Goal: Download file/media: Download file/media

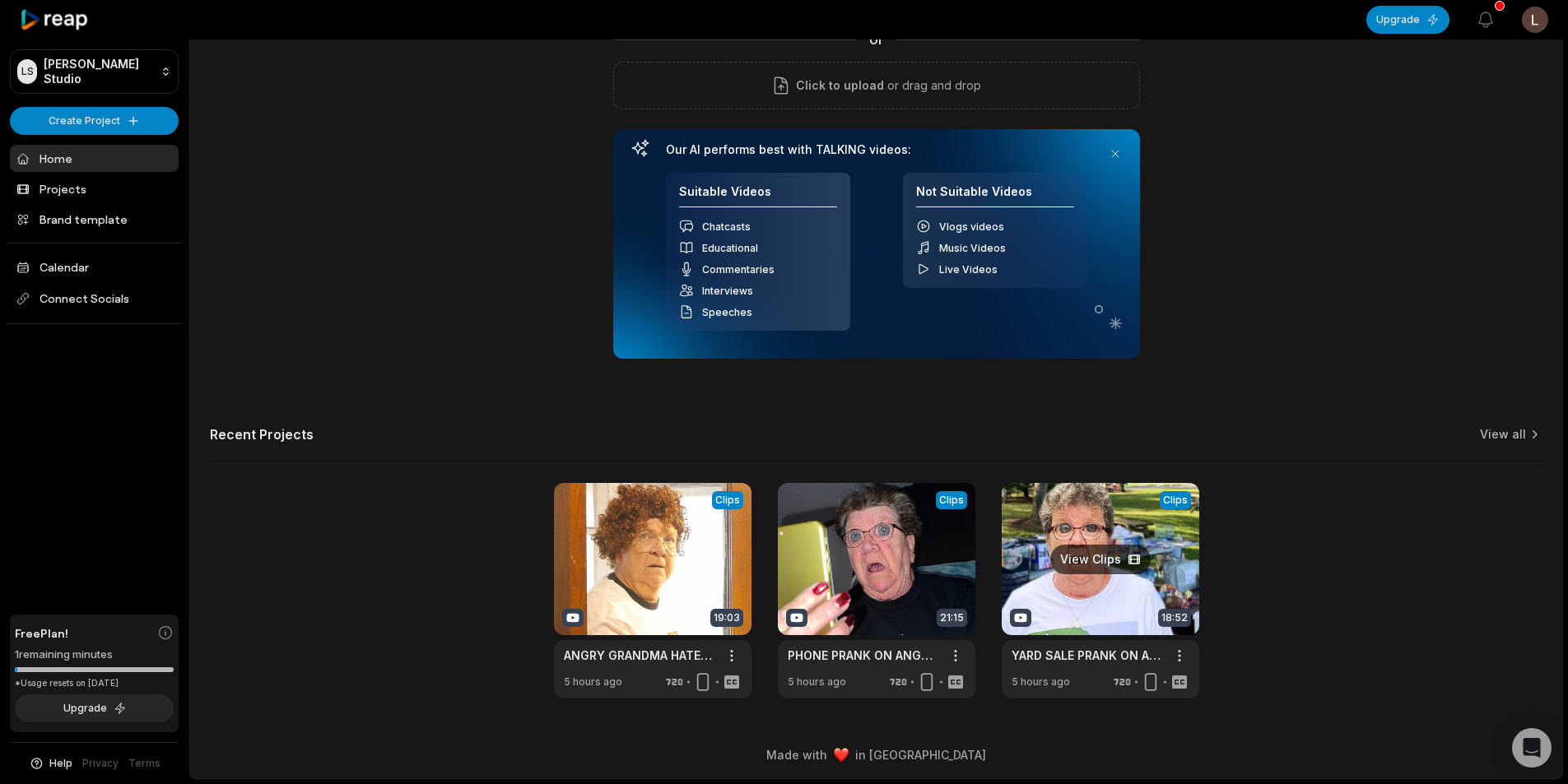
click at [1118, 620] on link at bounding box center [1100, 591] width 197 height 215
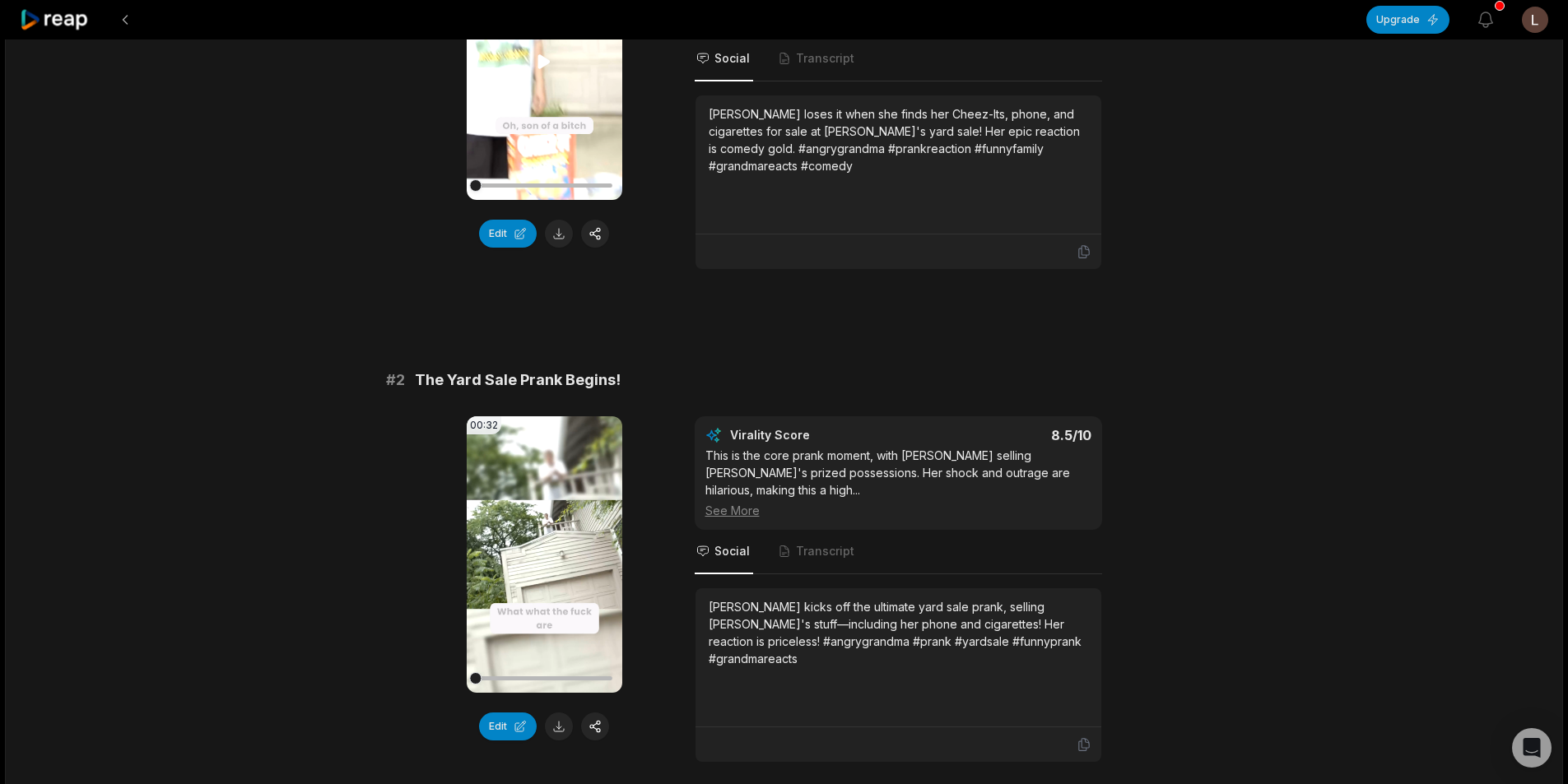
scroll to position [329, 0]
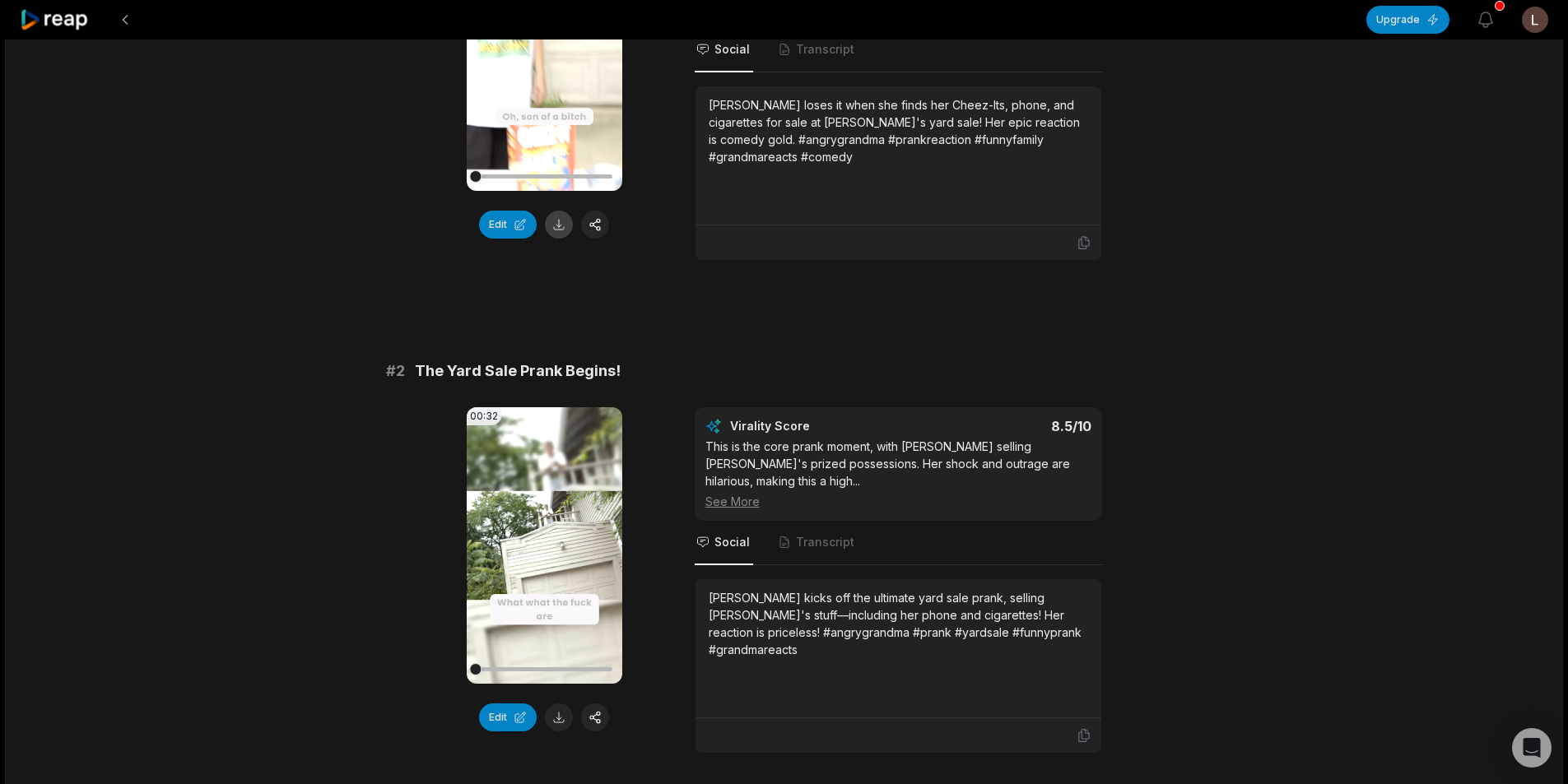
click at [561, 223] on button at bounding box center [559, 225] width 28 height 28
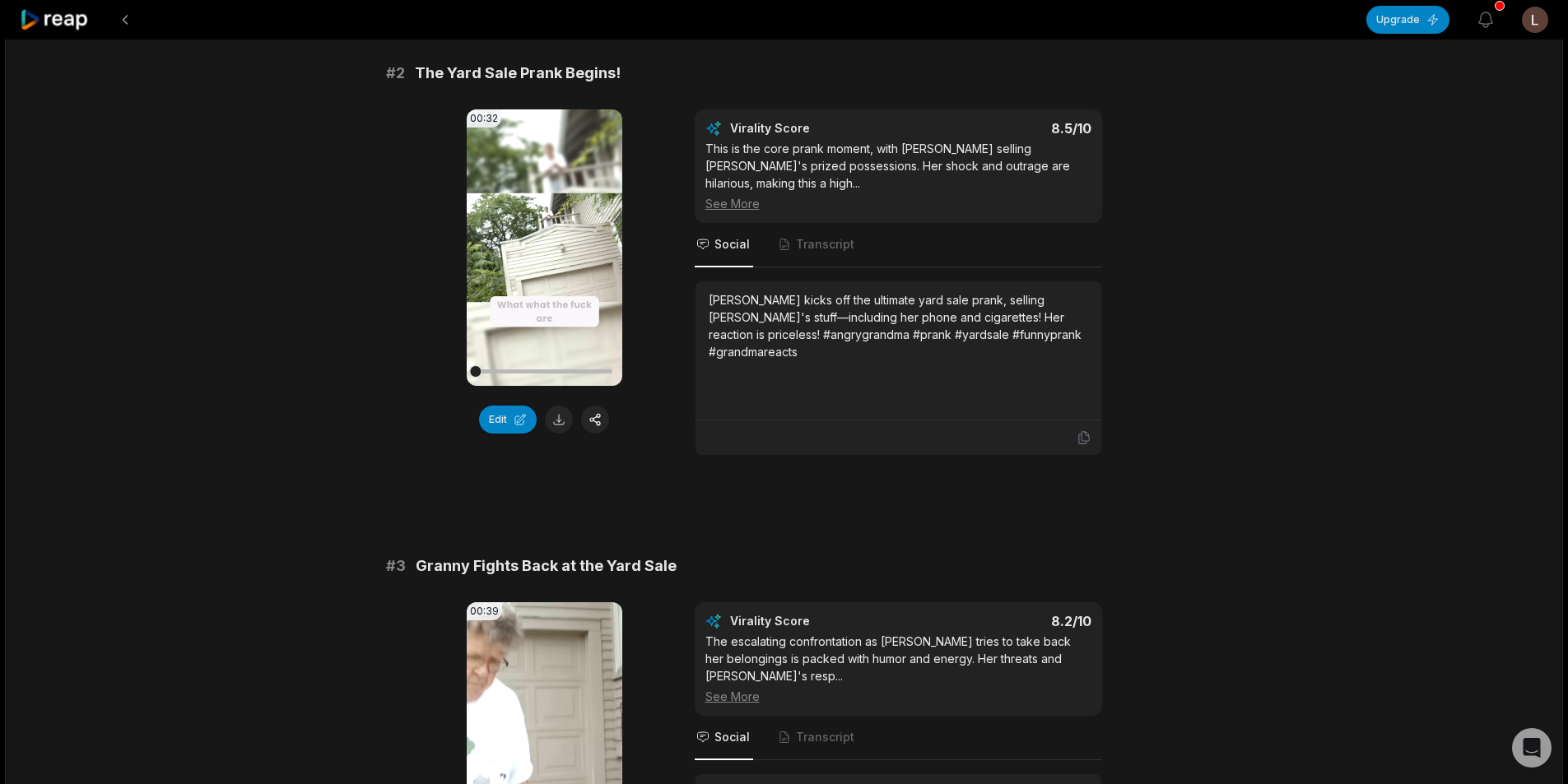
scroll to position [658, 0]
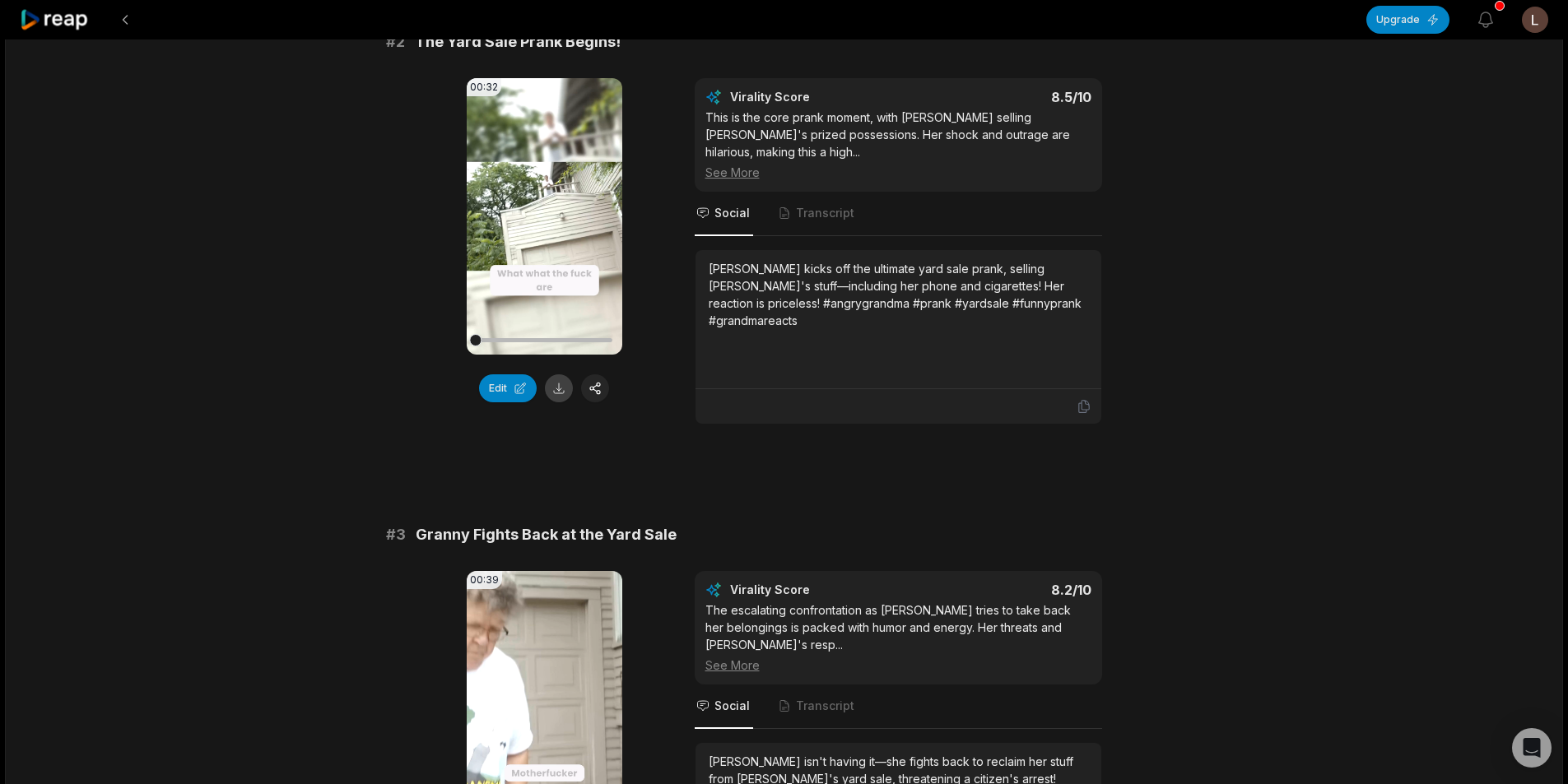
click at [560, 374] on button at bounding box center [559, 388] width 28 height 28
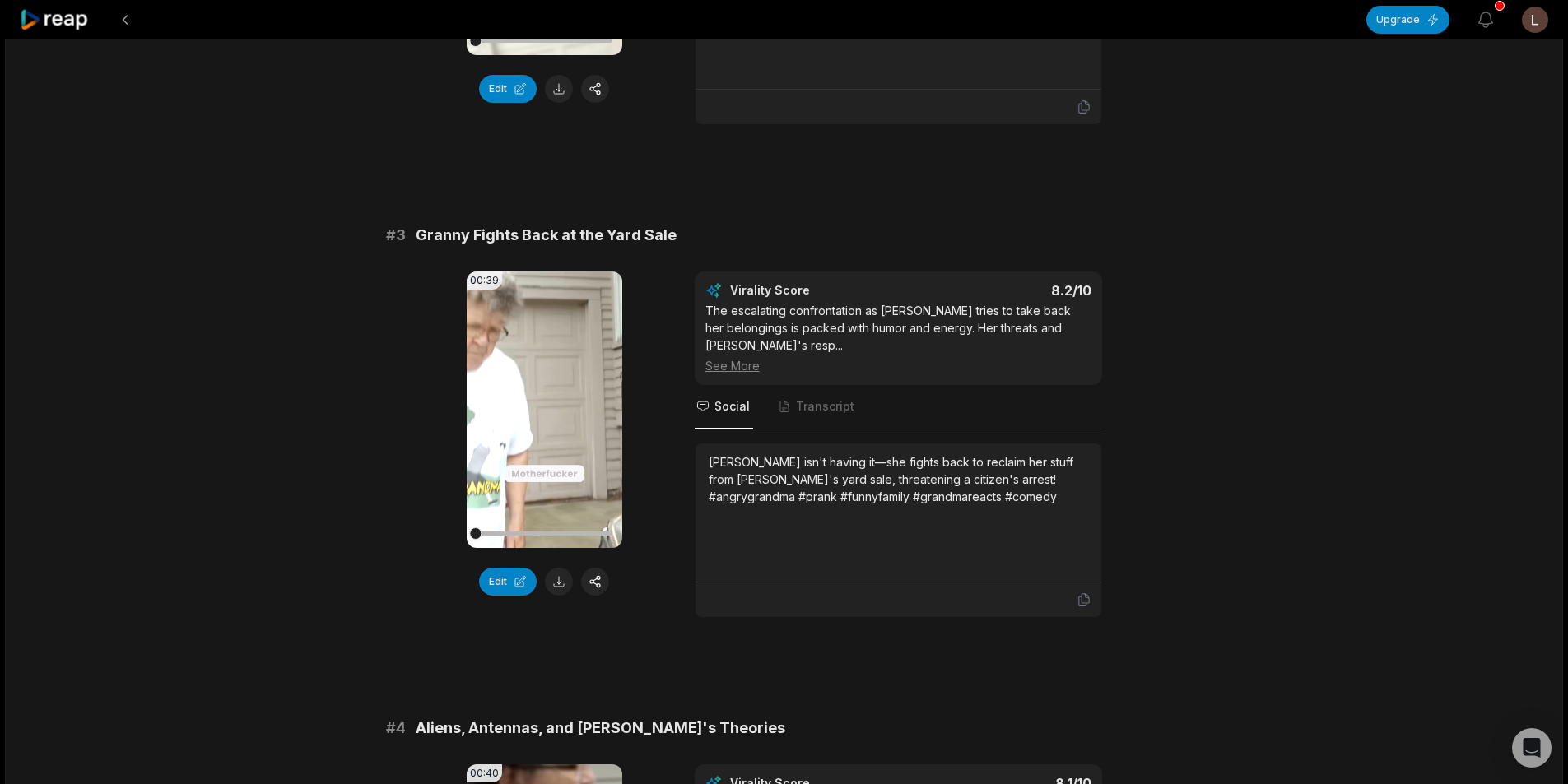
scroll to position [988, 0]
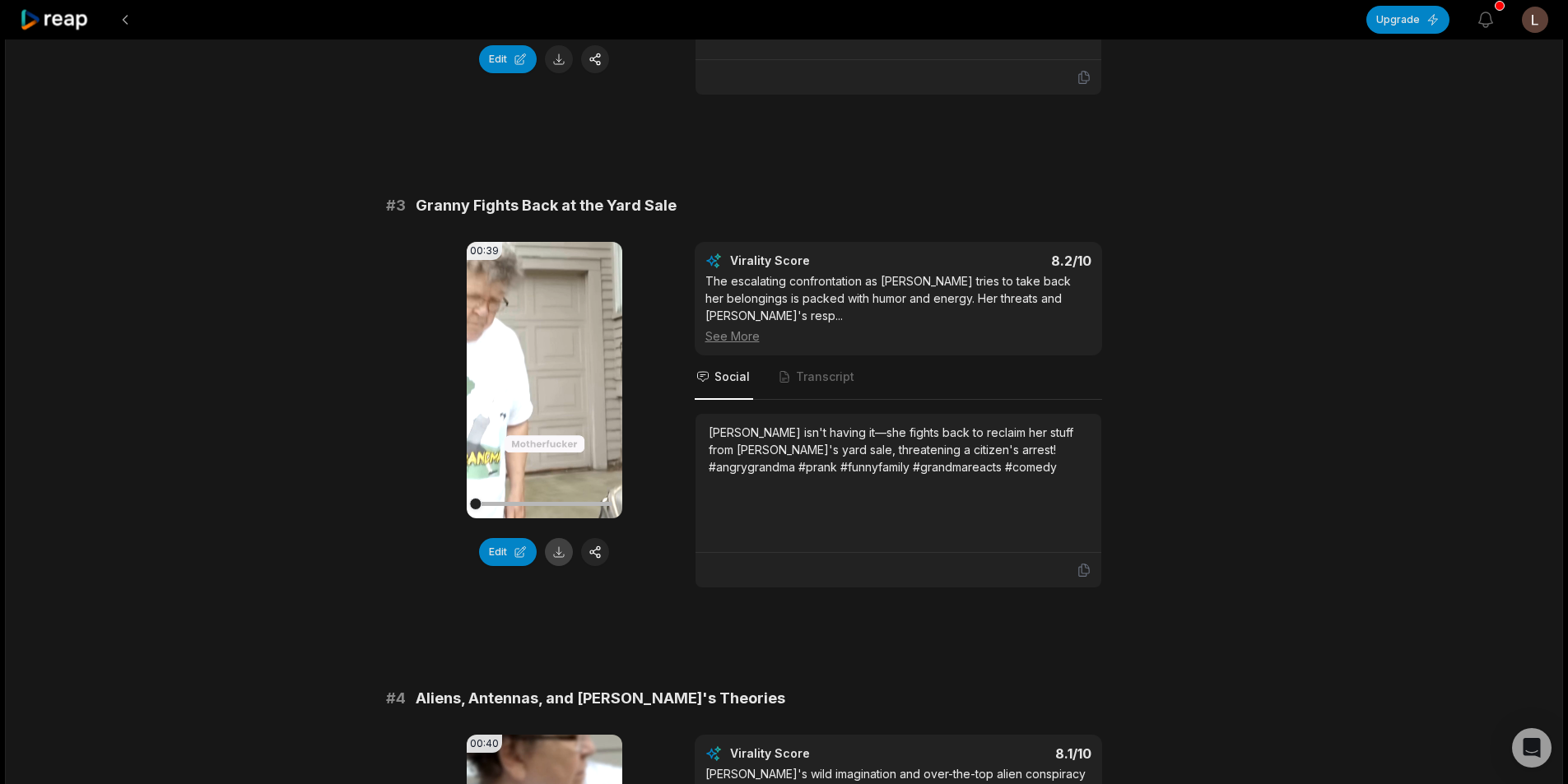
click at [557, 538] on button at bounding box center [559, 552] width 28 height 28
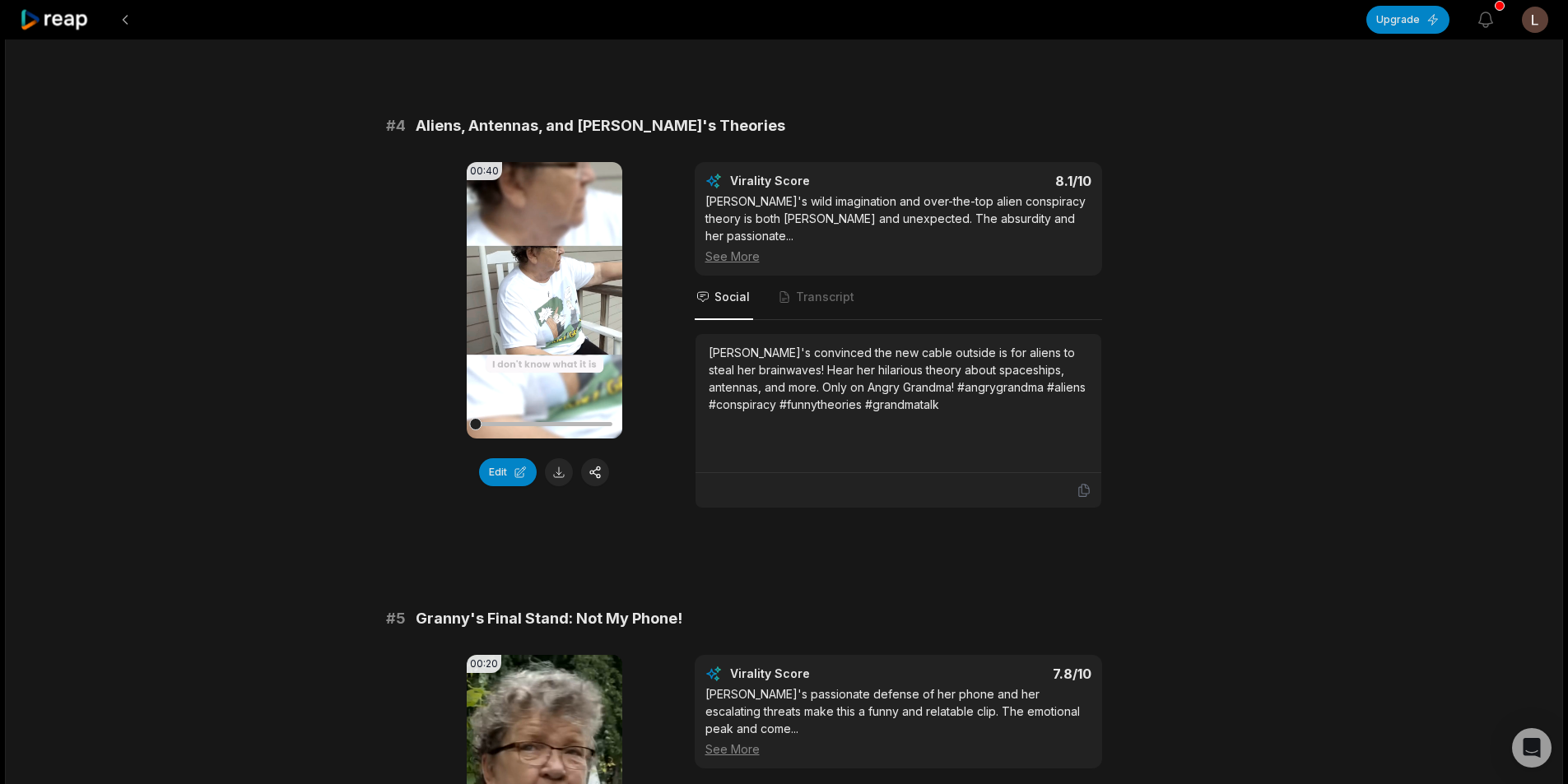
scroll to position [1563, 0]
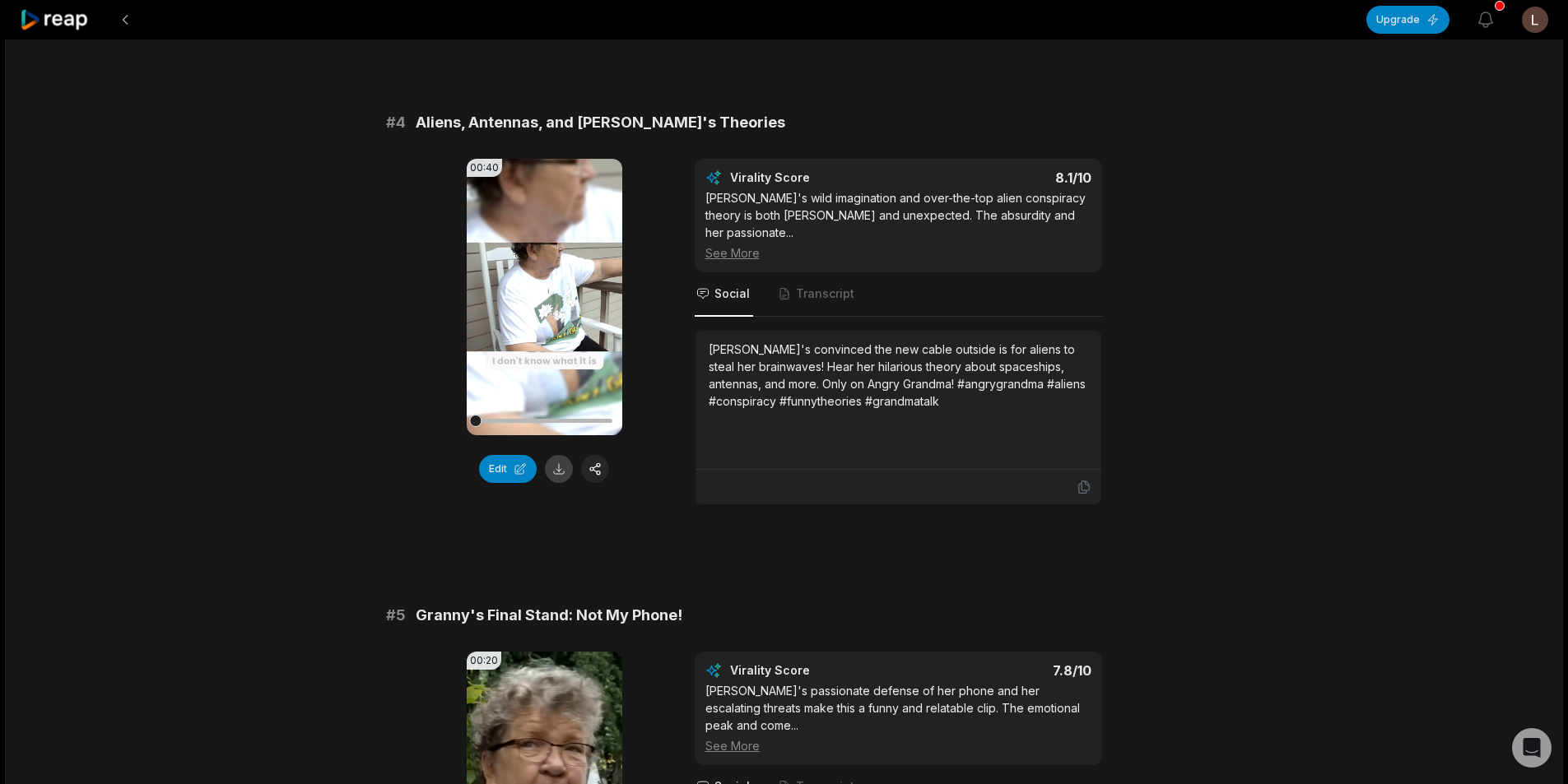
click at [557, 455] on button at bounding box center [559, 468] width 28 height 28
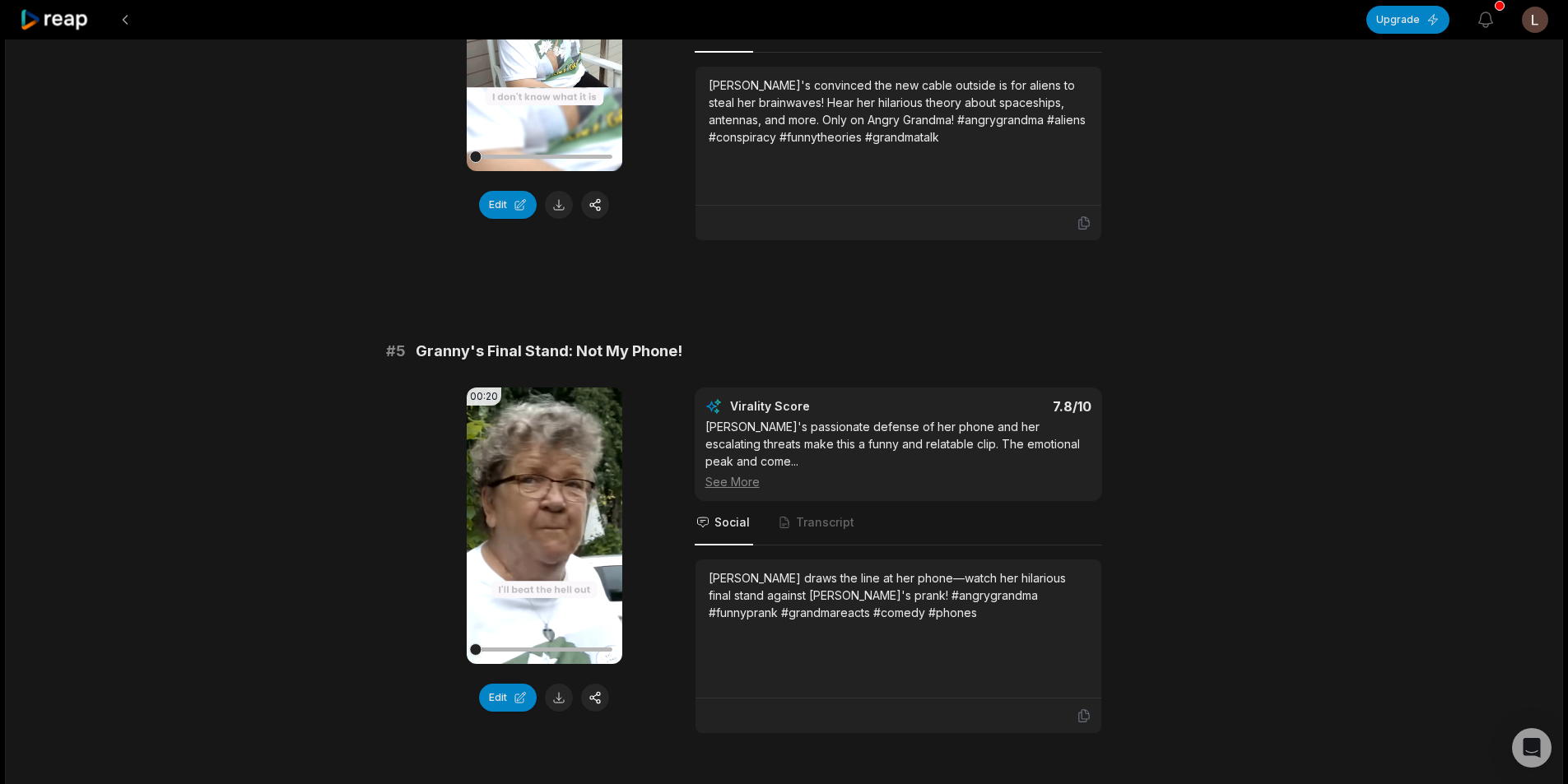
scroll to position [1892, 0]
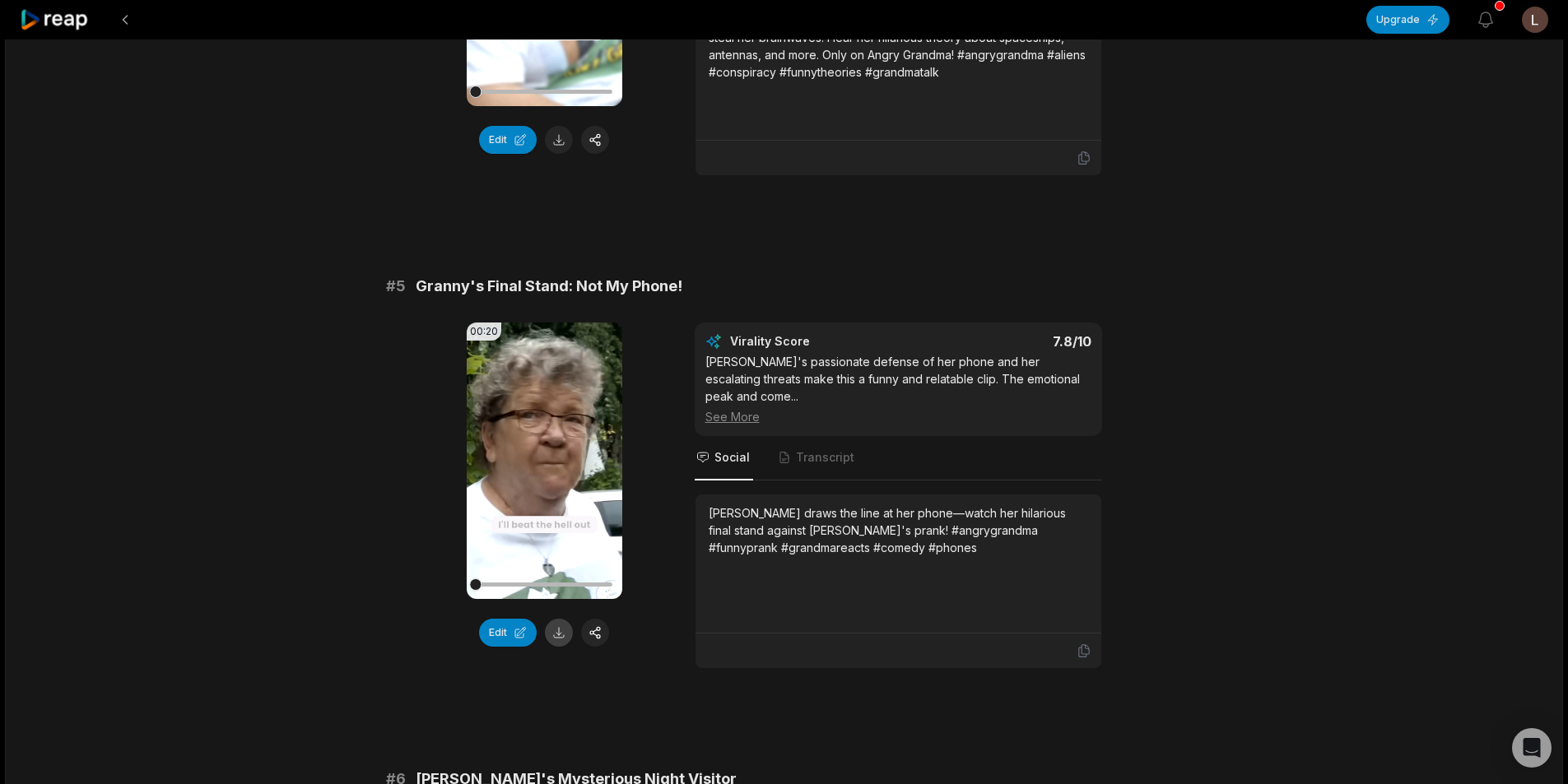
click at [565, 619] on button at bounding box center [559, 632] width 28 height 28
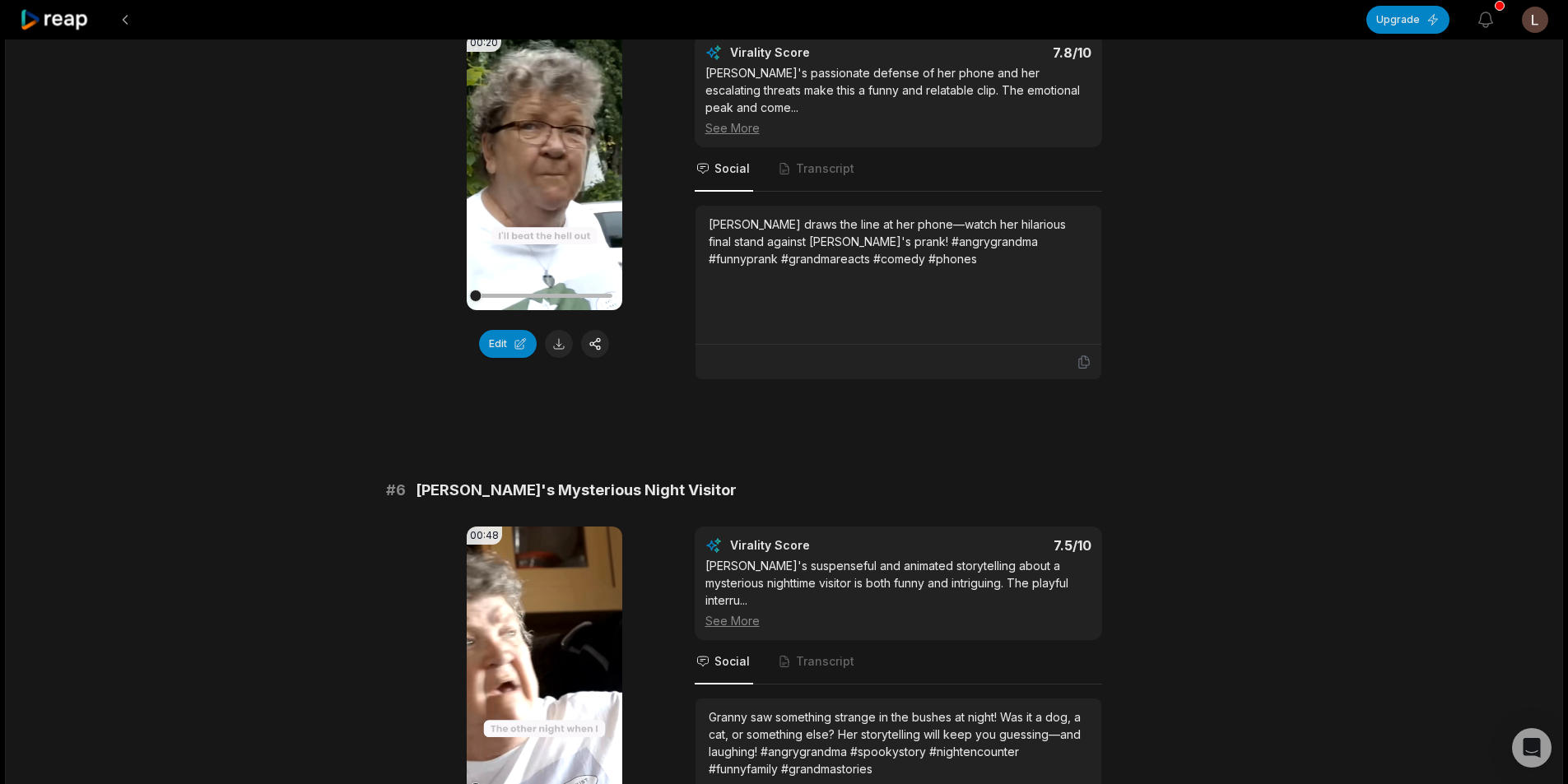
scroll to position [2304, 0]
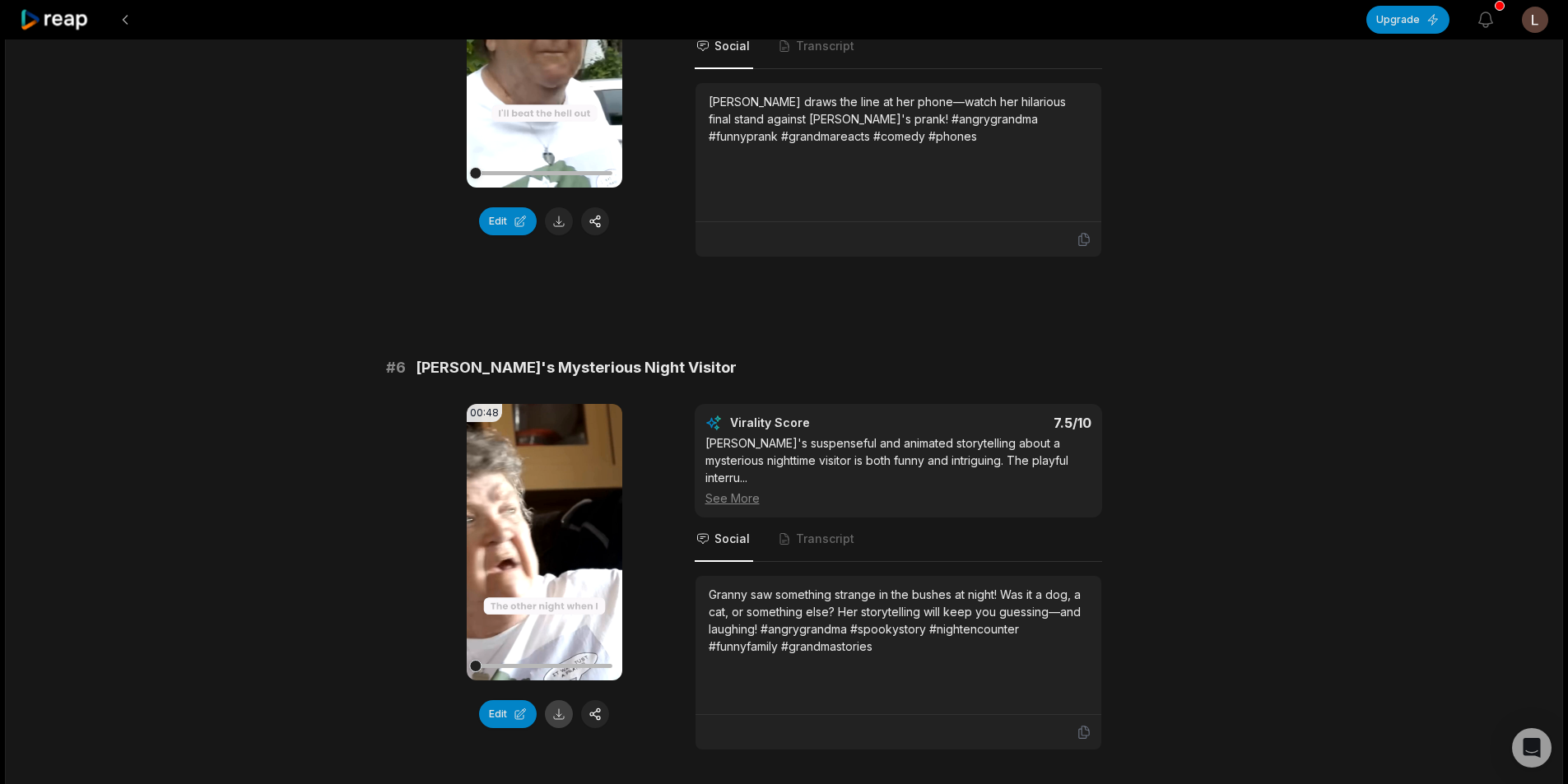
click at [552, 700] on button at bounding box center [559, 714] width 28 height 28
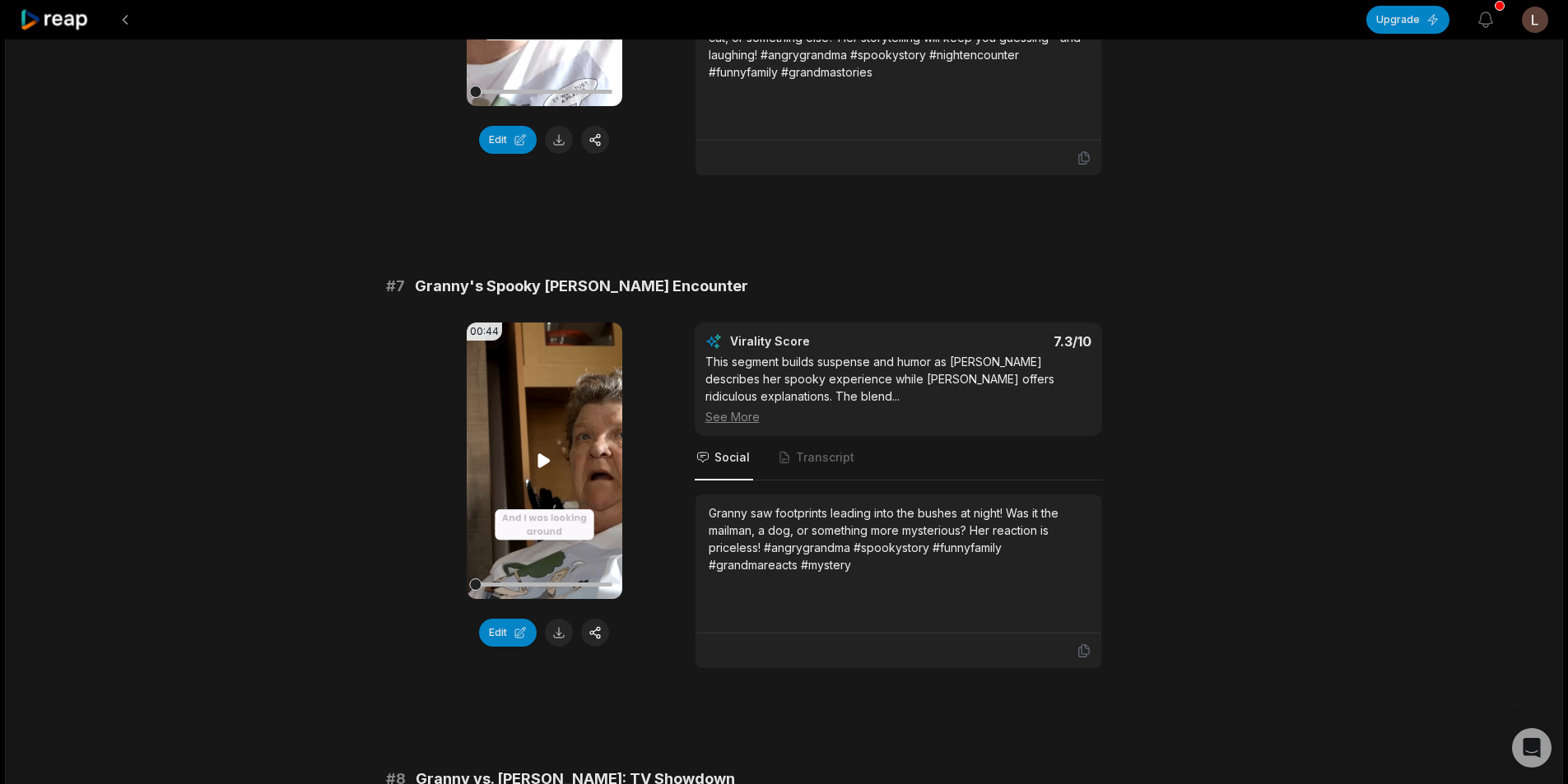
scroll to position [2880, 0]
click at [567, 617] on button at bounding box center [559, 631] width 28 height 28
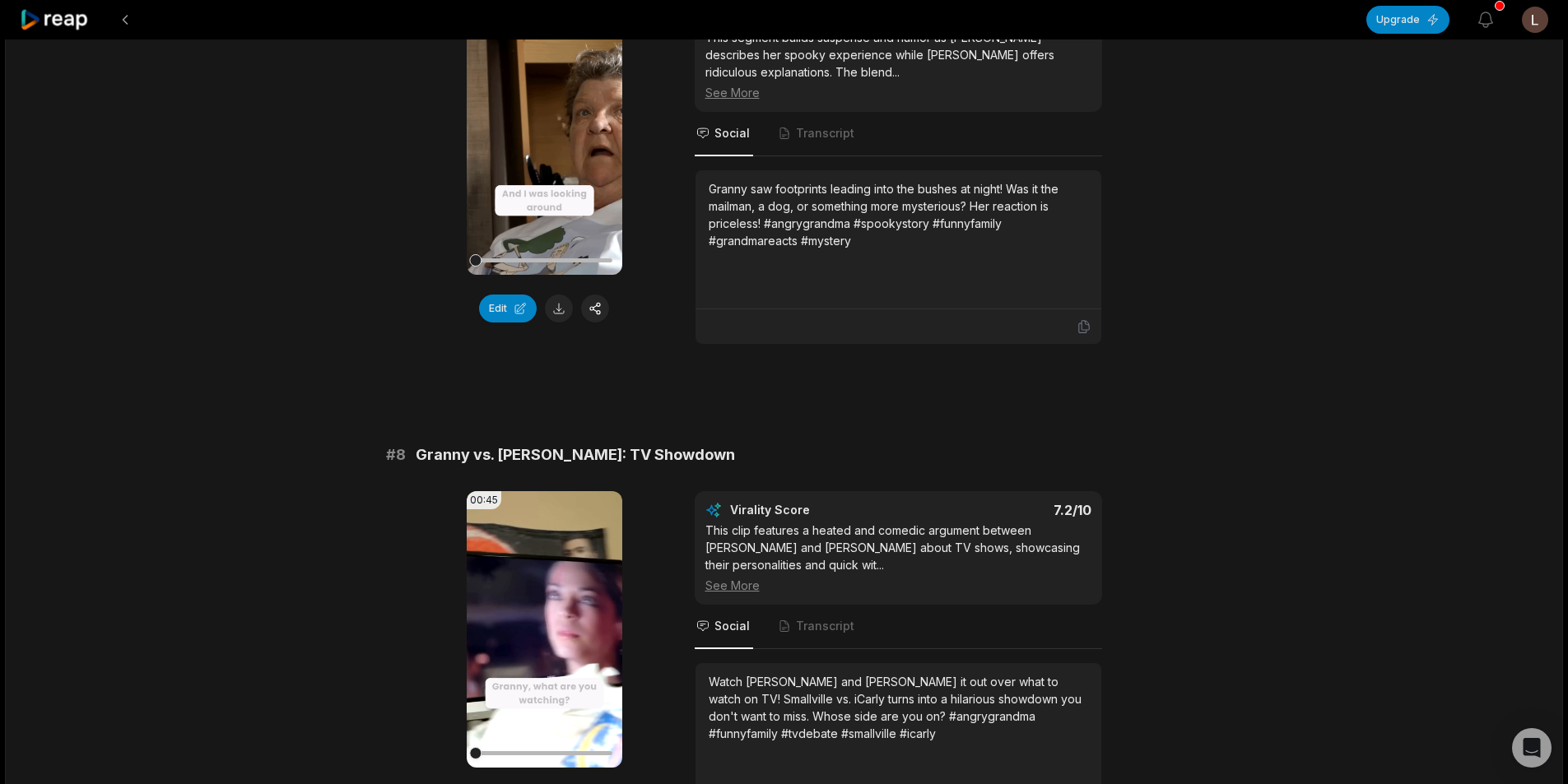
scroll to position [3208, 0]
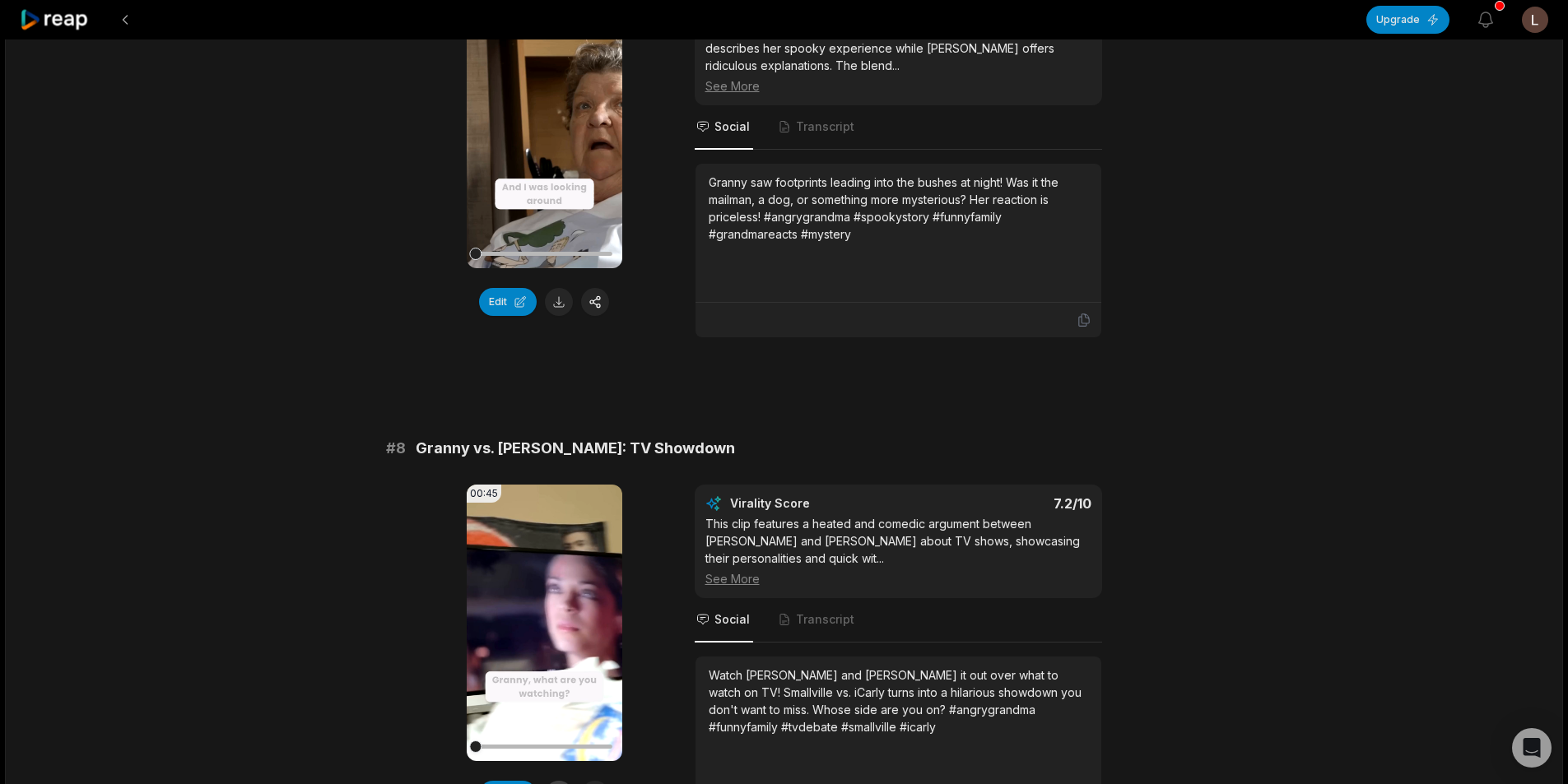
click at [565, 780] on button at bounding box center [559, 794] width 28 height 28
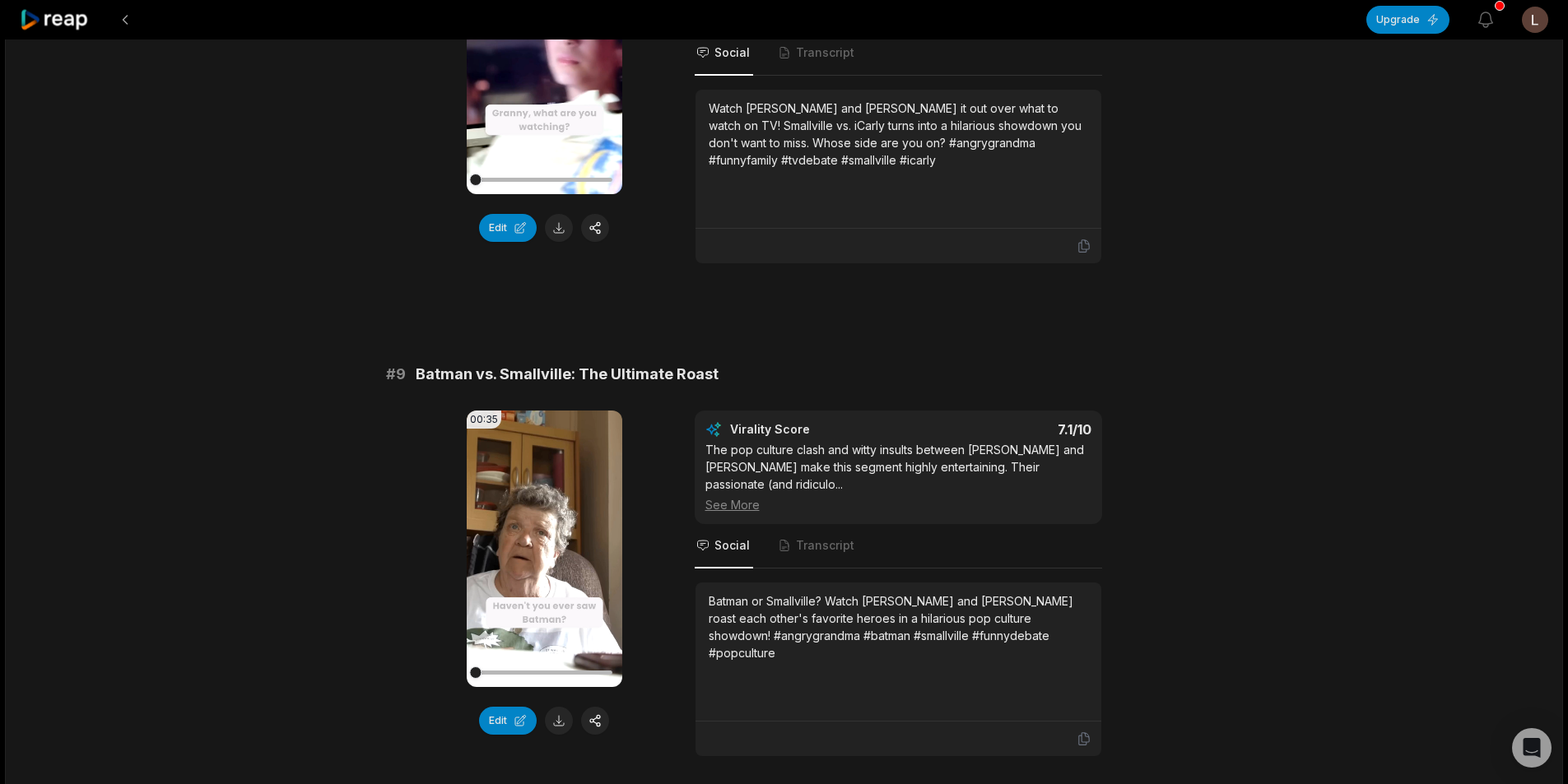
scroll to position [3866, 0]
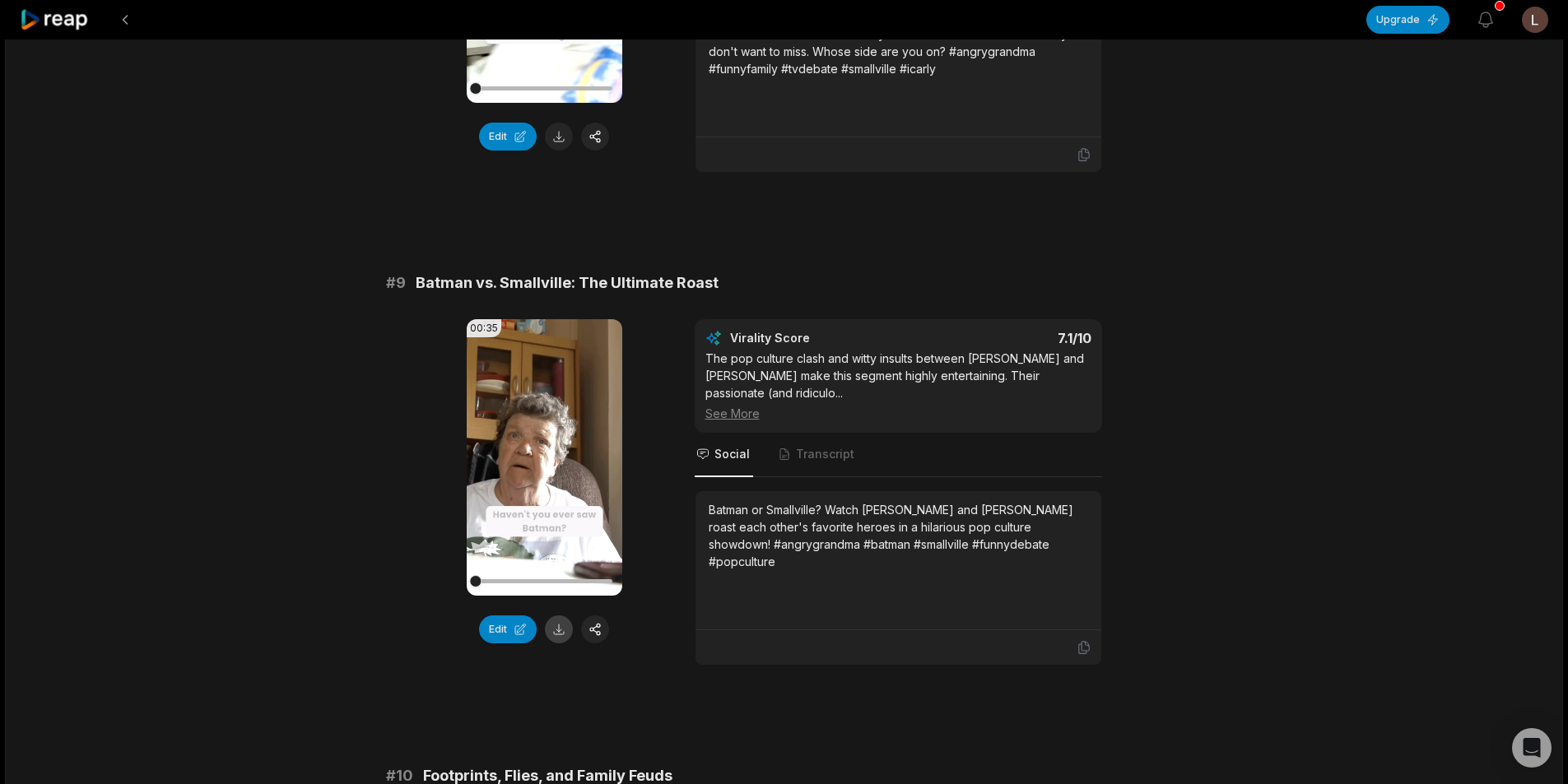
click at [556, 615] on button at bounding box center [559, 629] width 28 height 28
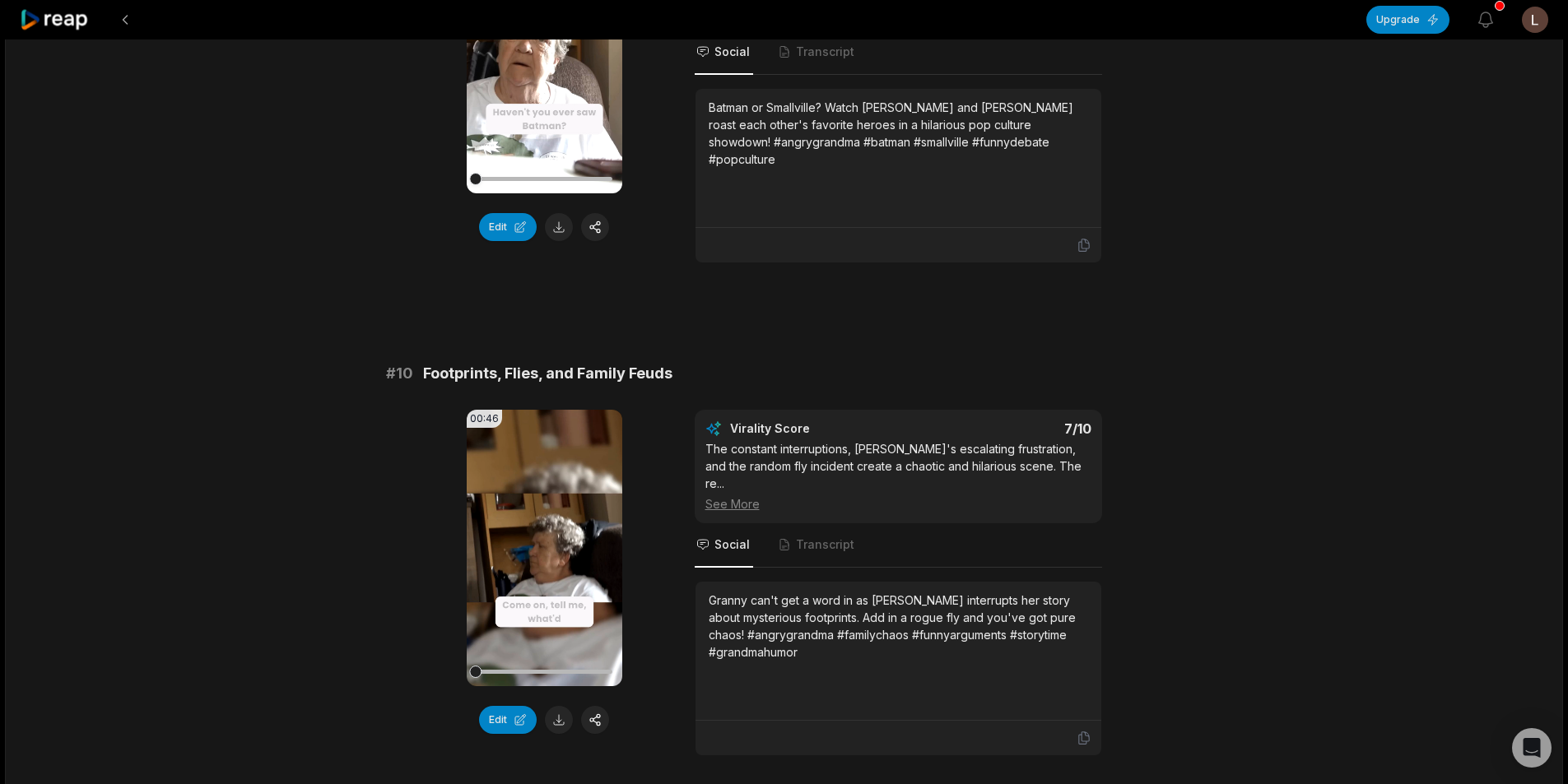
scroll to position [4283, 0]
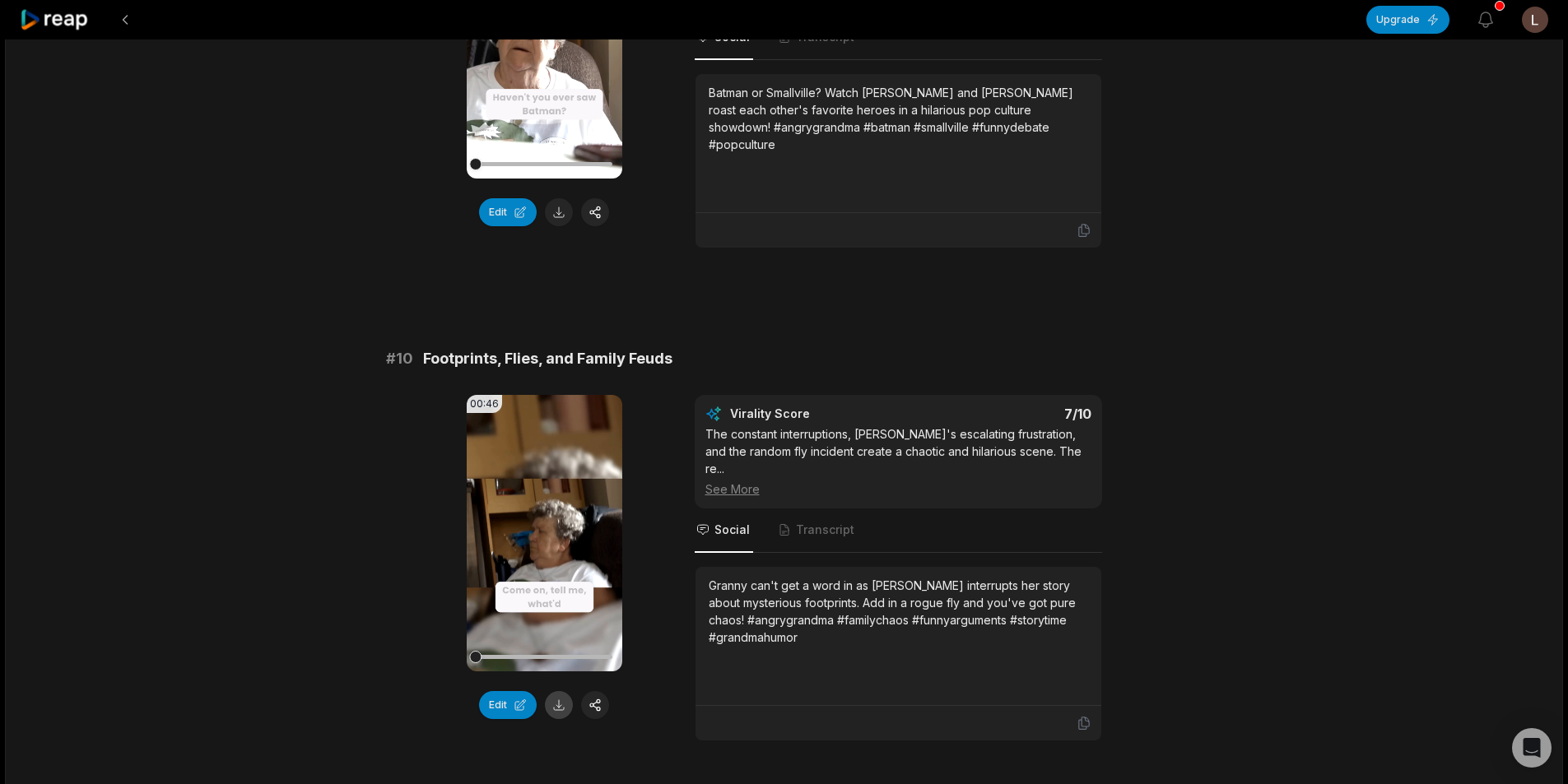
click at [560, 691] on button at bounding box center [559, 705] width 28 height 28
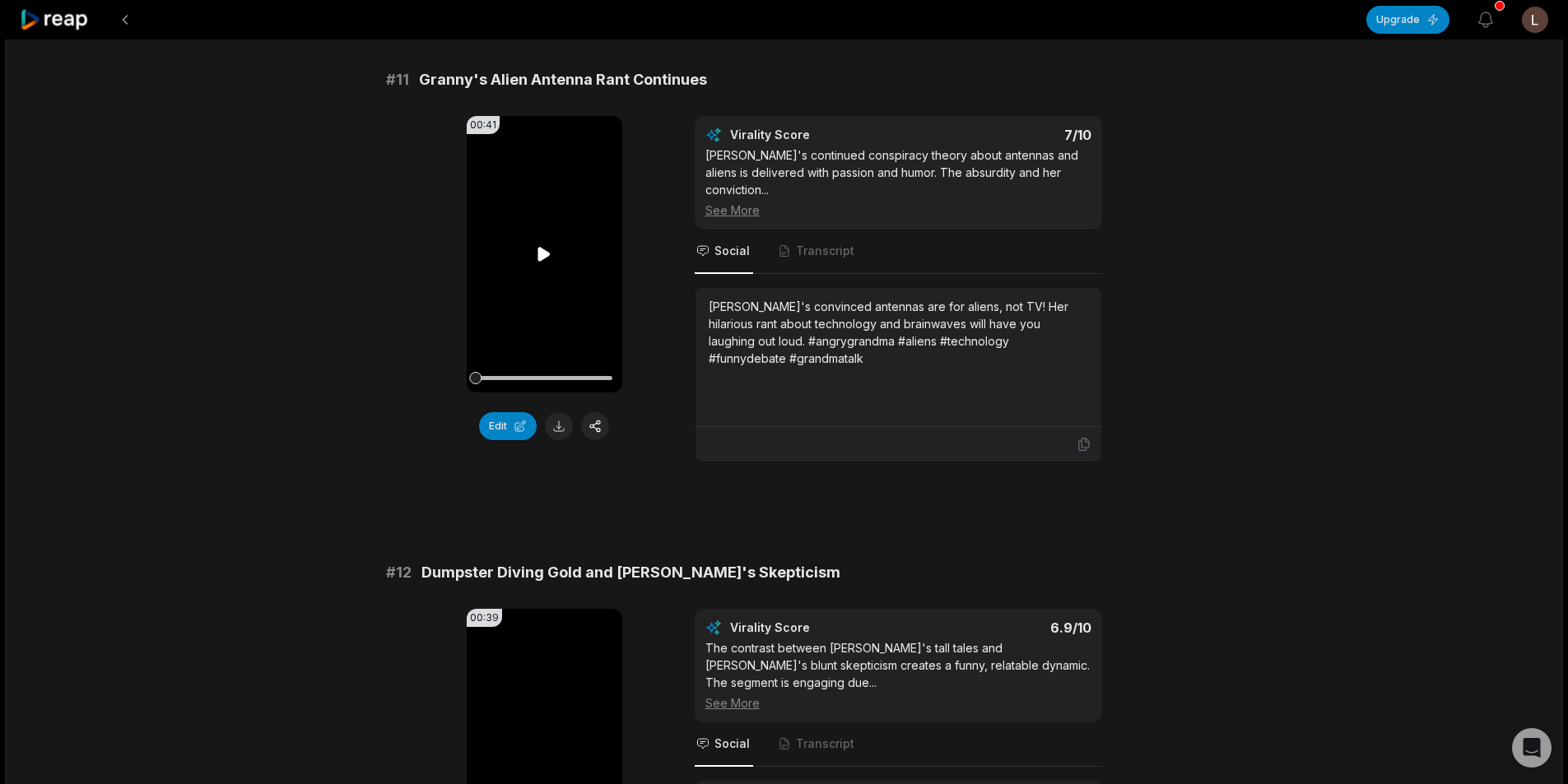
scroll to position [164, 0]
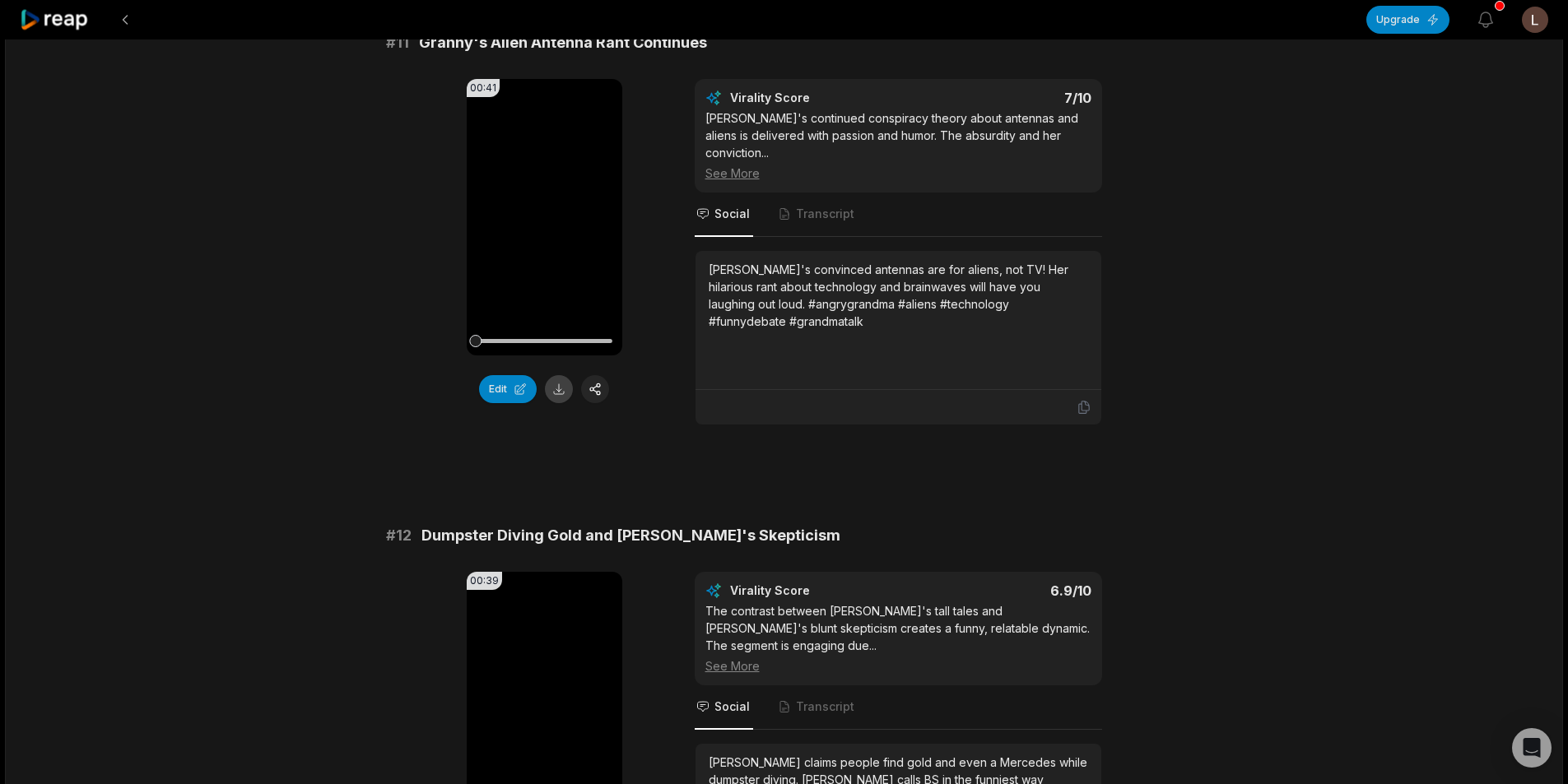
click at [556, 385] on button at bounding box center [559, 389] width 28 height 28
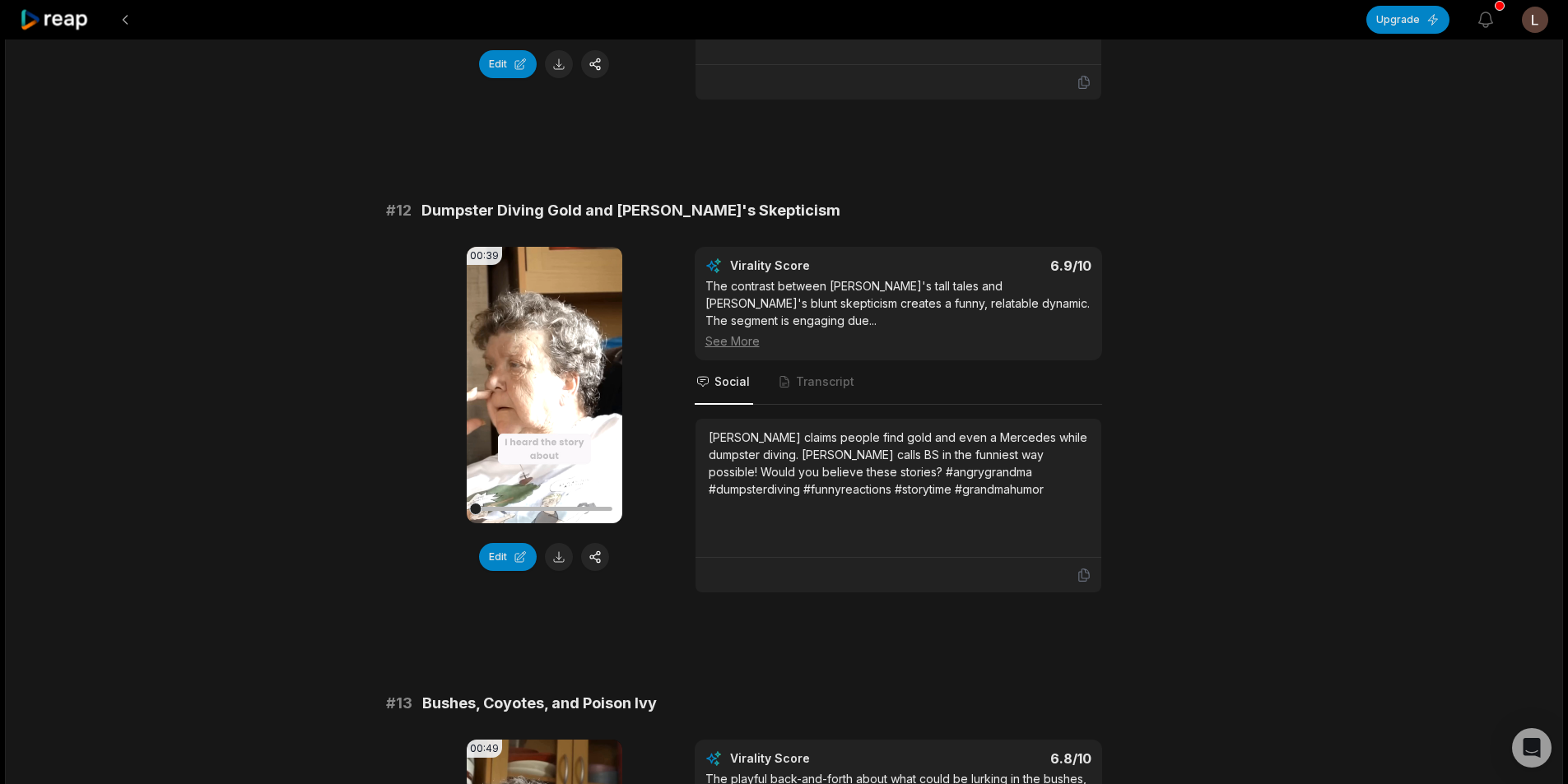
scroll to position [494, 0]
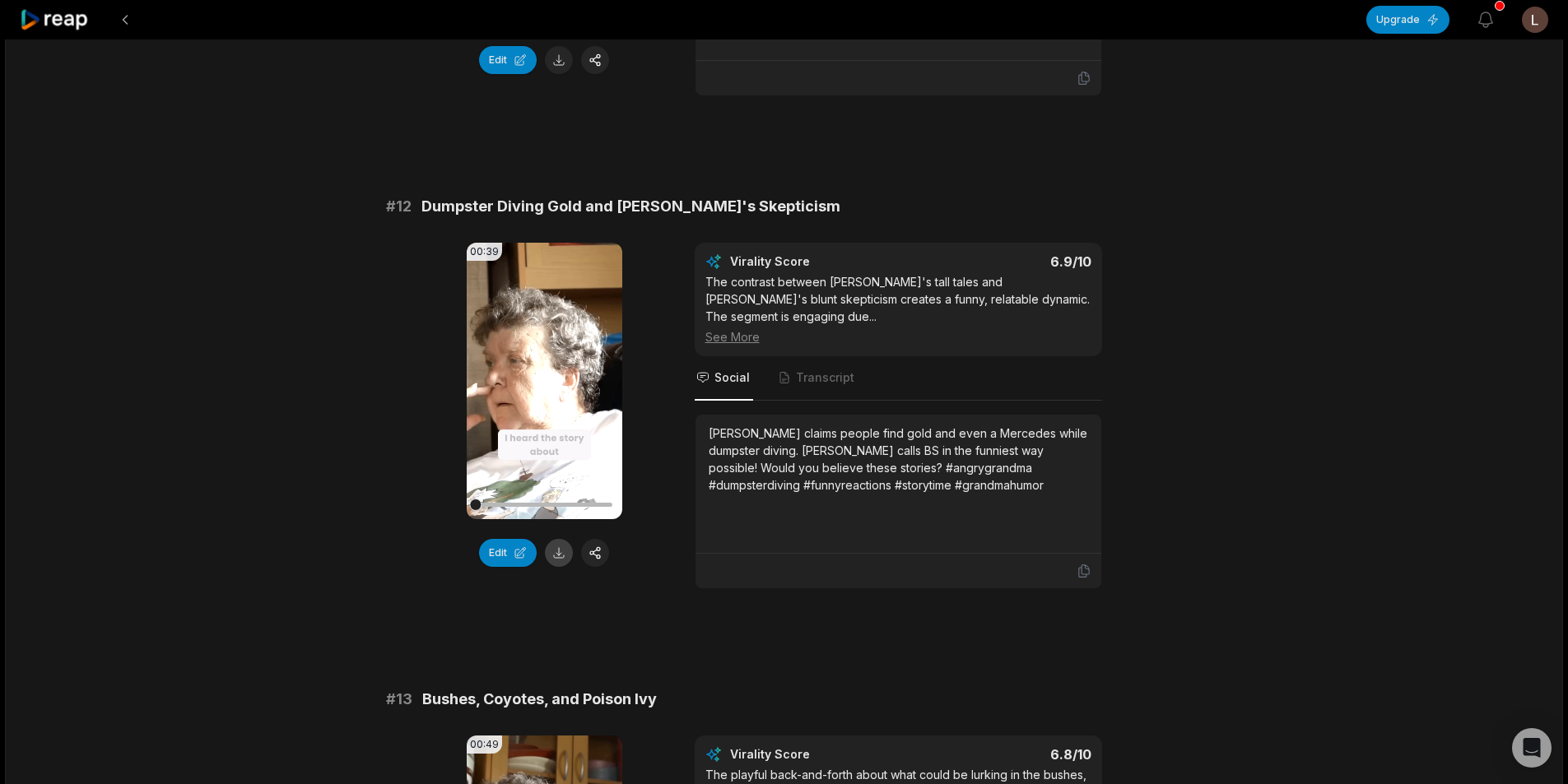
click at [558, 540] on button at bounding box center [559, 552] width 28 height 28
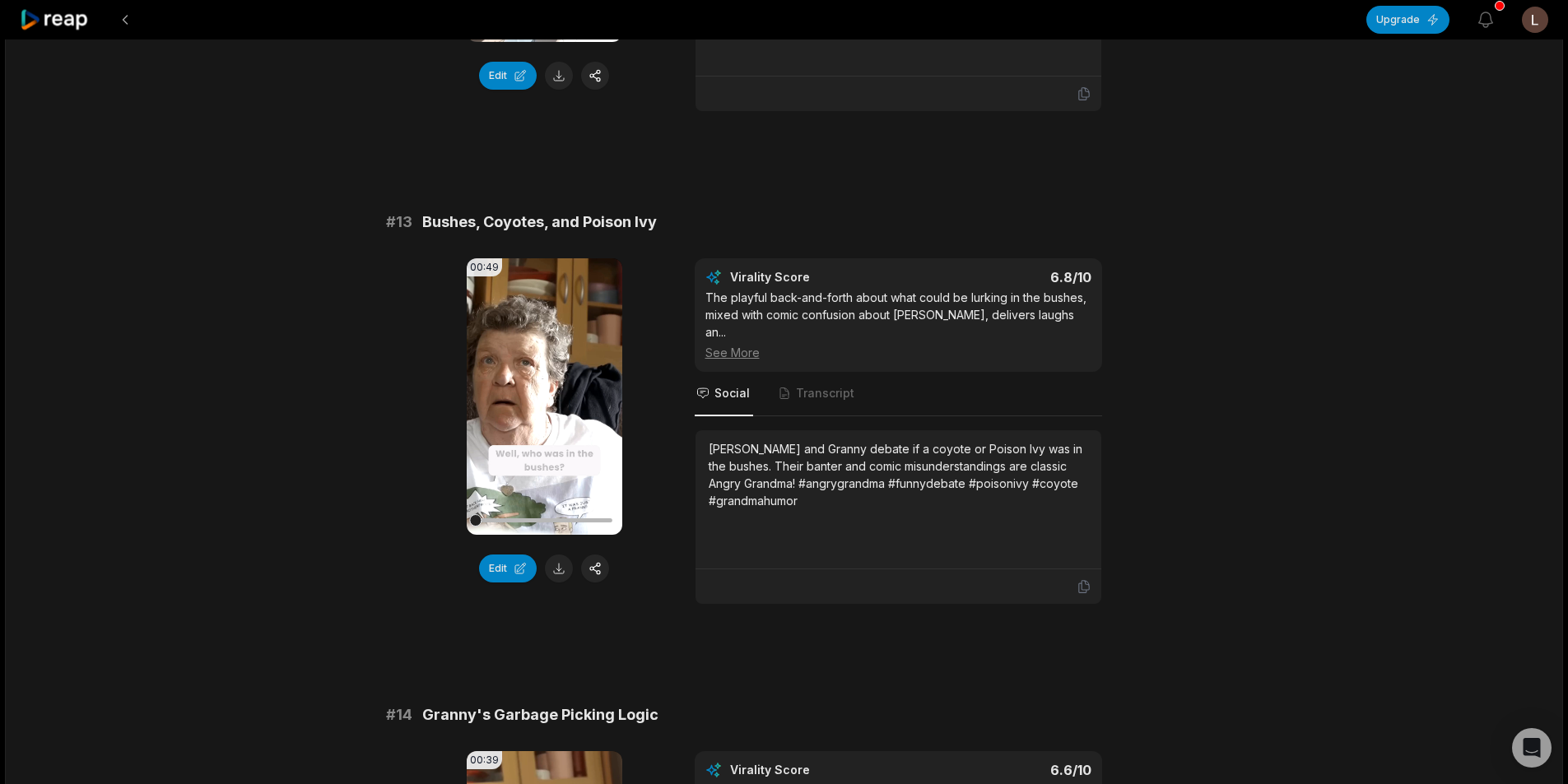
scroll to position [988, 0]
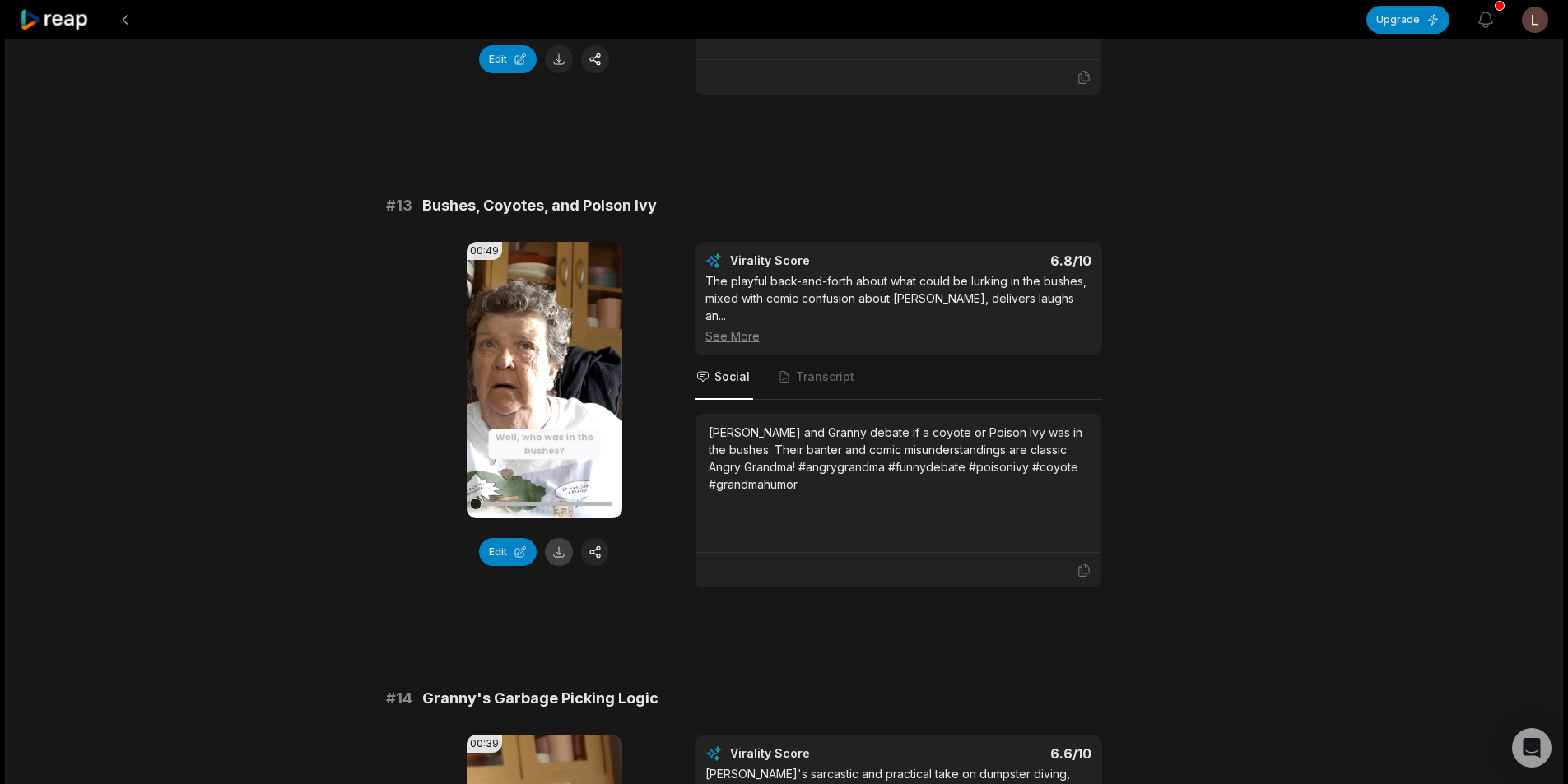
click at [565, 538] on button at bounding box center [559, 552] width 28 height 28
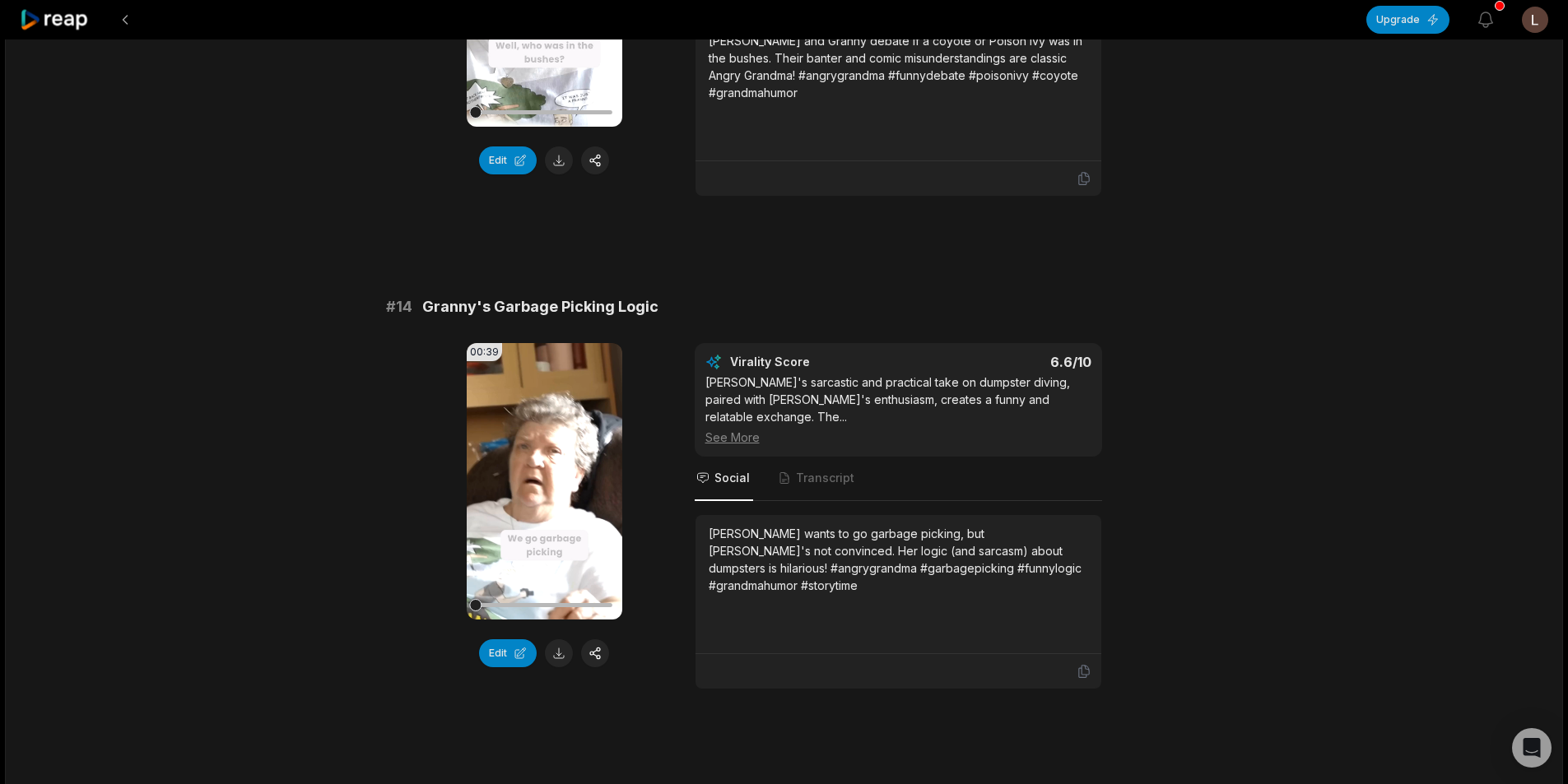
scroll to position [1398, 0]
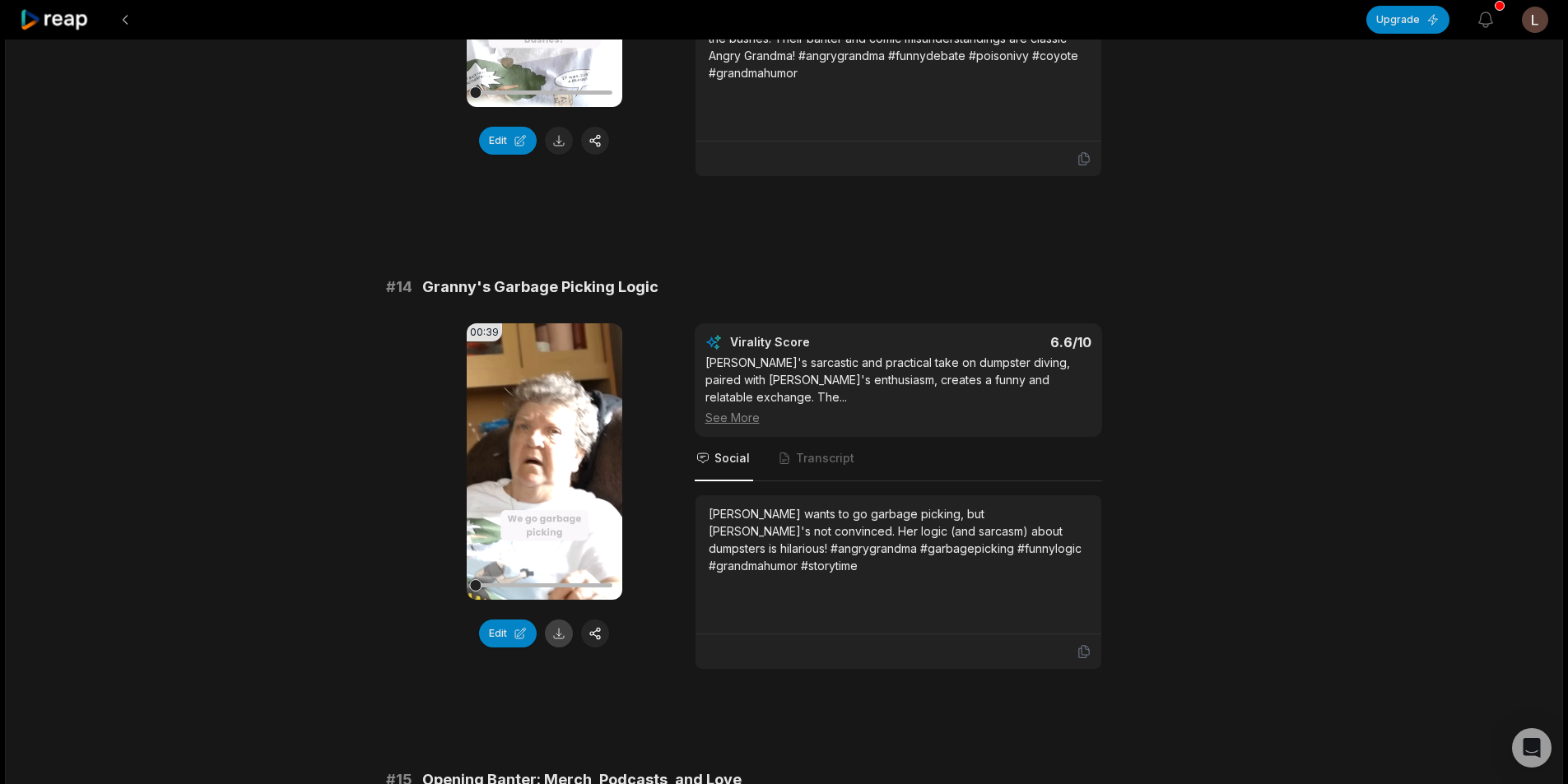
click at [563, 620] on button at bounding box center [559, 633] width 28 height 28
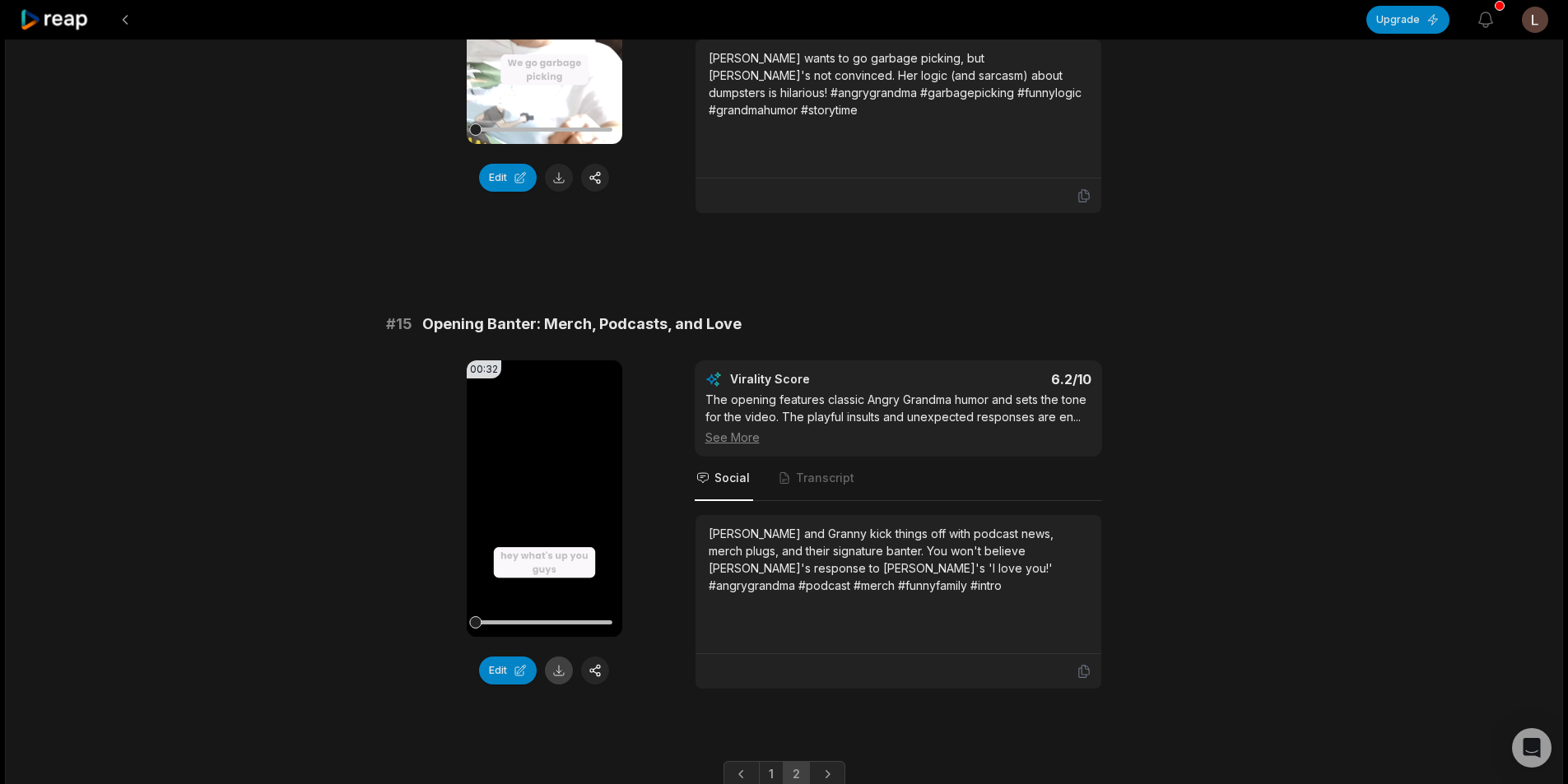
click at [559, 656] on button at bounding box center [559, 670] width 28 height 28
click at [132, 24] on button at bounding box center [125, 19] width 29 height 29
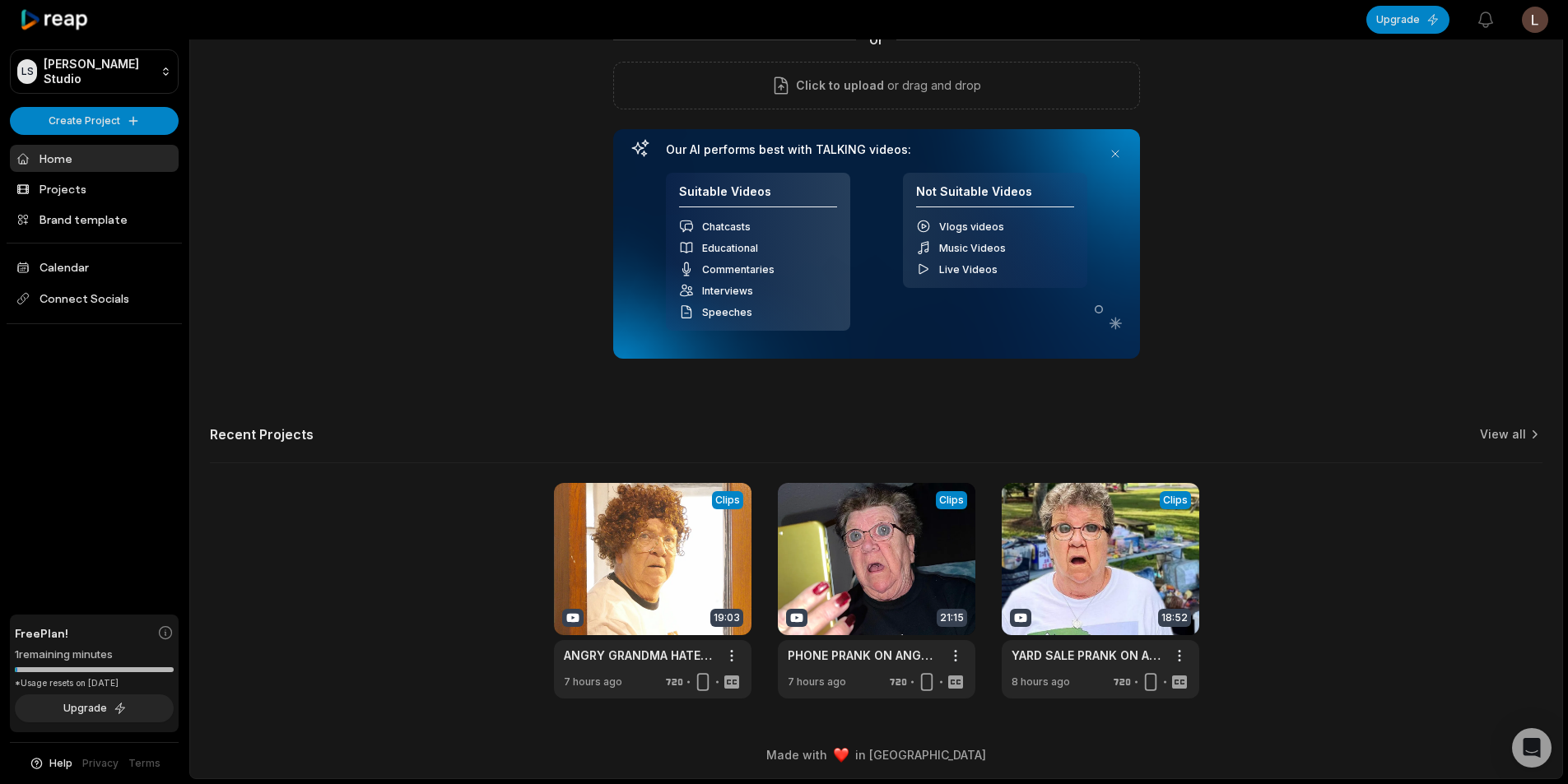
scroll to position [149, 0]
click at [883, 599] on link at bounding box center [877, 591] width 197 height 215
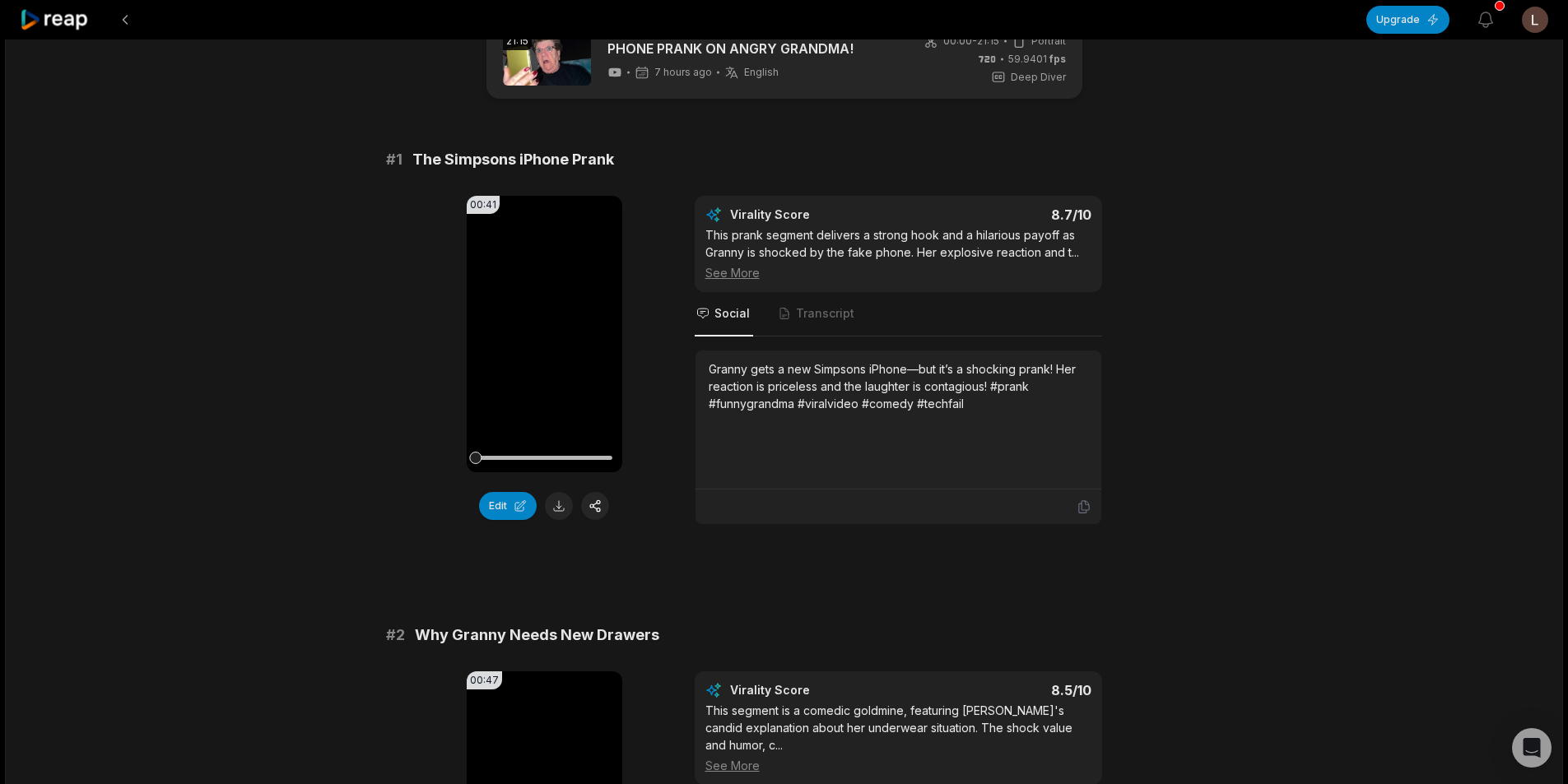
scroll to position [82, 0]
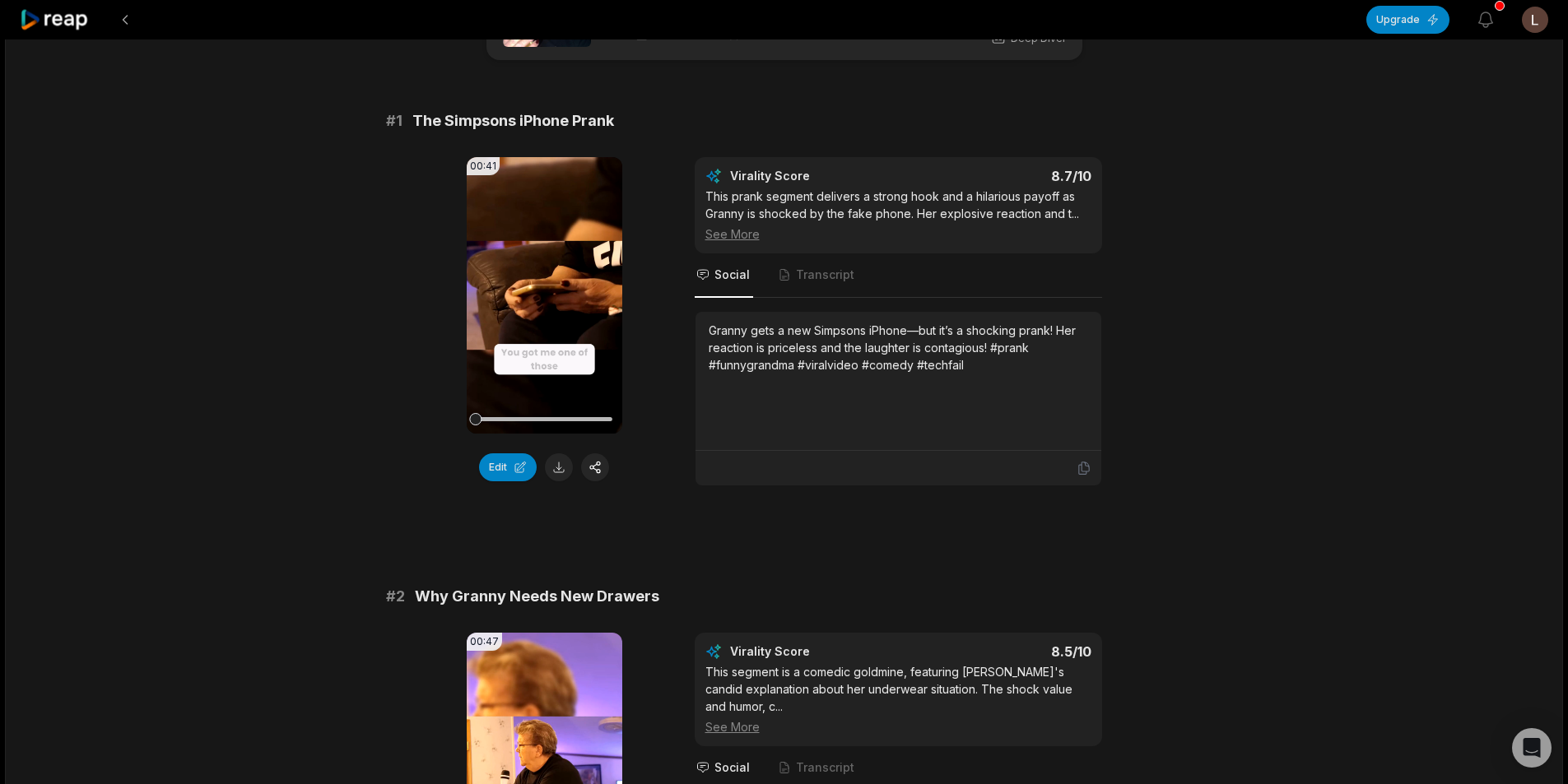
scroll to position [412, 0]
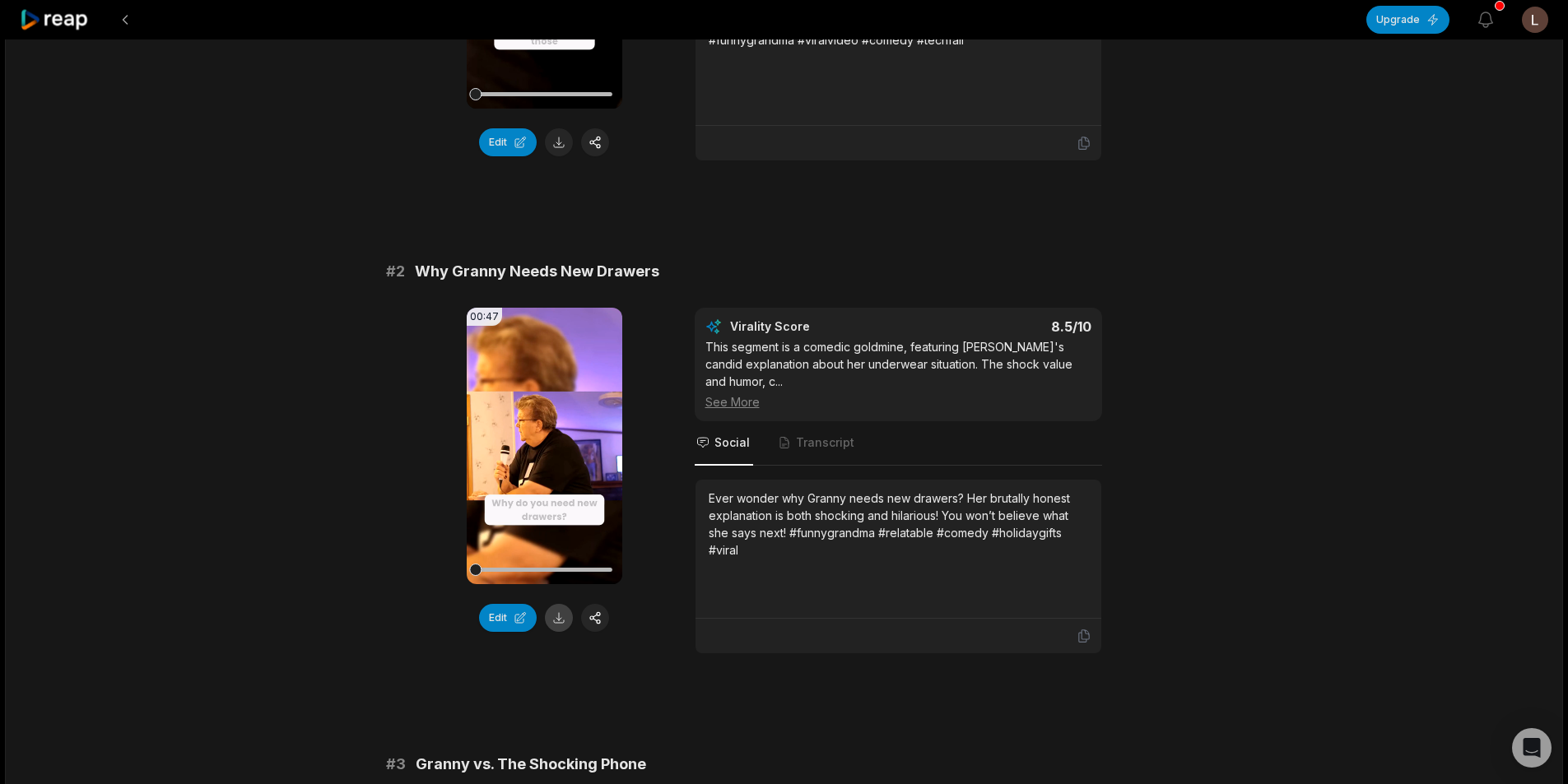
click at [565, 618] on button at bounding box center [559, 618] width 28 height 28
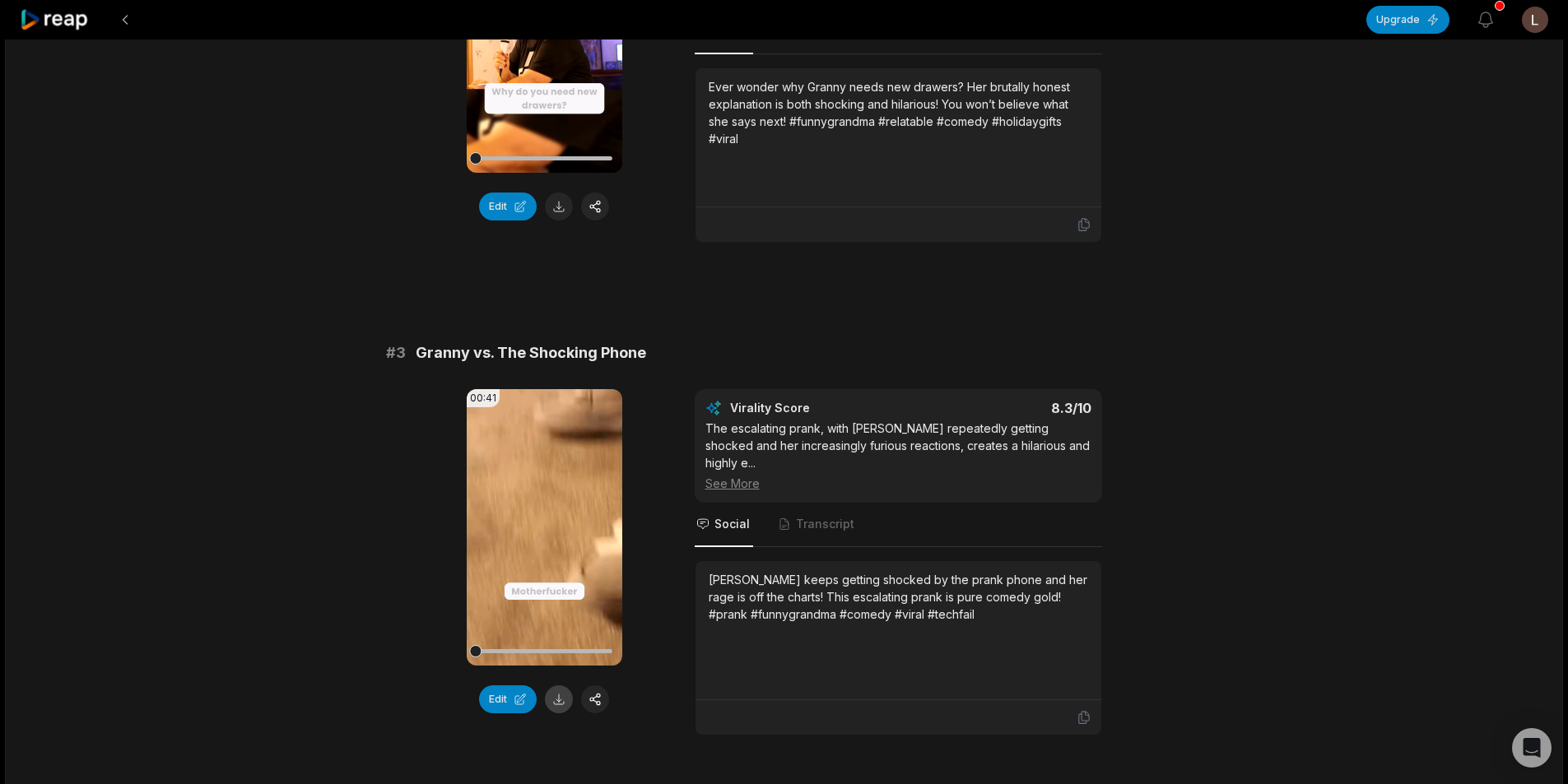
click at [563, 705] on button at bounding box center [559, 699] width 28 height 28
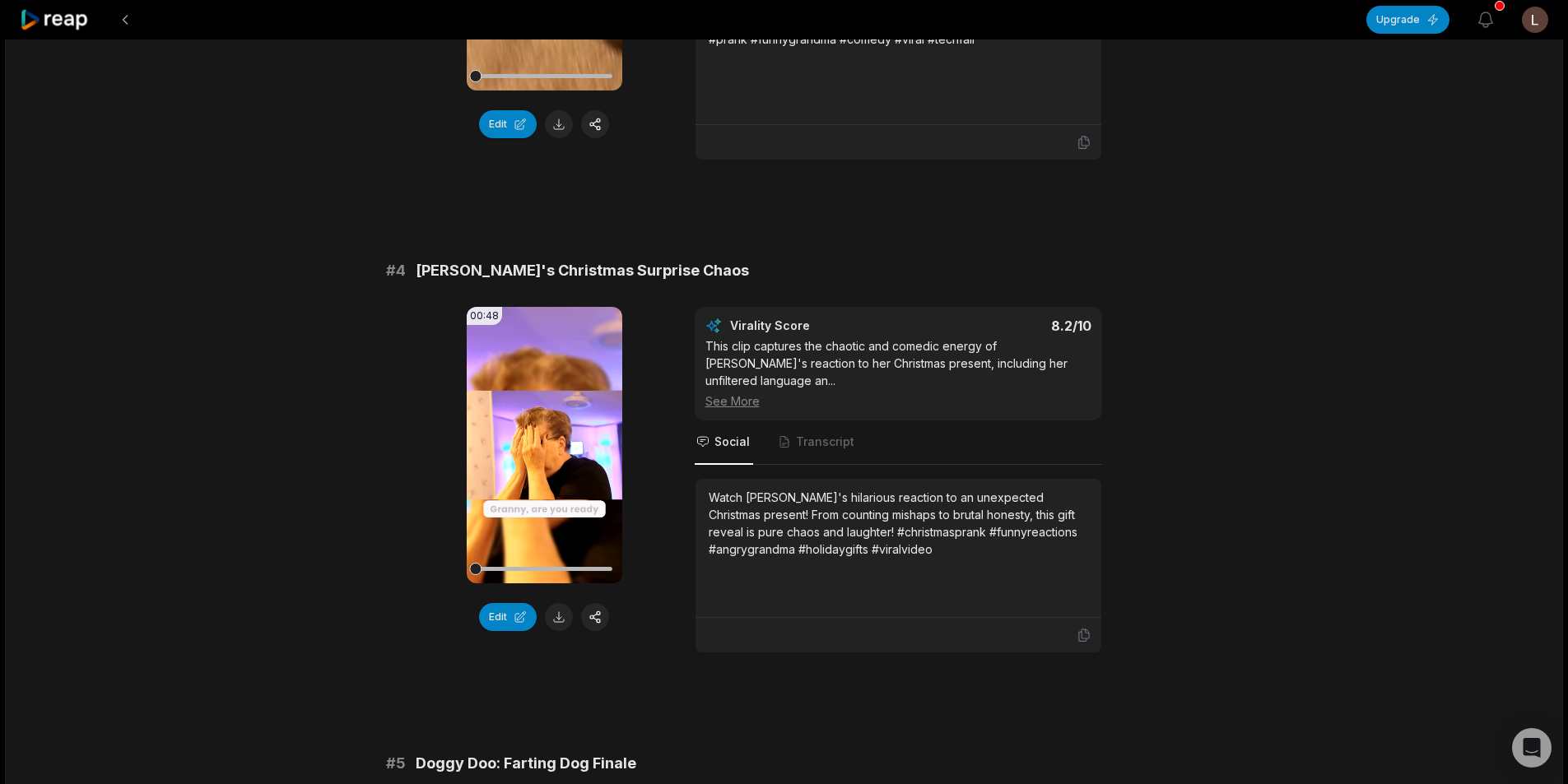
scroll to position [1398, 0]
click at [557, 602] on button at bounding box center [559, 616] width 28 height 28
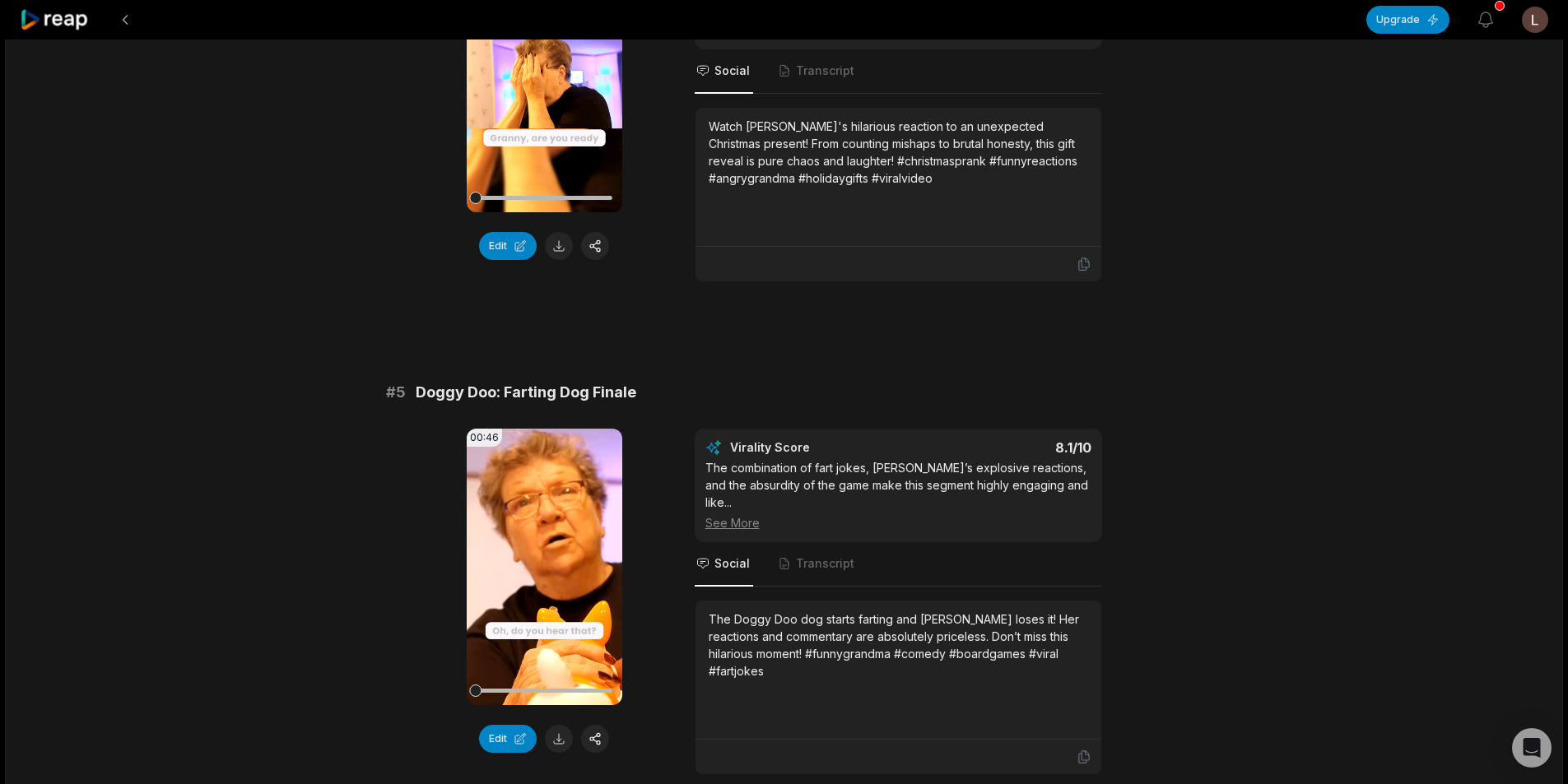
scroll to position [1810, 0]
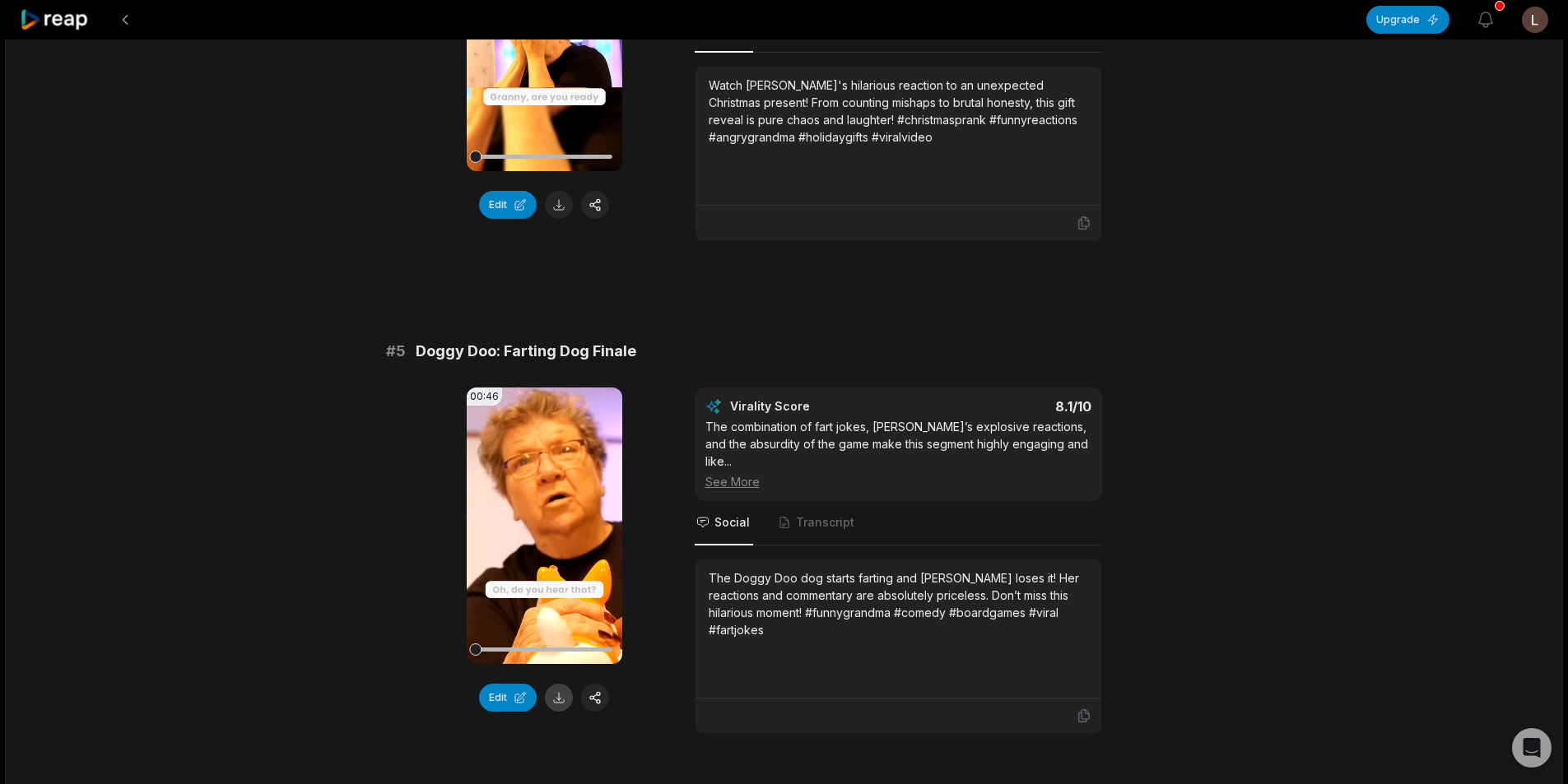
click at [563, 688] on button at bounding box center [559, 697] width 28 height 28
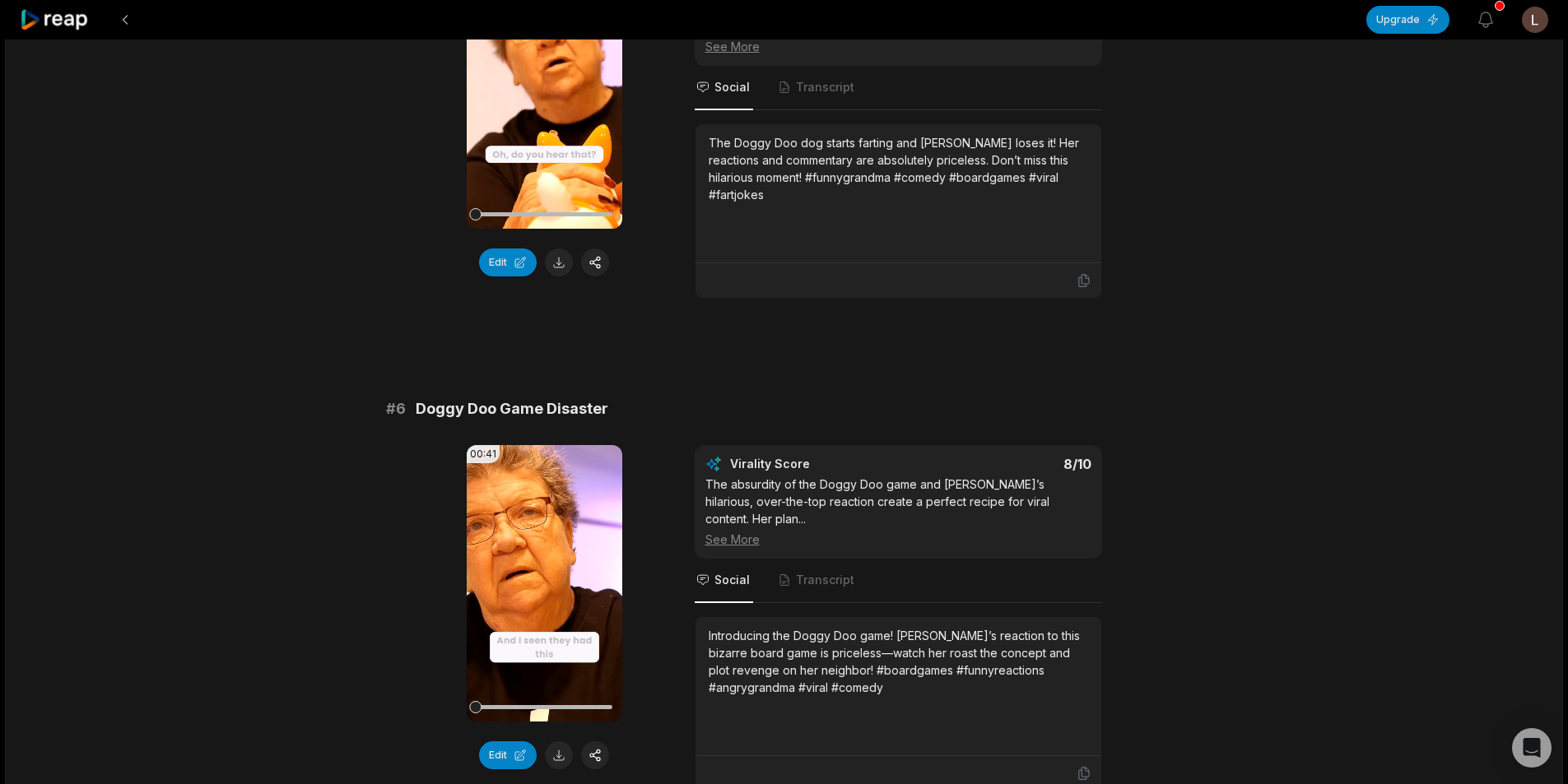
scroll to position [2304, 0]
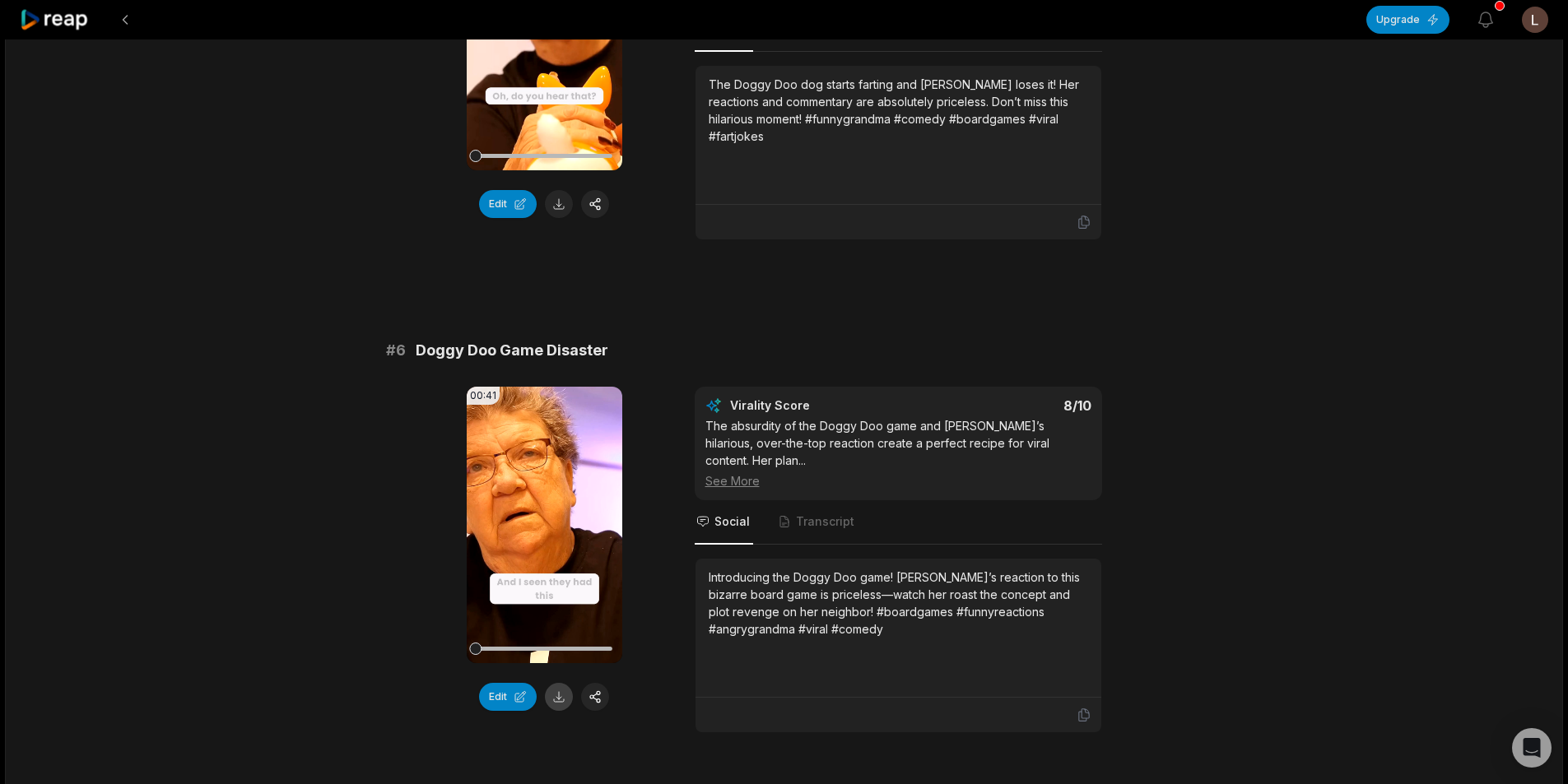
click at [555, 683] on button at bounding box center [559, 696] width 28 height 28
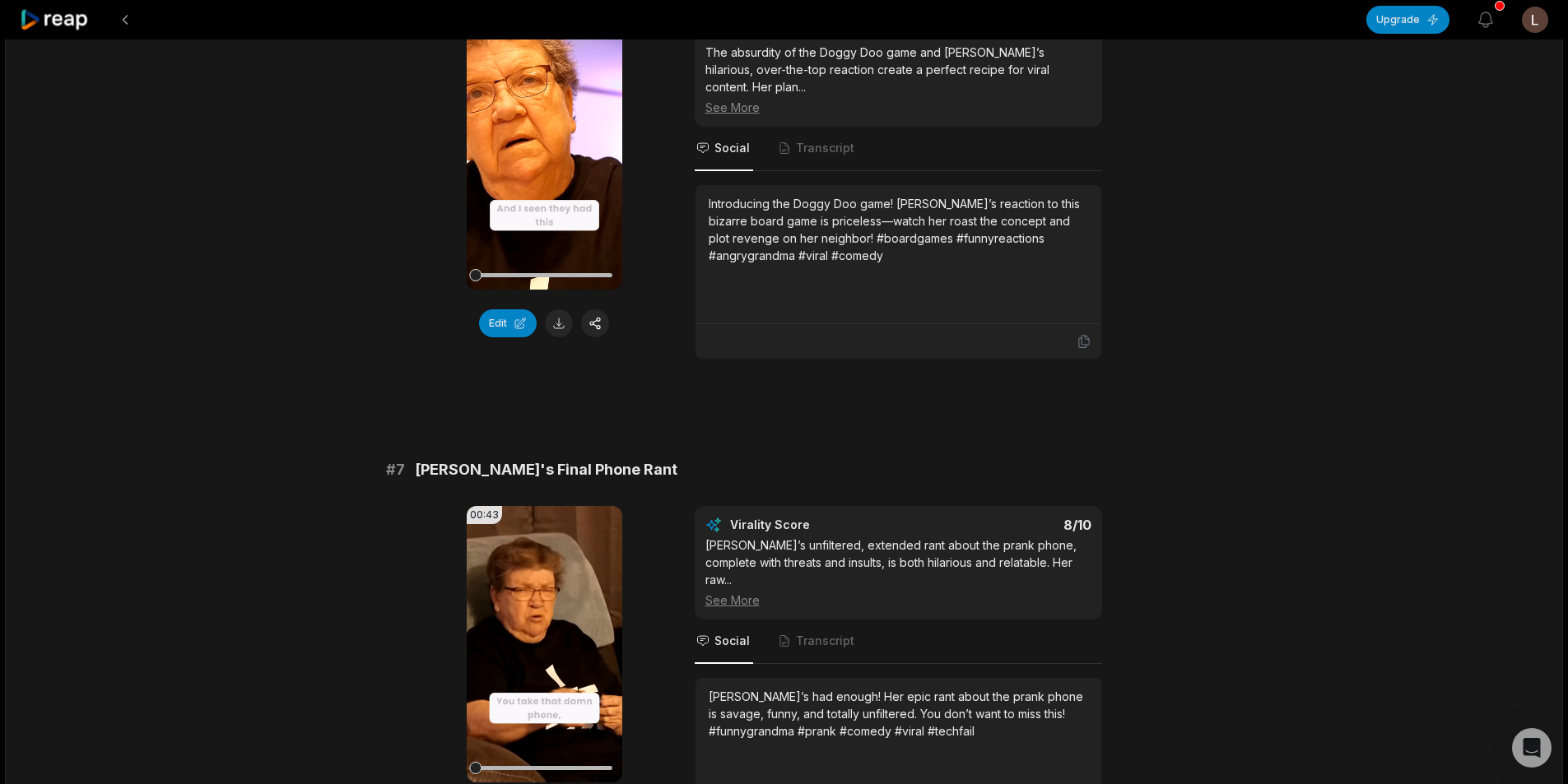
scroll to position [2715, 0]
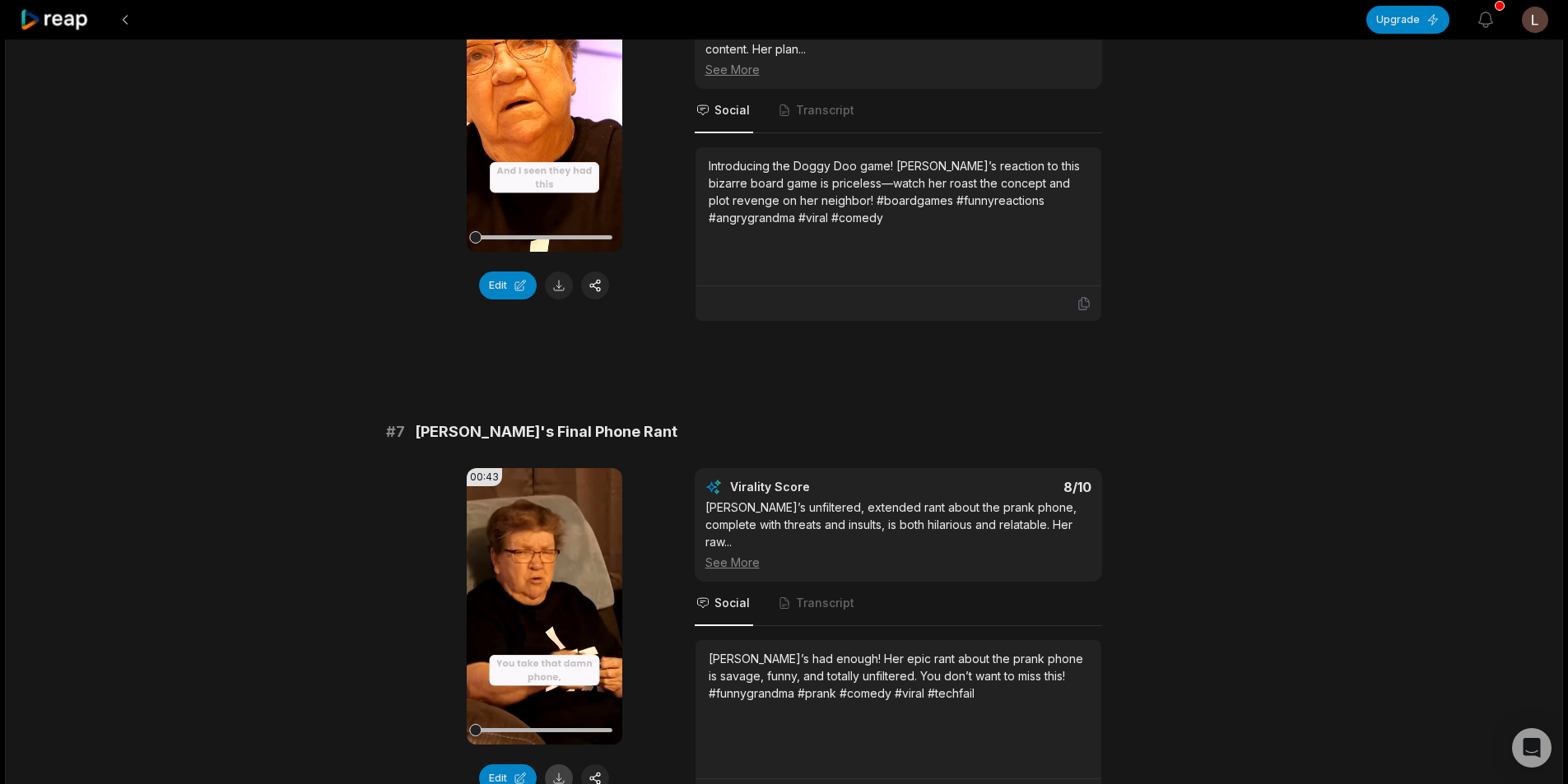
click at [564, 764] on button at bounding box center [559, 778] width 28 height 28
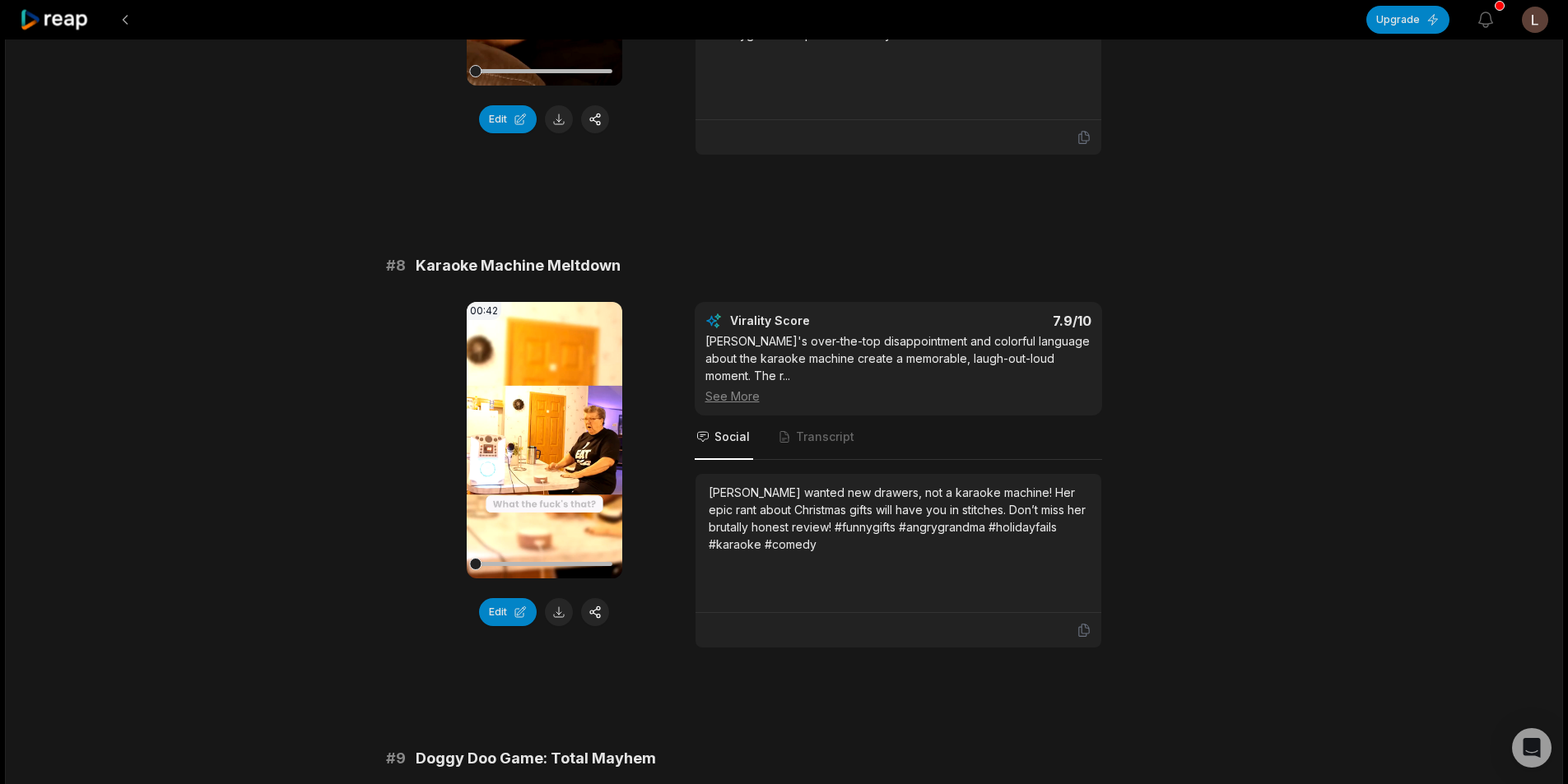
scroll to position [3455, 0]
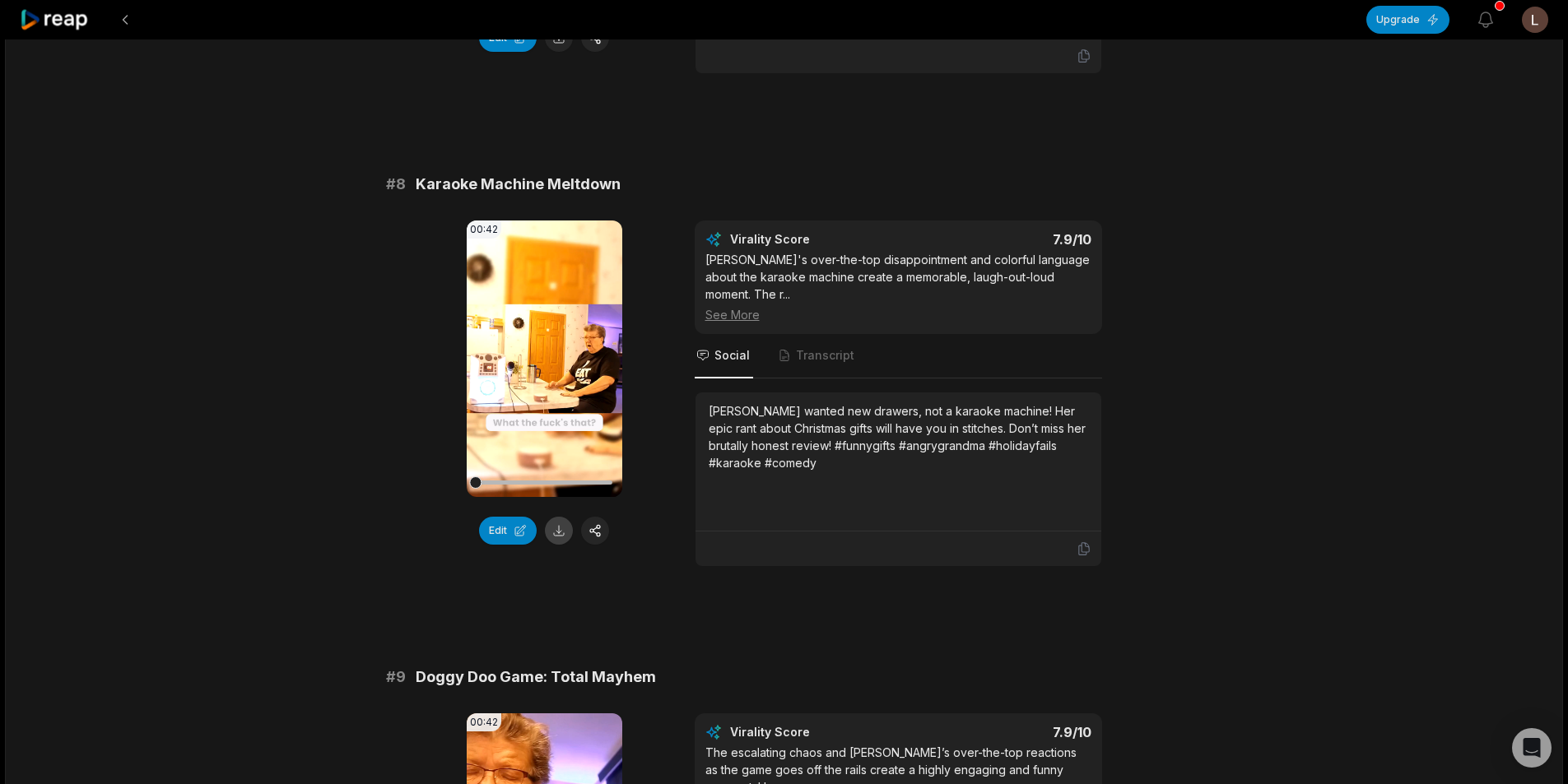
click at [562, 517] on button at bounding box center [559, 530] width 28 height 28
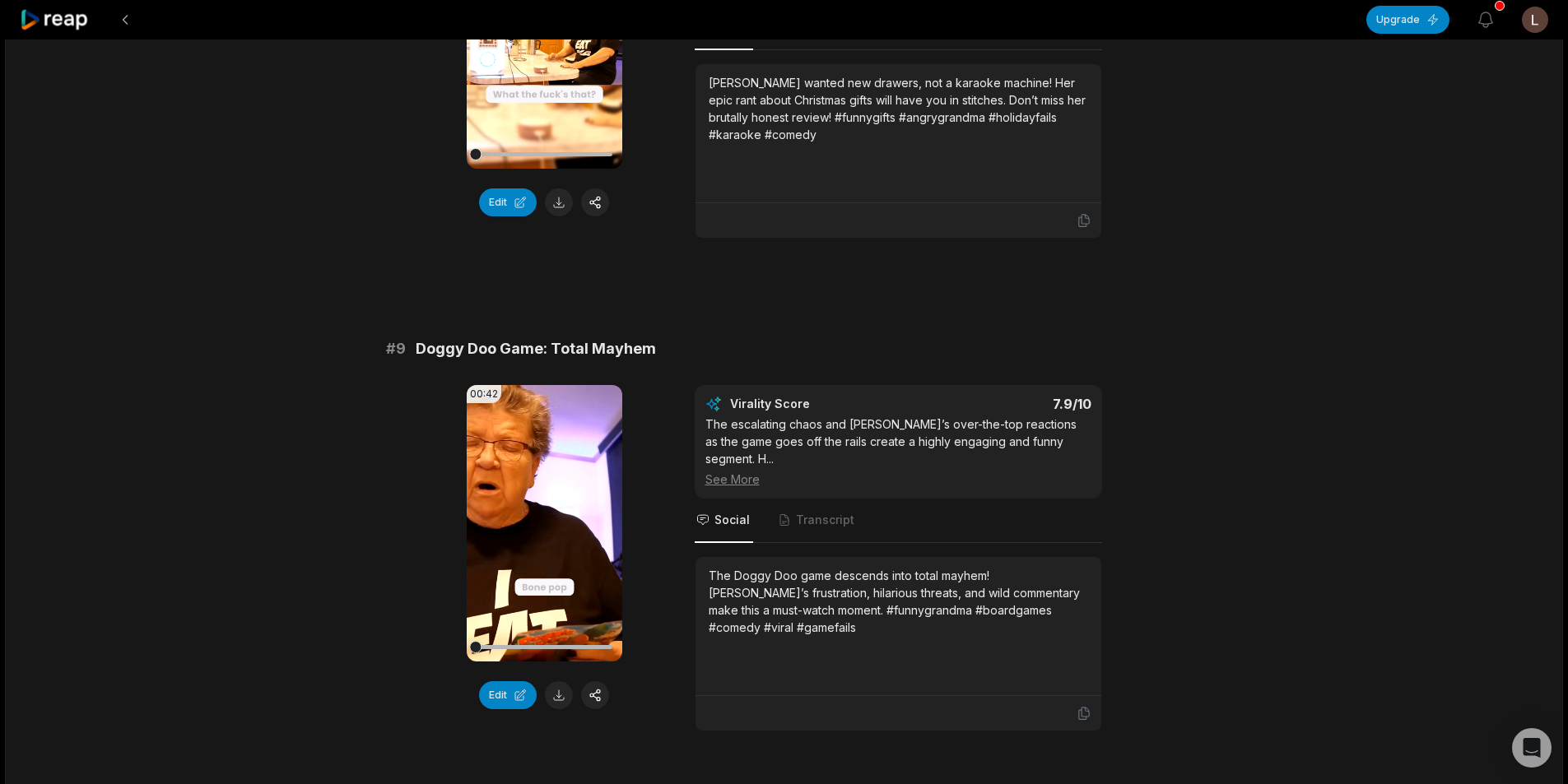
scroll to position [3866, 0]
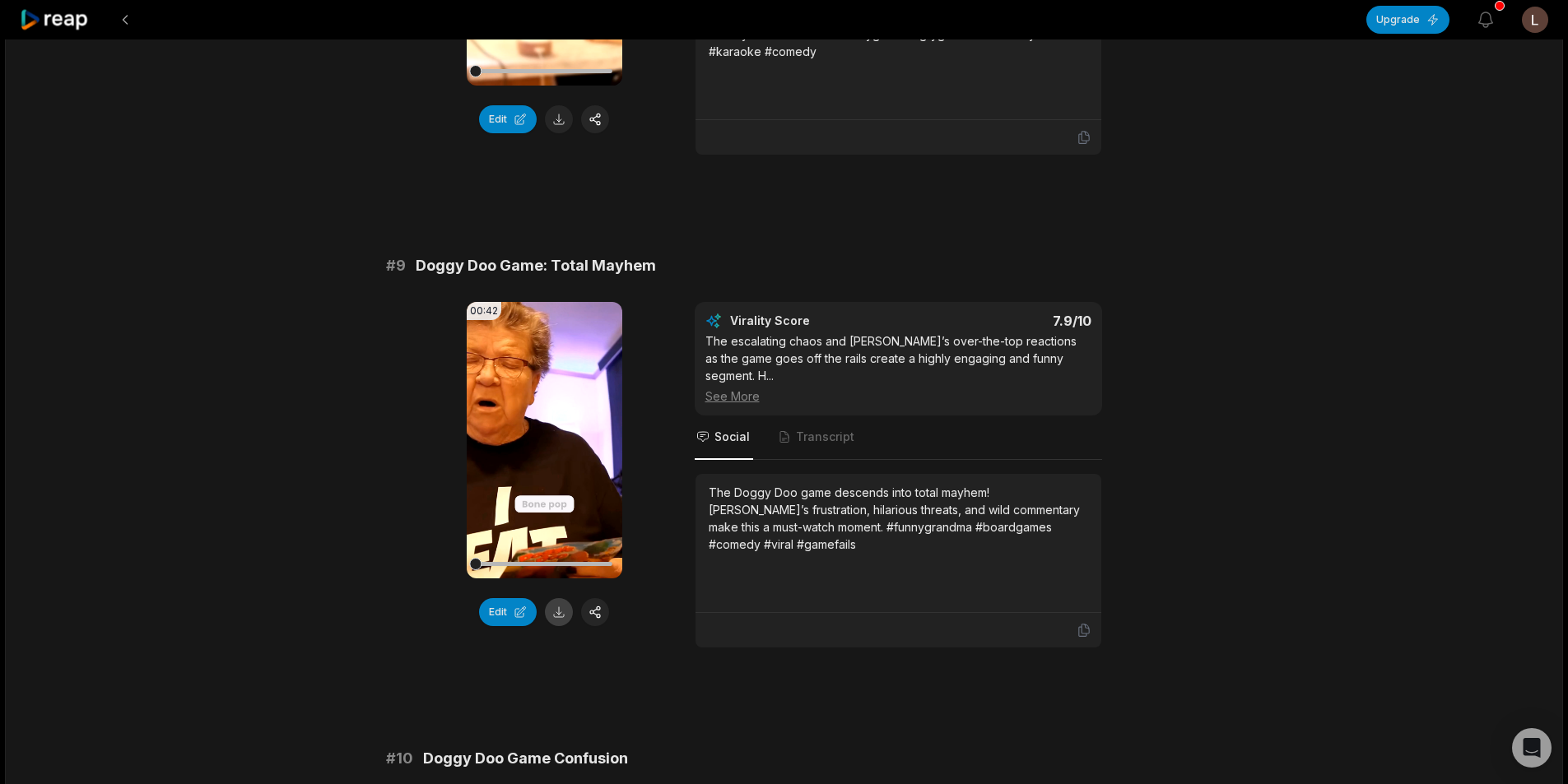
click at [559, 598] on button at bounding box center [559, 612] width 28 height 28
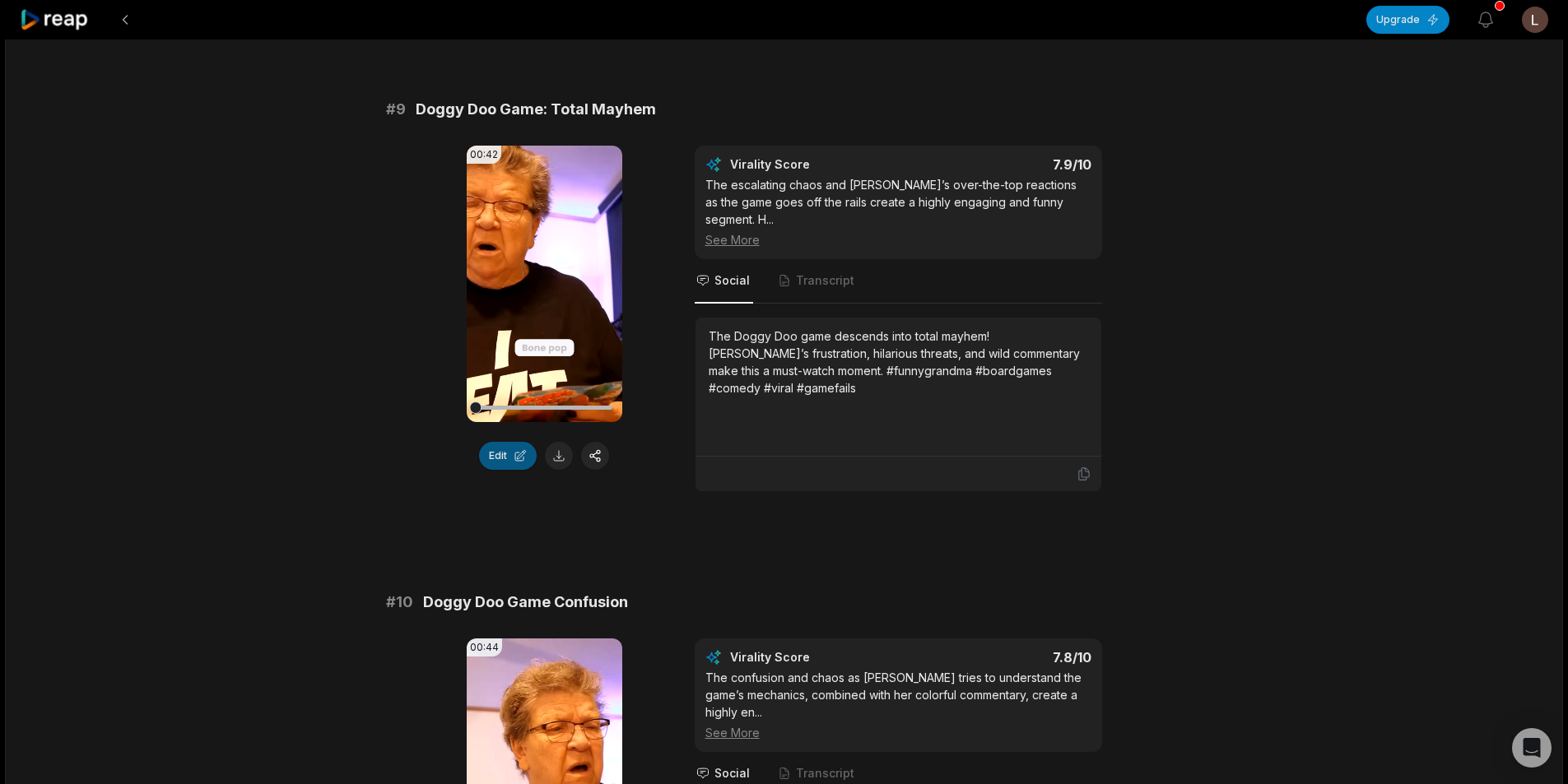
scroll to position [4278, 0]
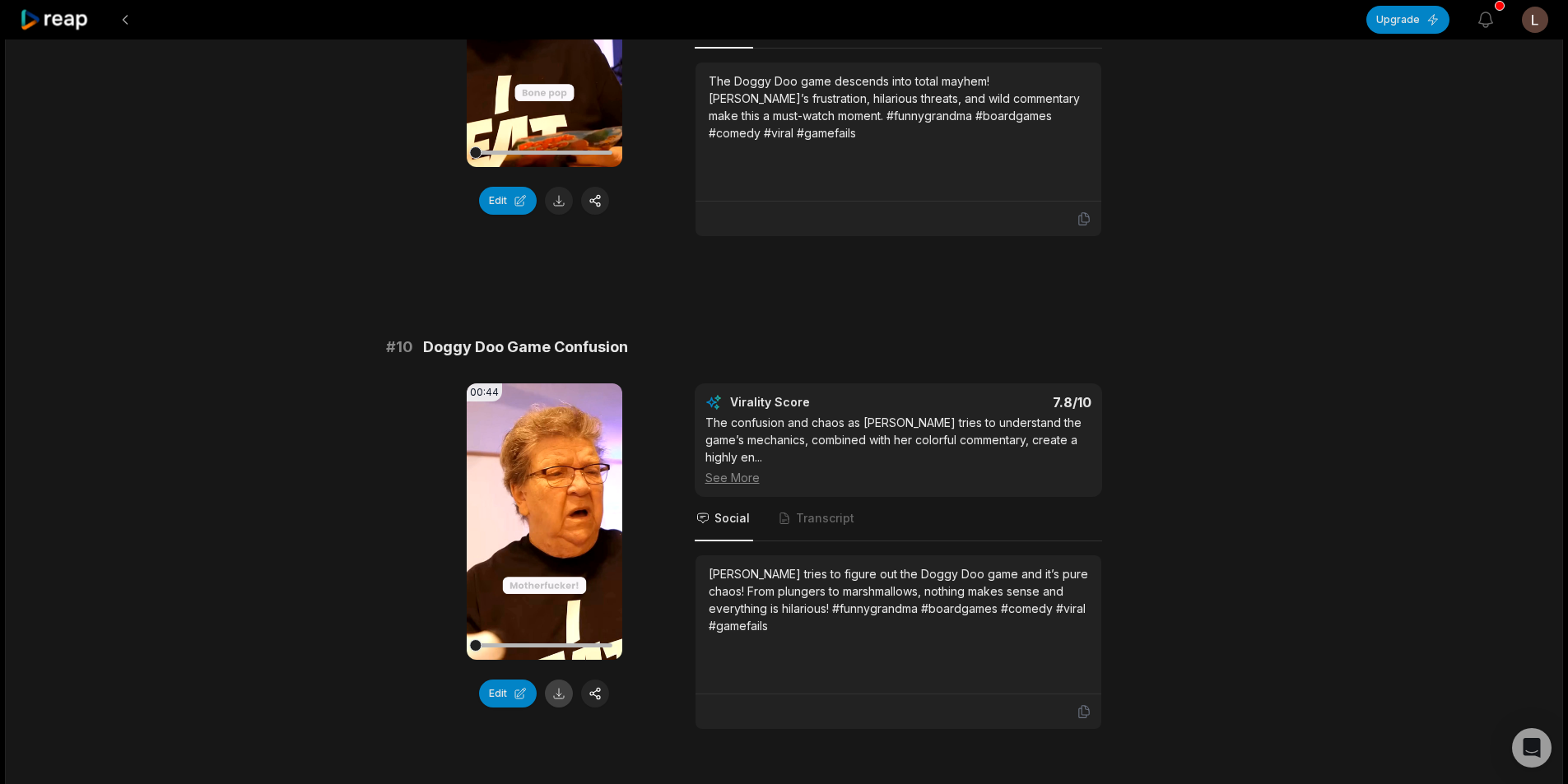
click at [560, 680] on button at bounding box center [559, 694] width 28 height 28
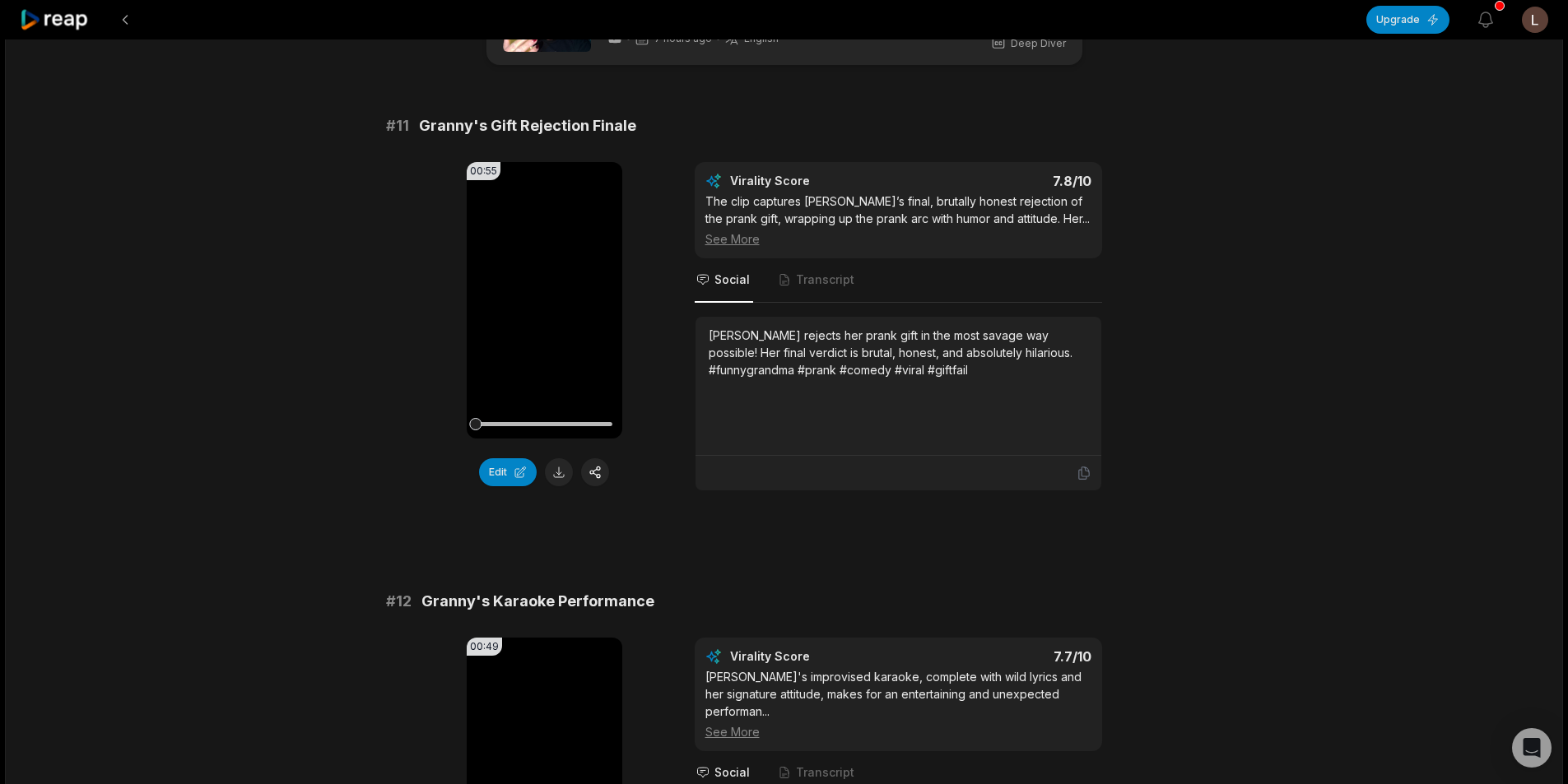
scroll to position [82, 0]
click at [563, 480] on button at bounding box center [559, 471] width 28 height 28
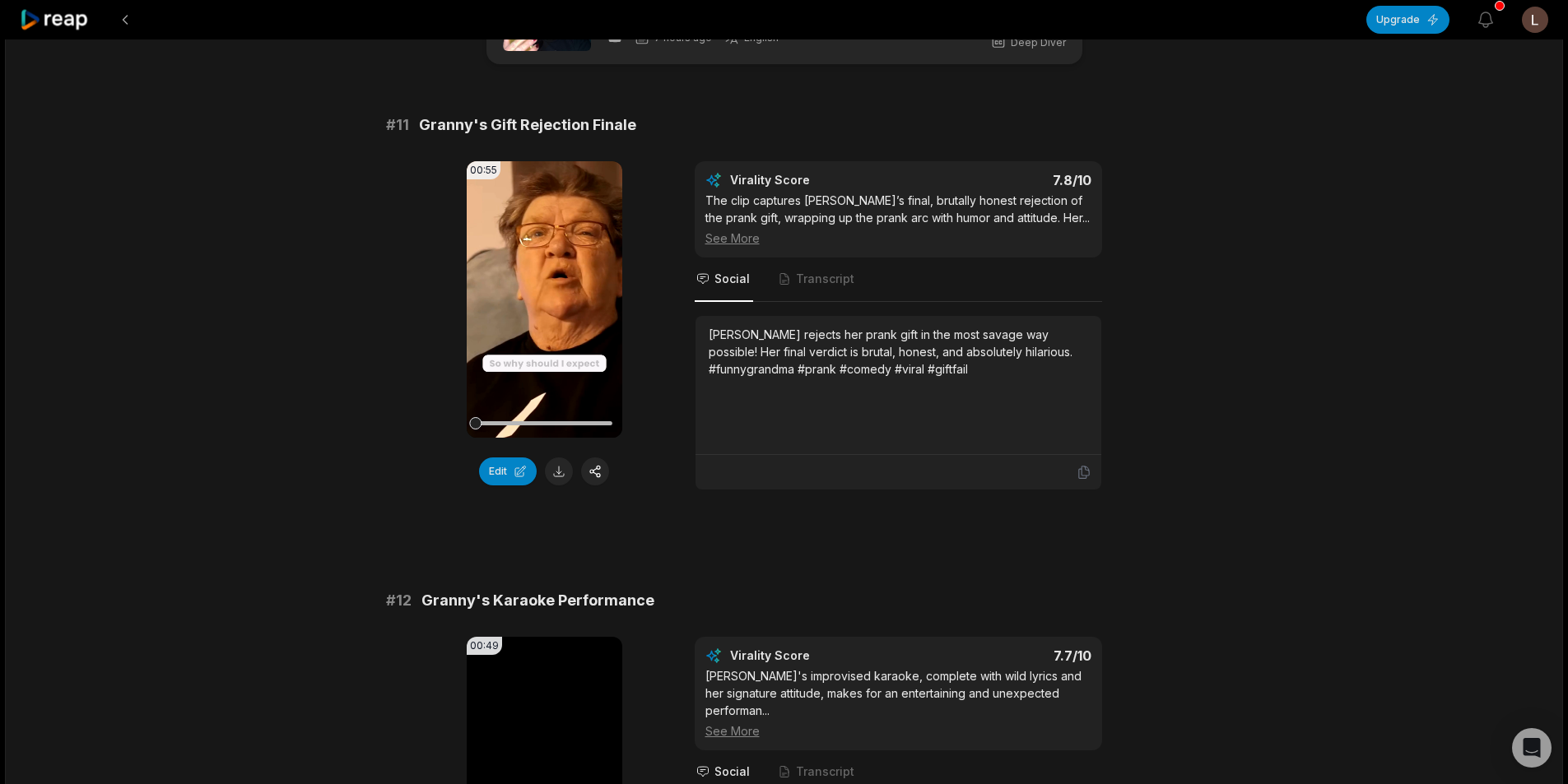
scroll to position [412, 0]
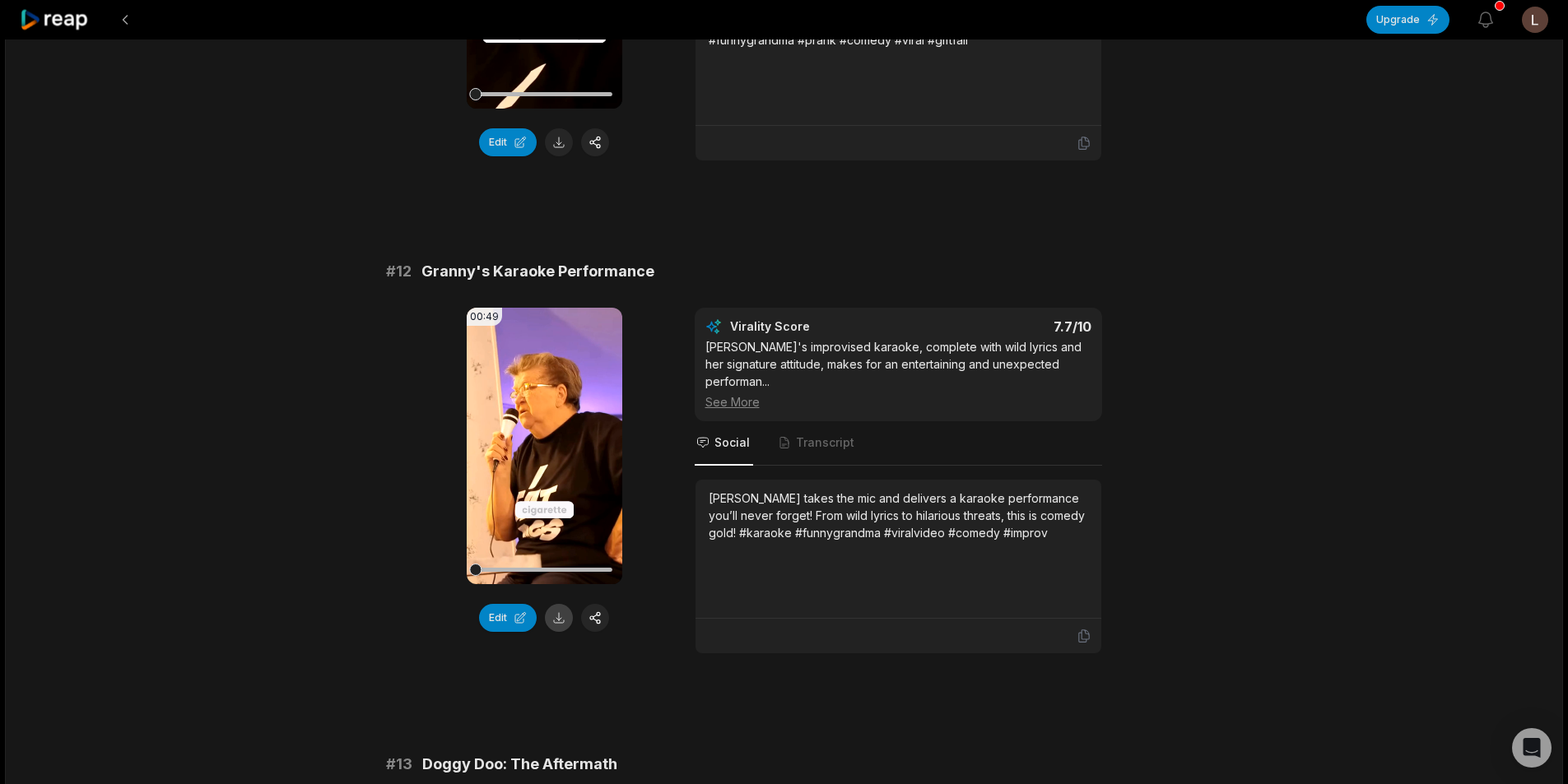
click at [562, 622] on button at bounding box center [559, 618] width 28 height 28
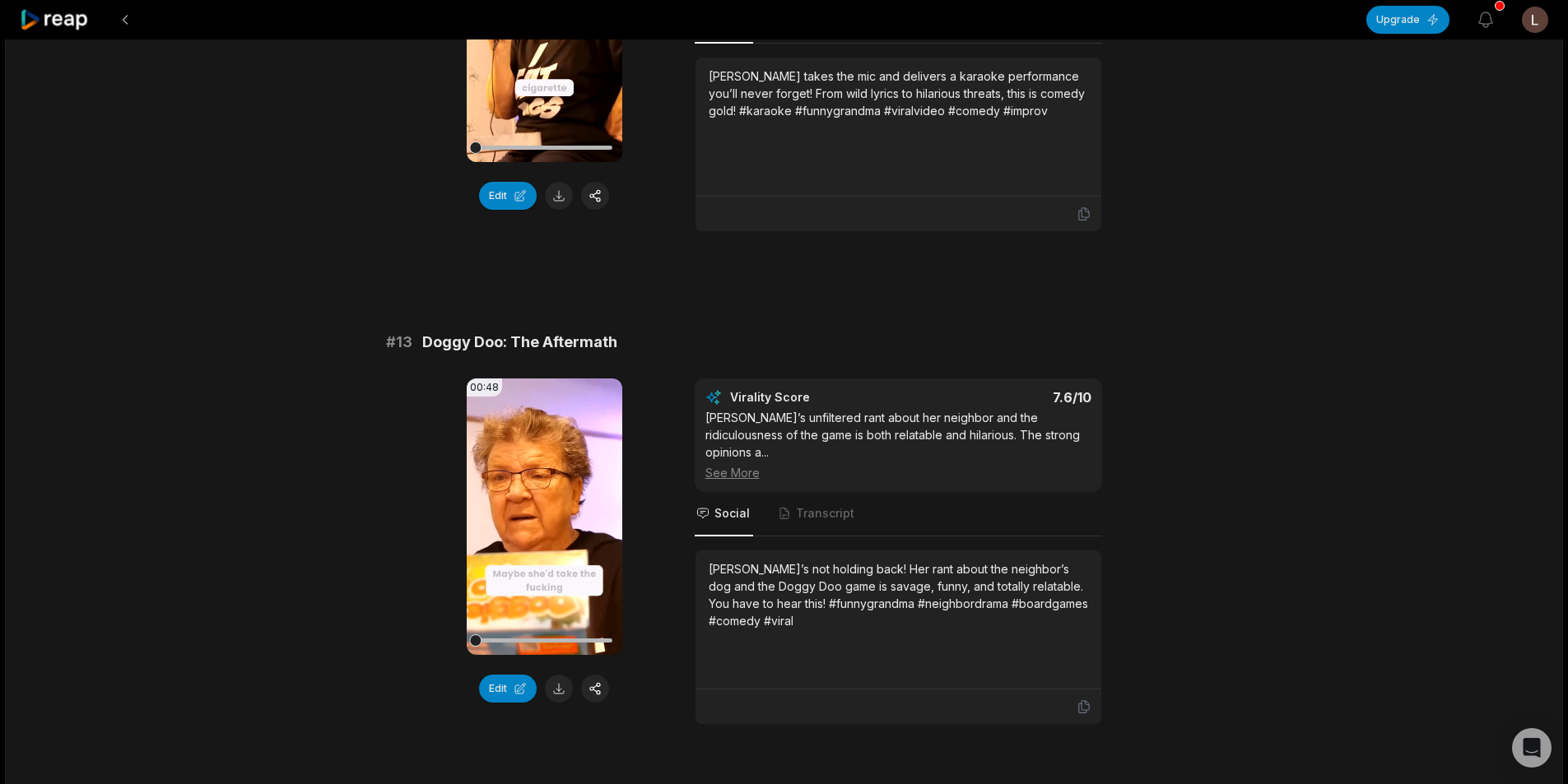
scroll to position [988, 0]
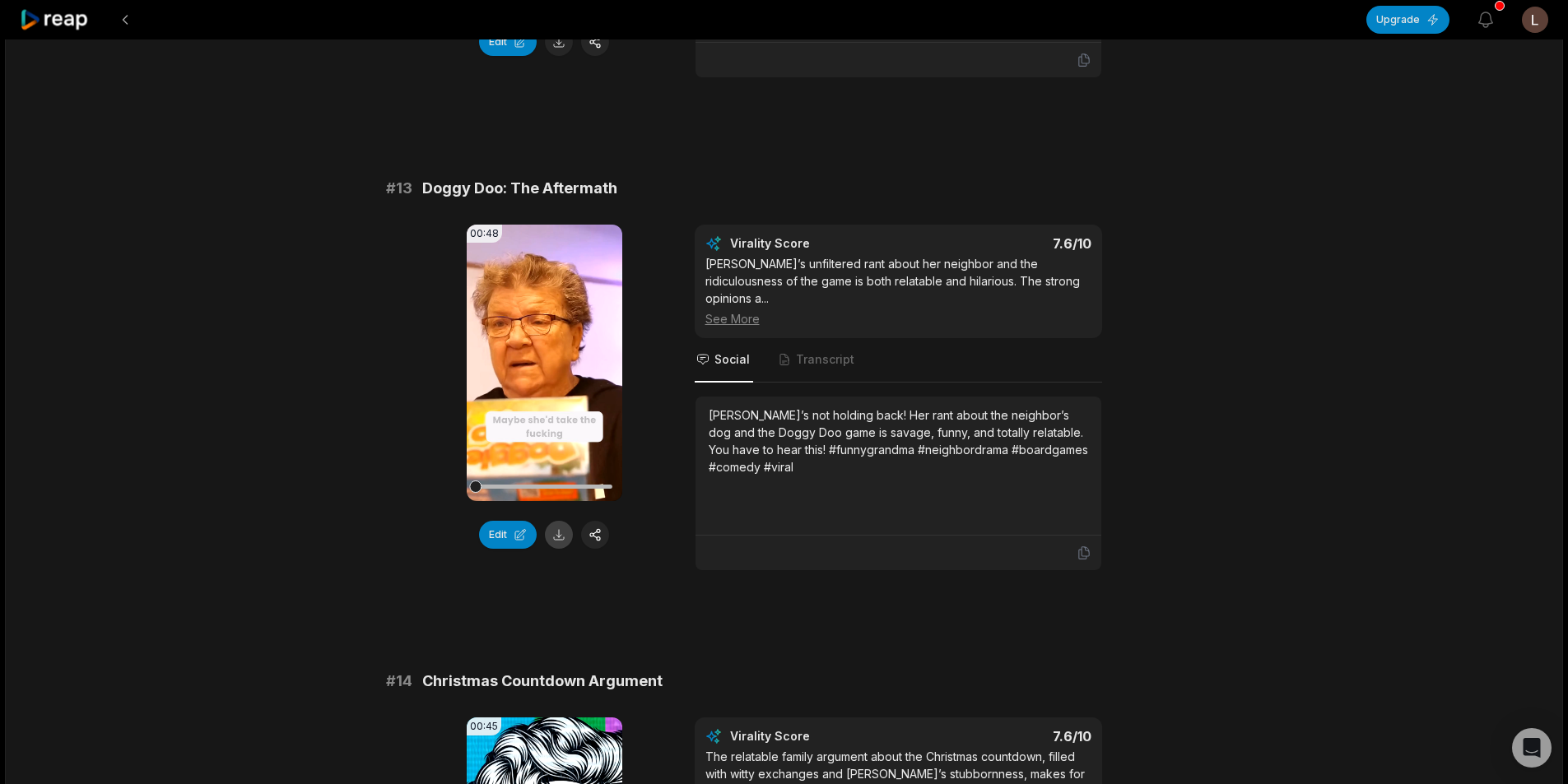
click at [554, 529] on button at bounding box center [559, 535] width 28 height 28
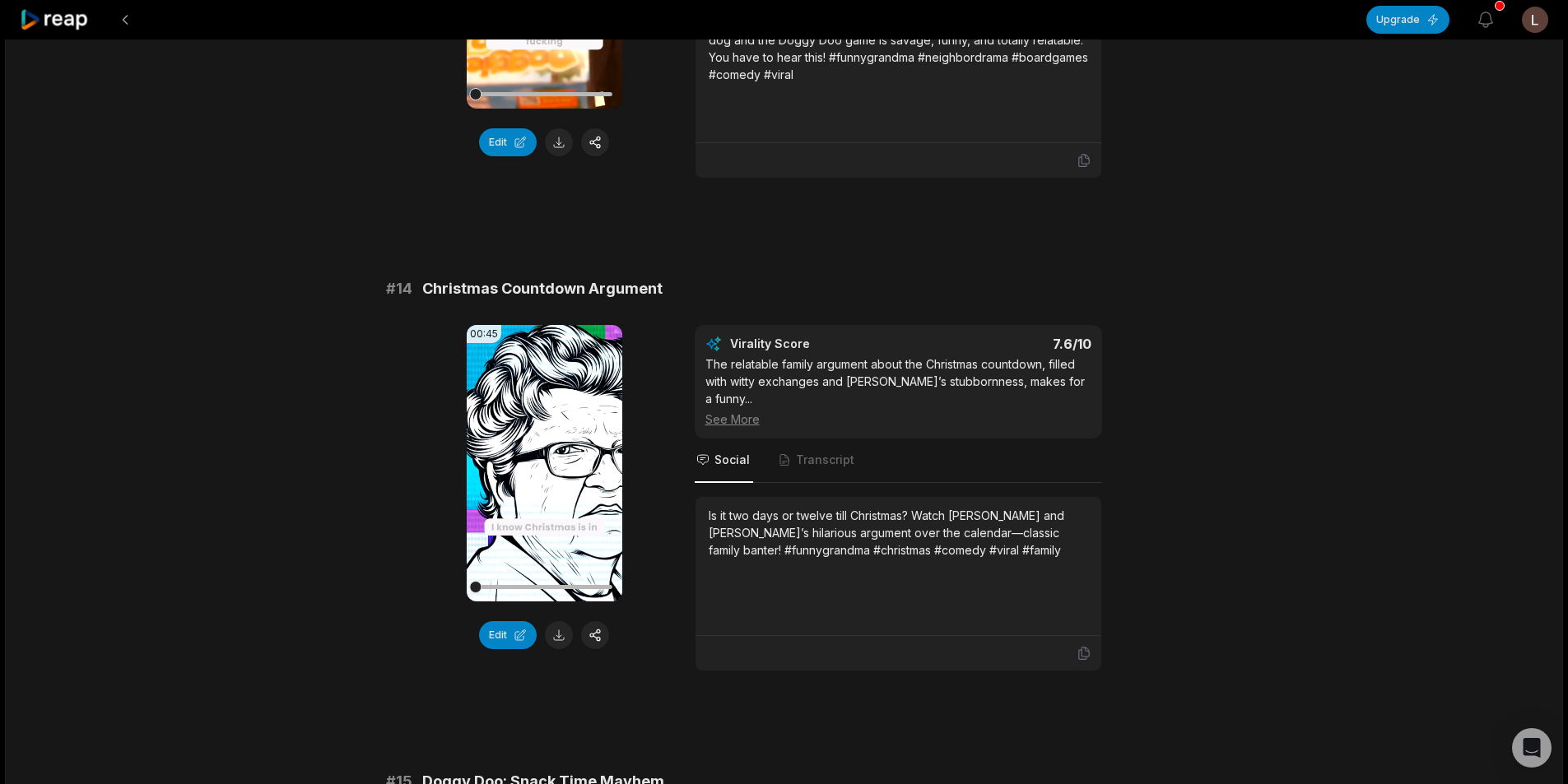
scroll to position [1398, 0]
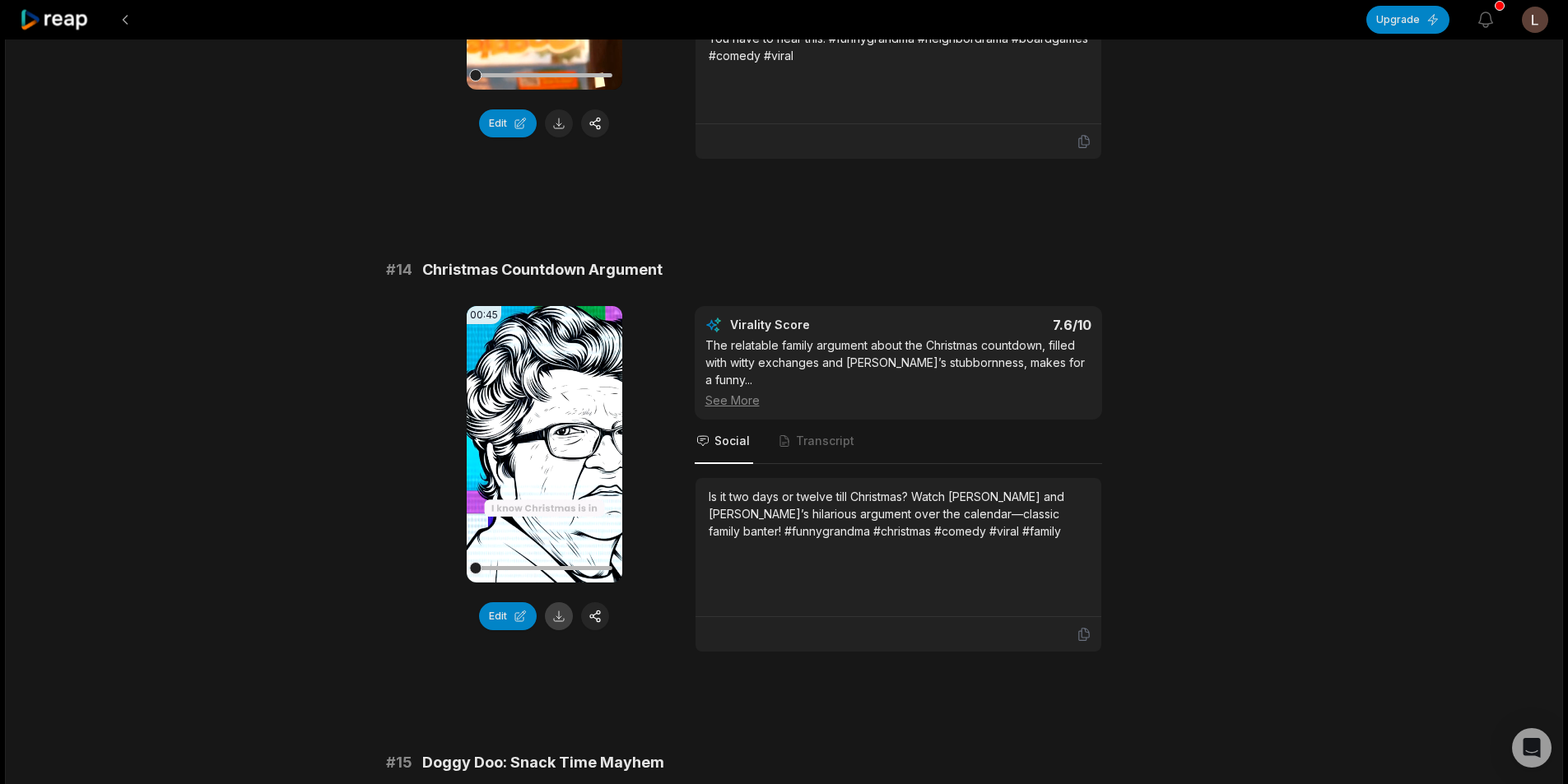
click at [556, 605] on button at bounding box center [559, 616] width 28 height 28
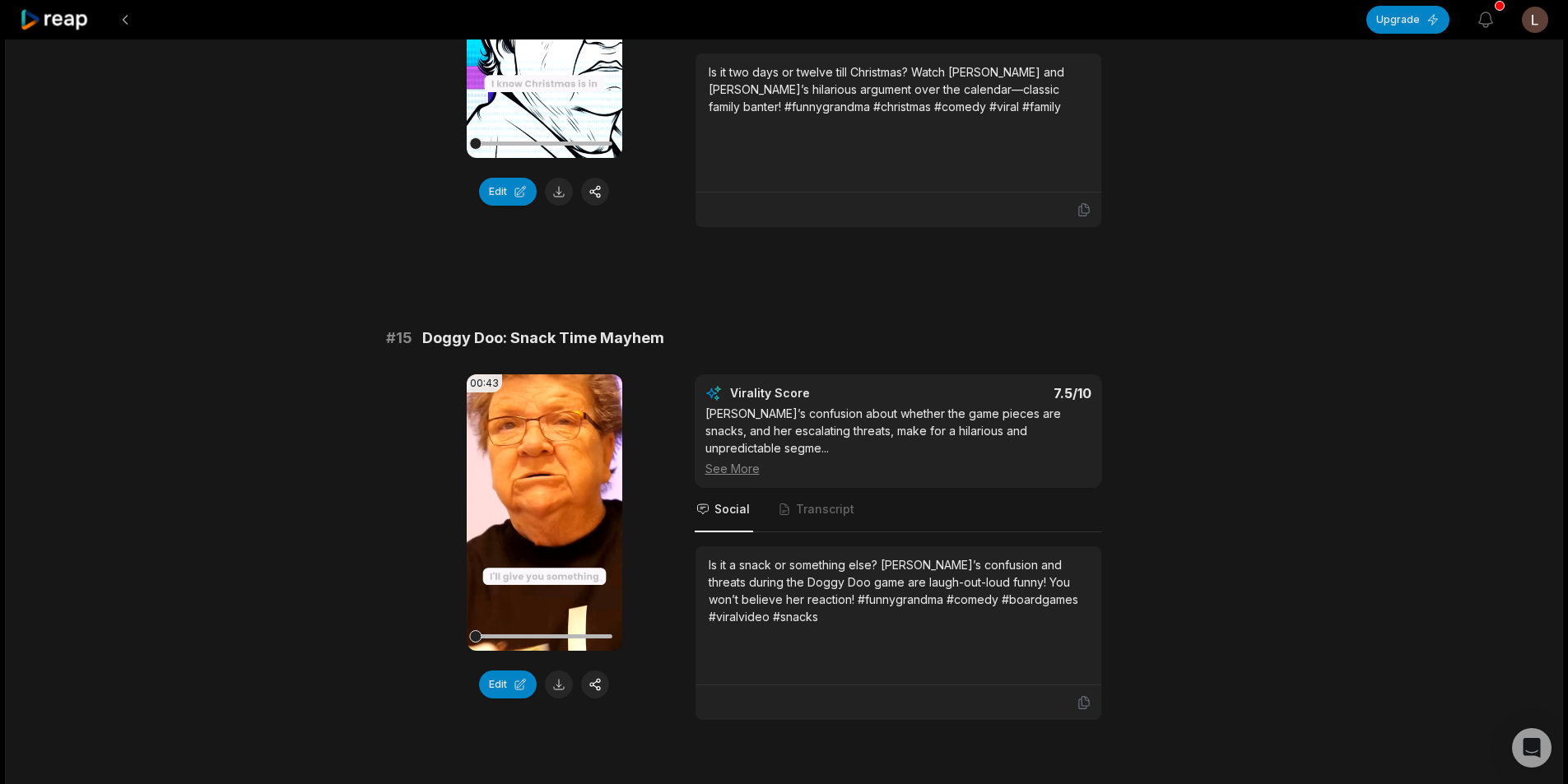
scroll to position [1892, 0]
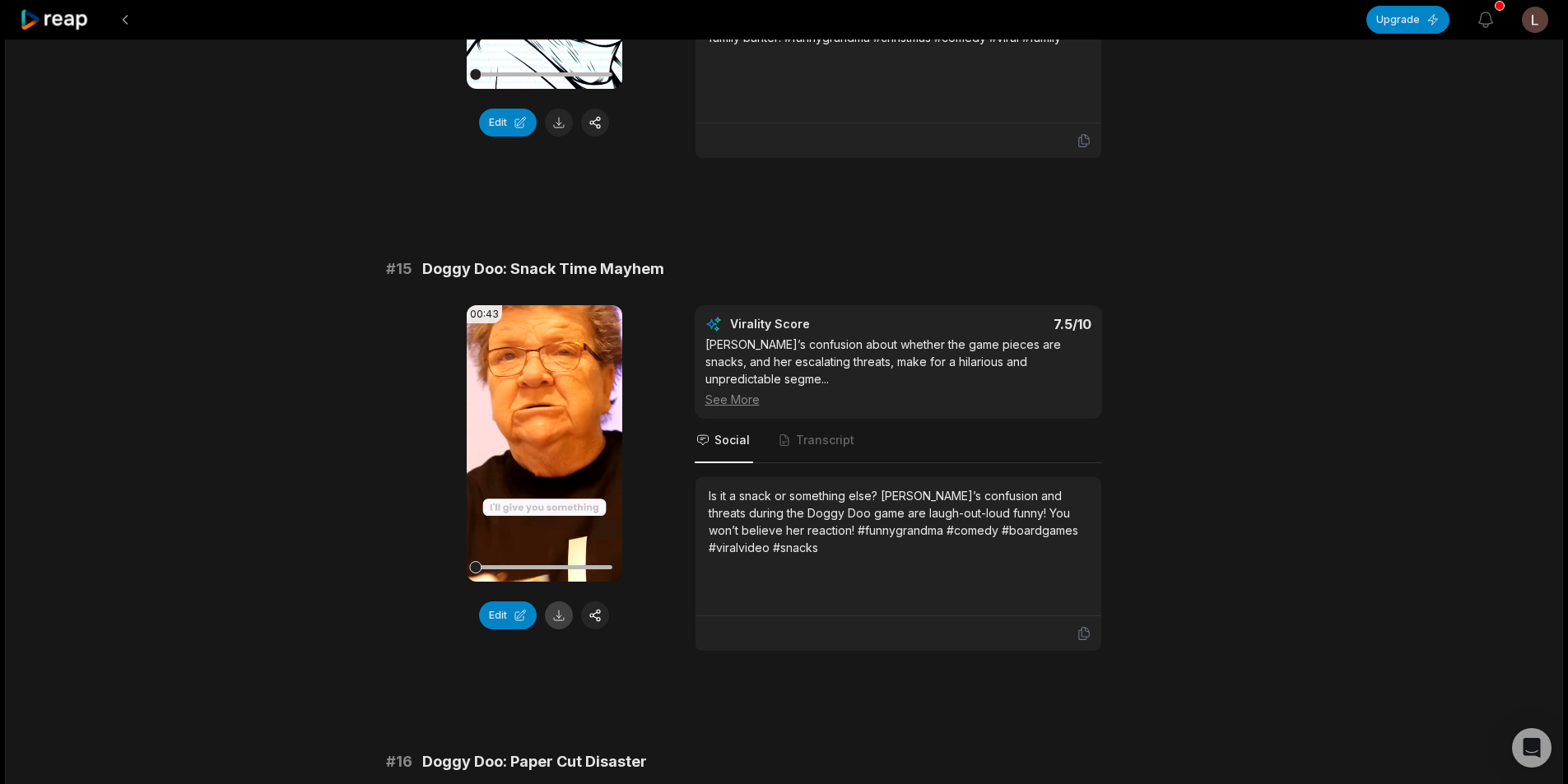
click at [563, 601] on button at bounding box center [559, 615] width 28 height 28
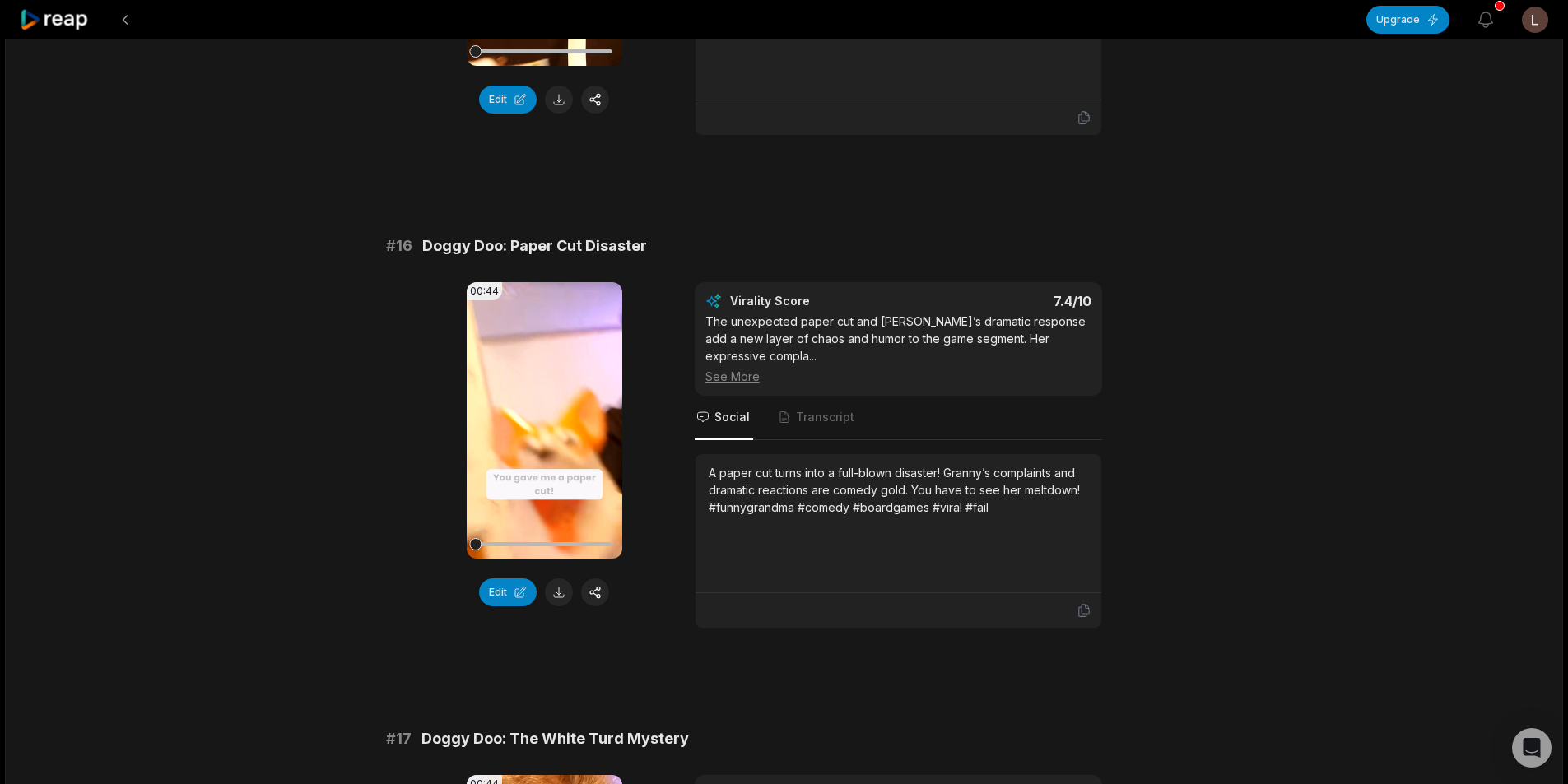
scroll to position [2468, 0]
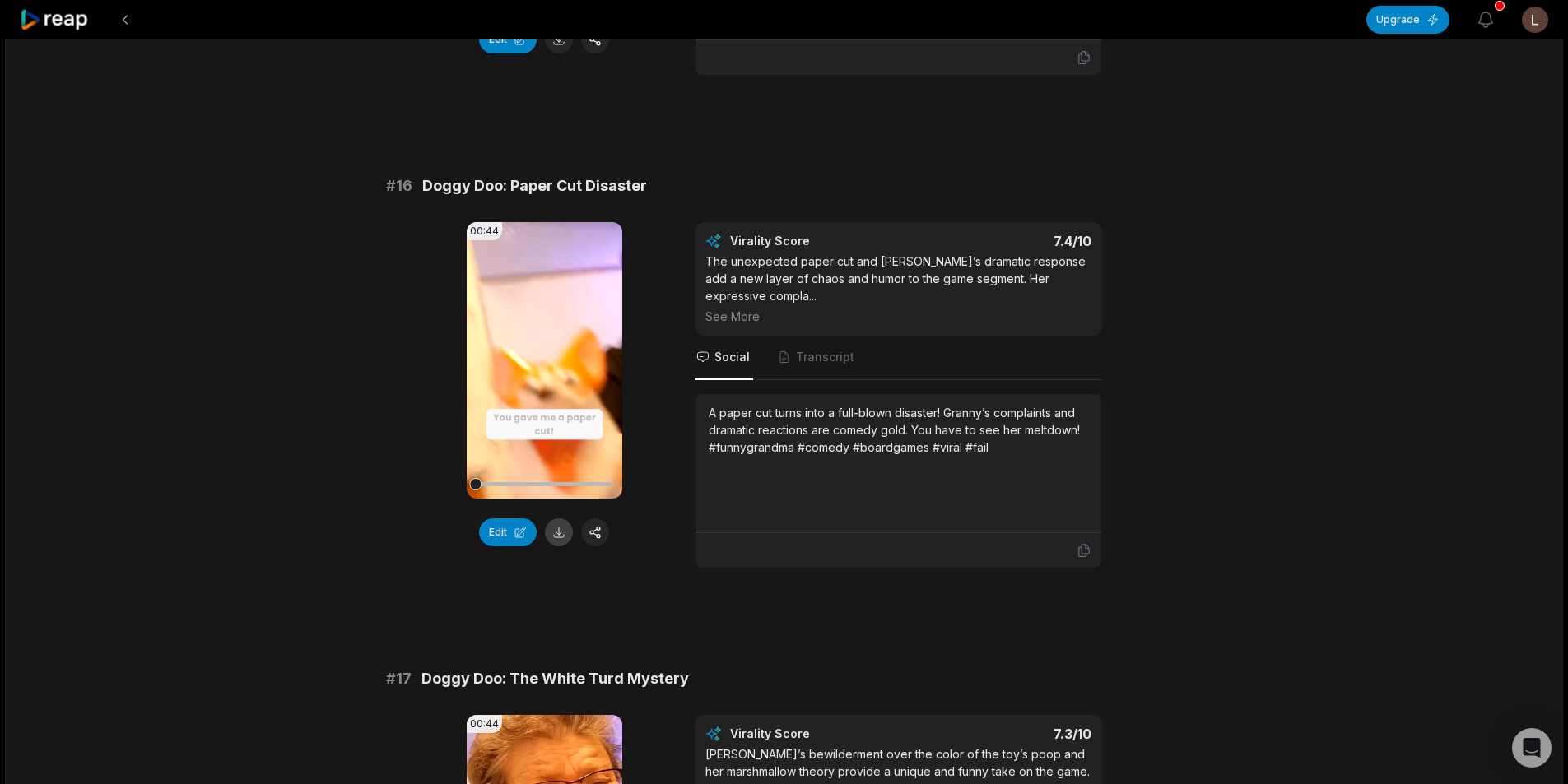
click at [559, 518] on button at bounding box center [559, 532] width 28 height 28
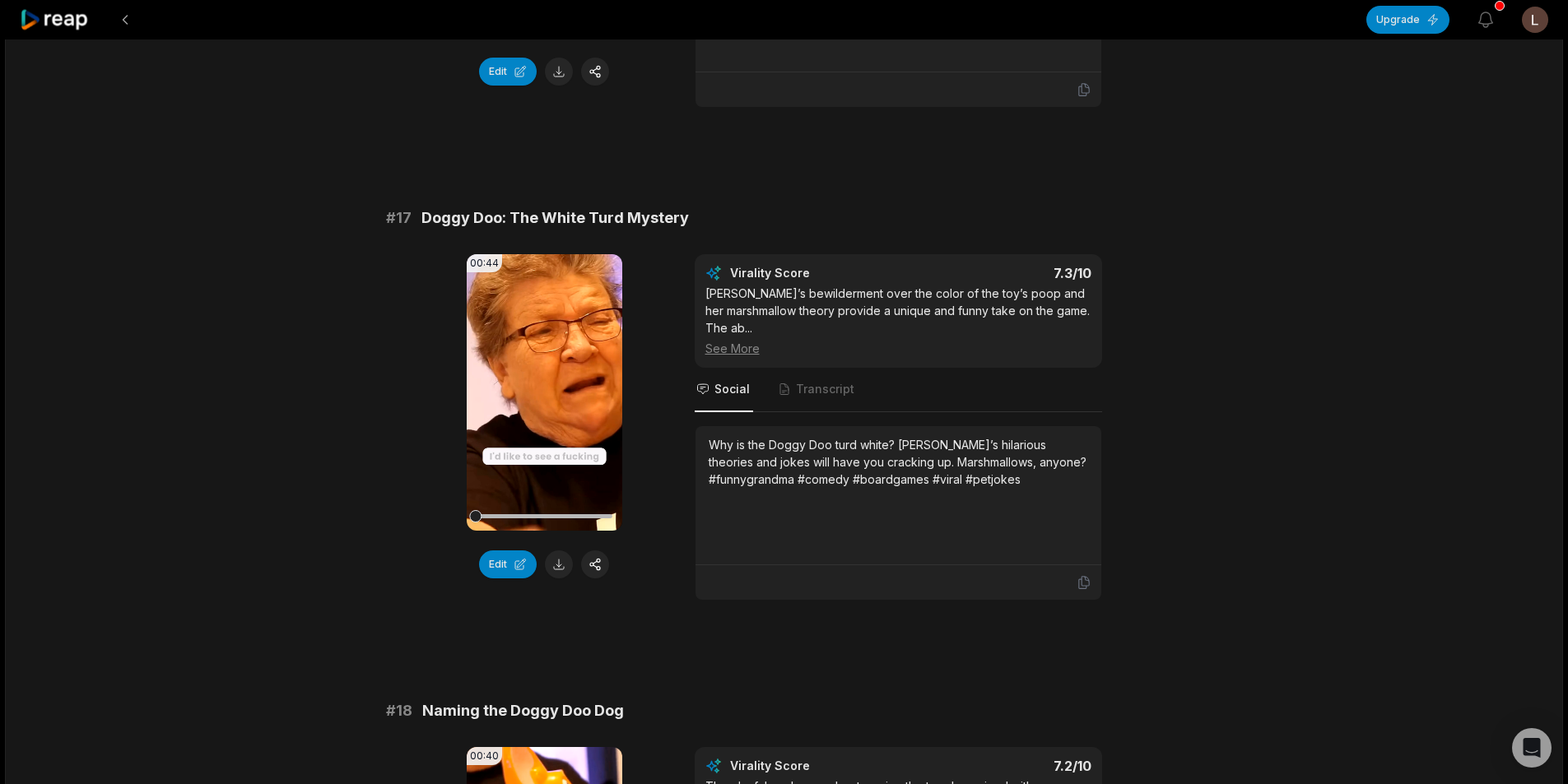
scroll to position [2962, 0]
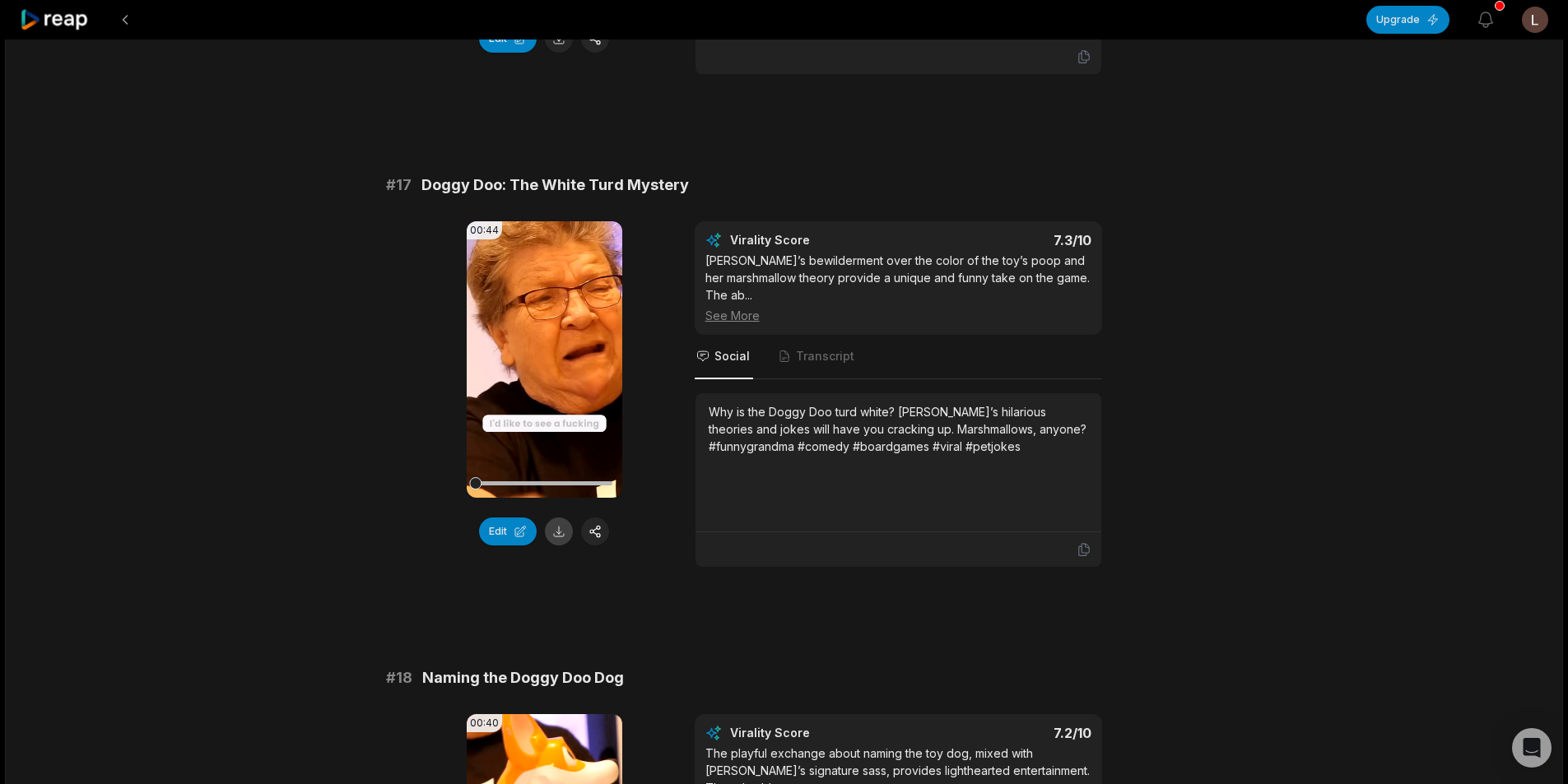
click at [551, 517] on button at bounding box center [559, 531] width 28 height 28
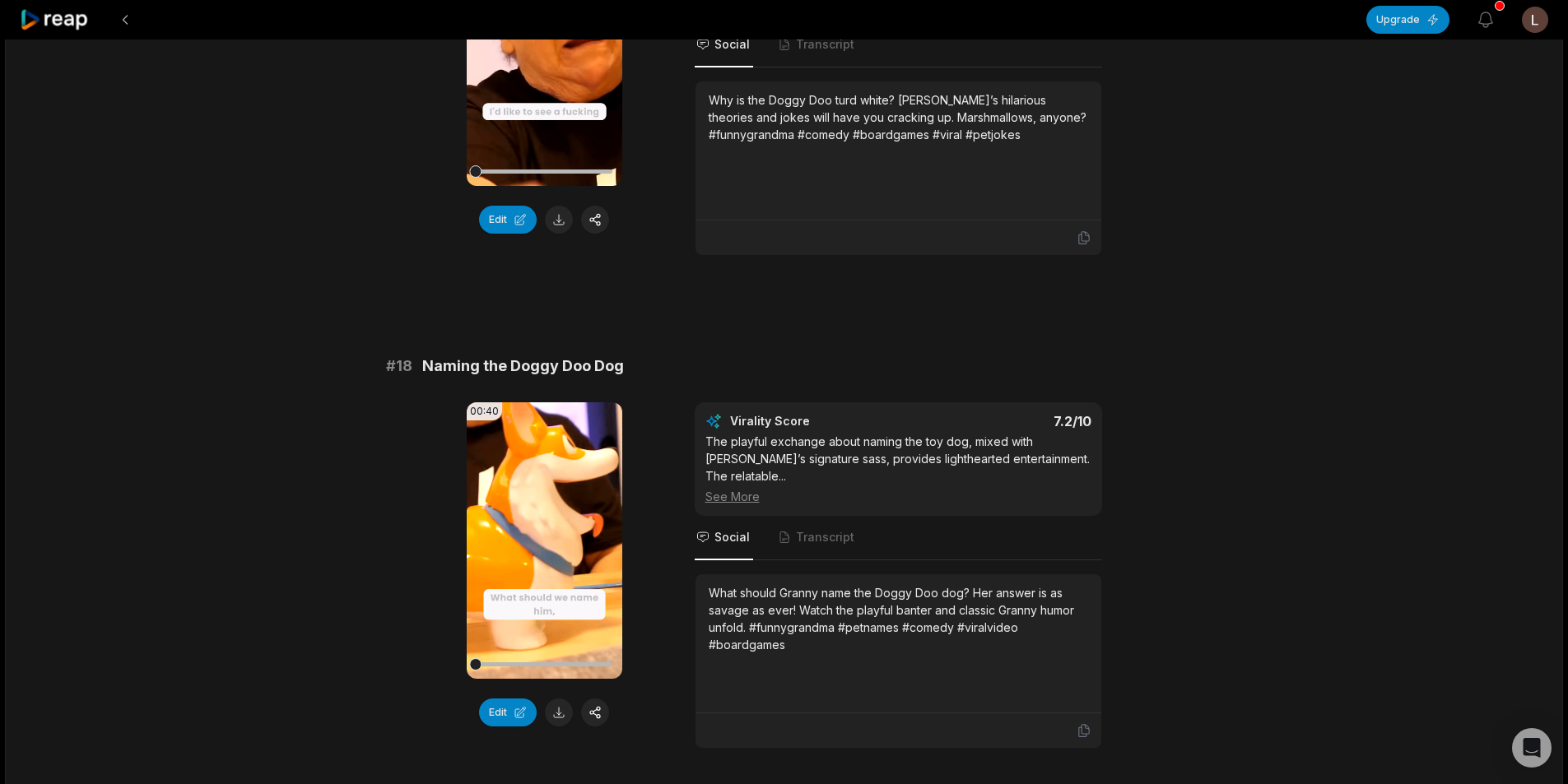
scroll to position [3332, 0]
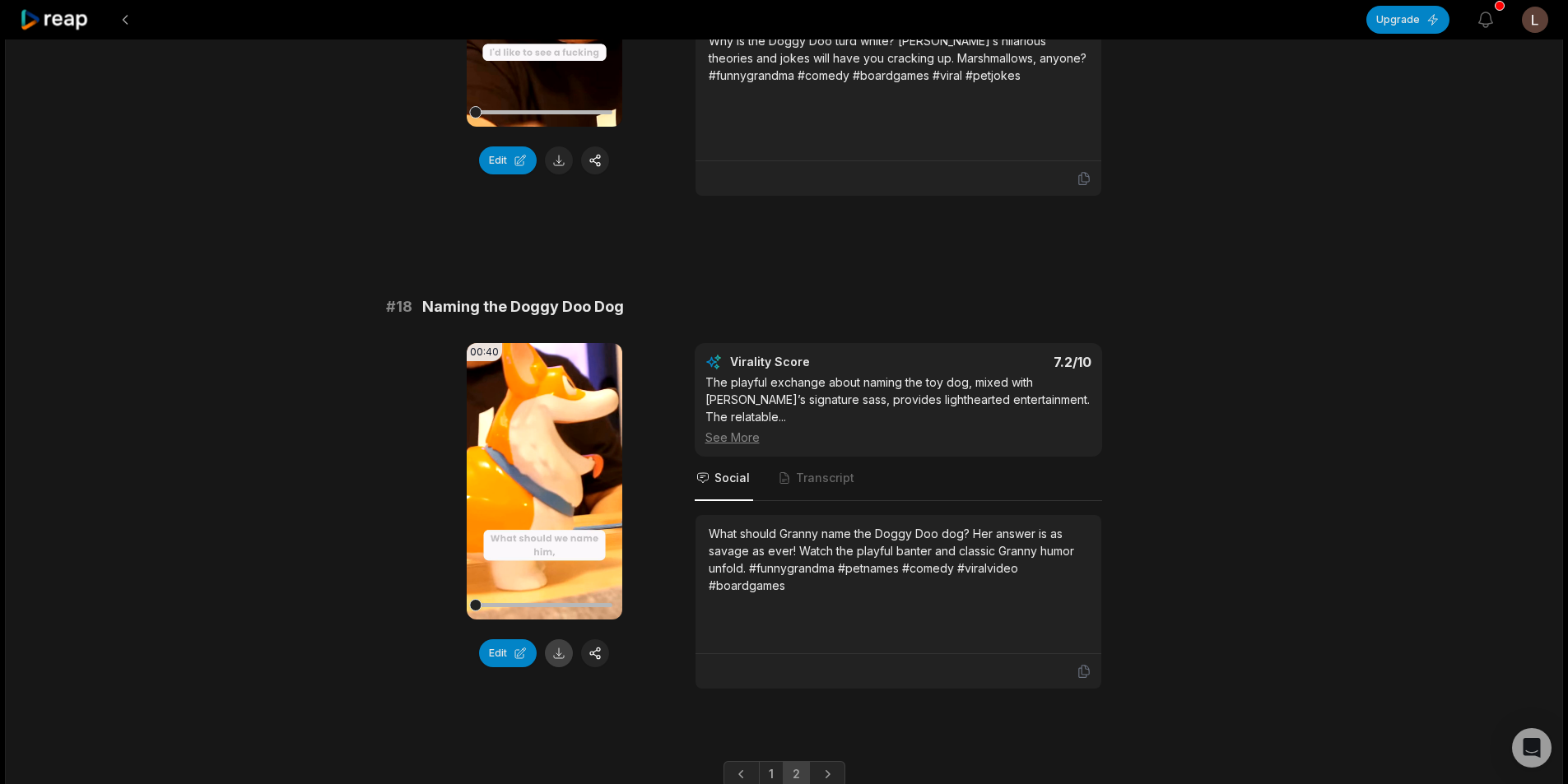
click at [557, 639] on button at bounding box center [559, 653] width 28 height 28
click at [130, 16] on button at bounding box center [125, 19] width 29 height 29
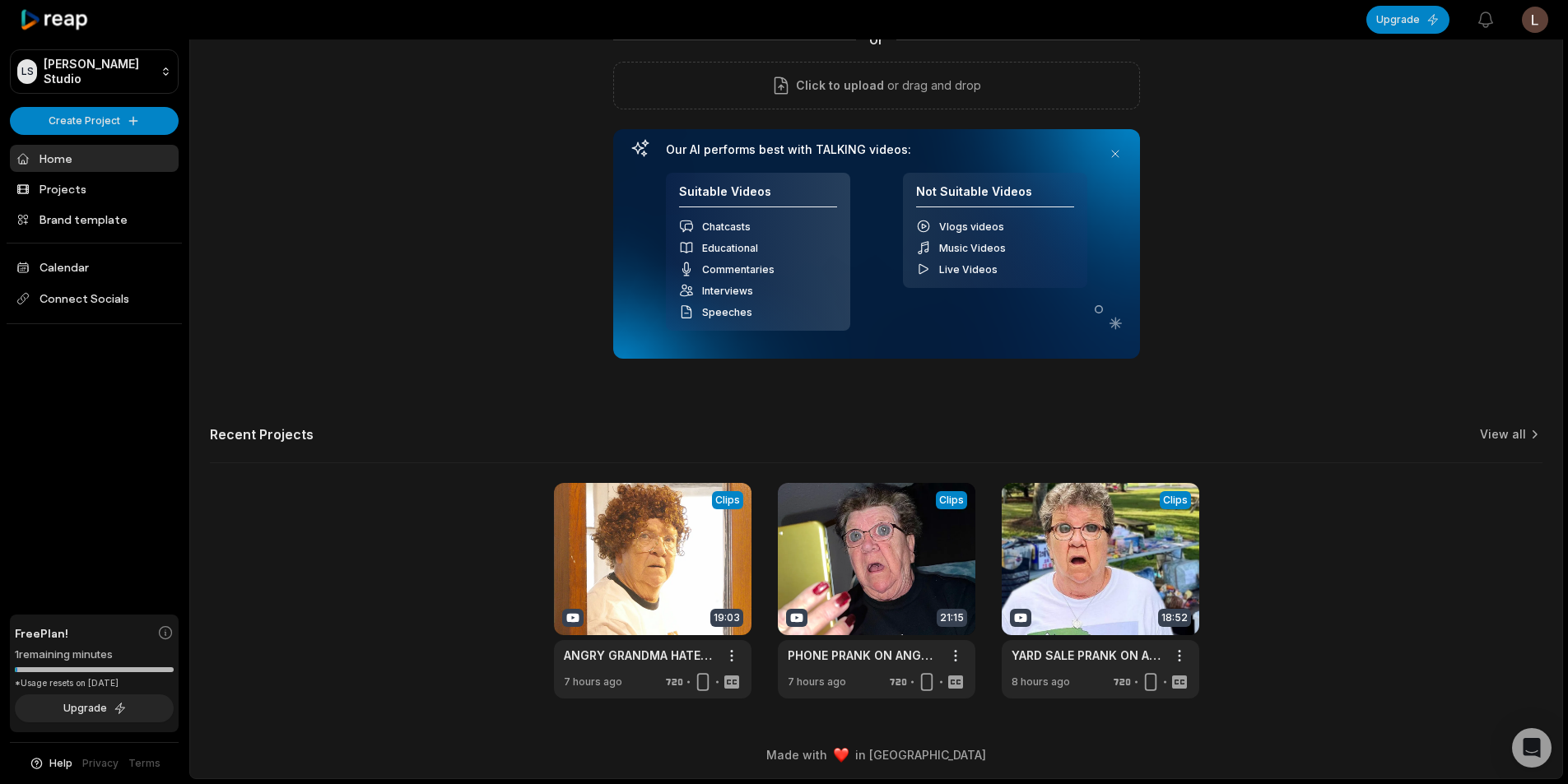
scroll to position [149, 0]
click at [666, 610] on link at bounding box center [653, 591] width 197 height 215
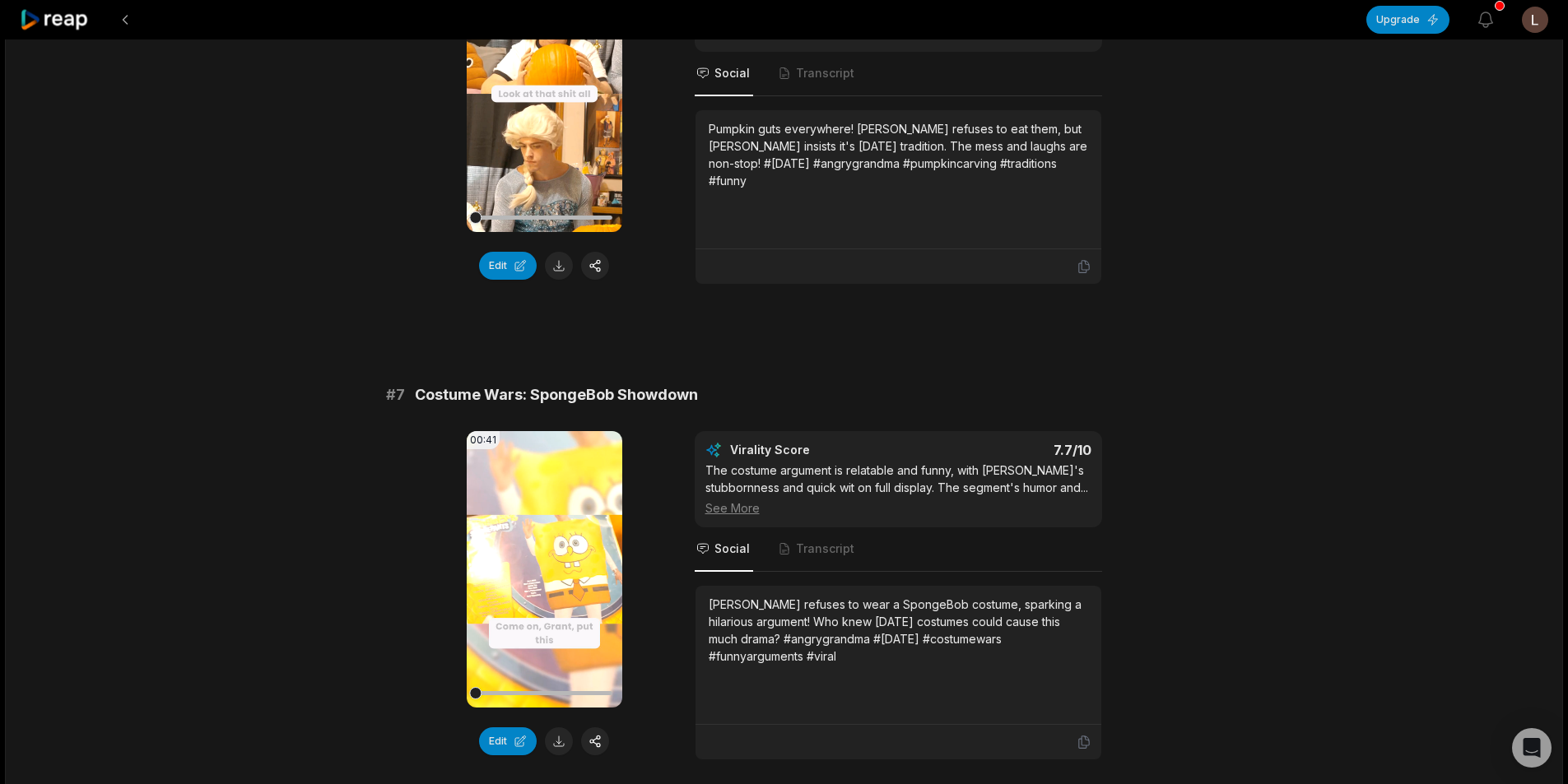
scroll to position [2715, 0]
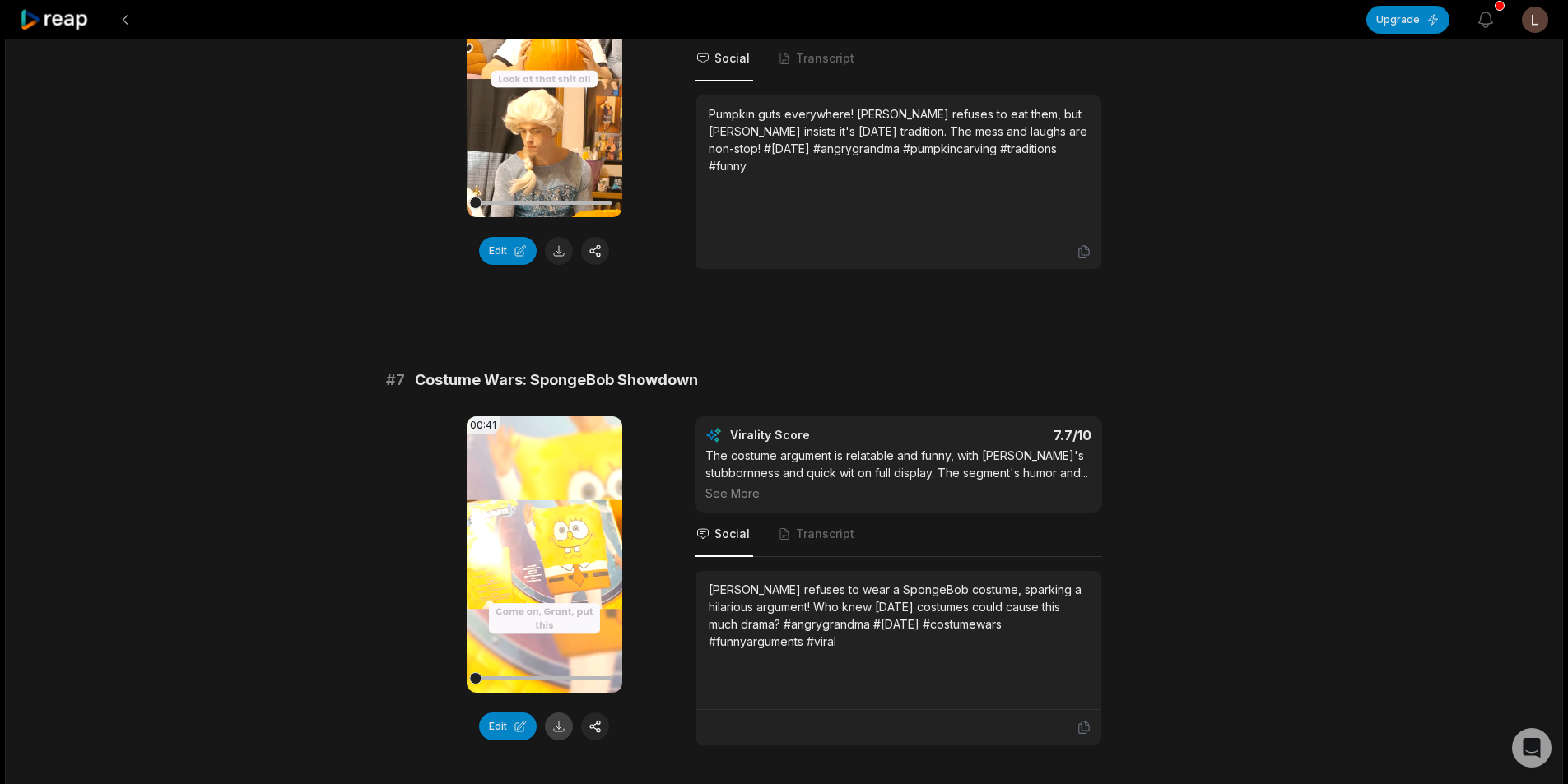
click at [564, 728] on button at bounding box center [559, 727] width 28 height 28
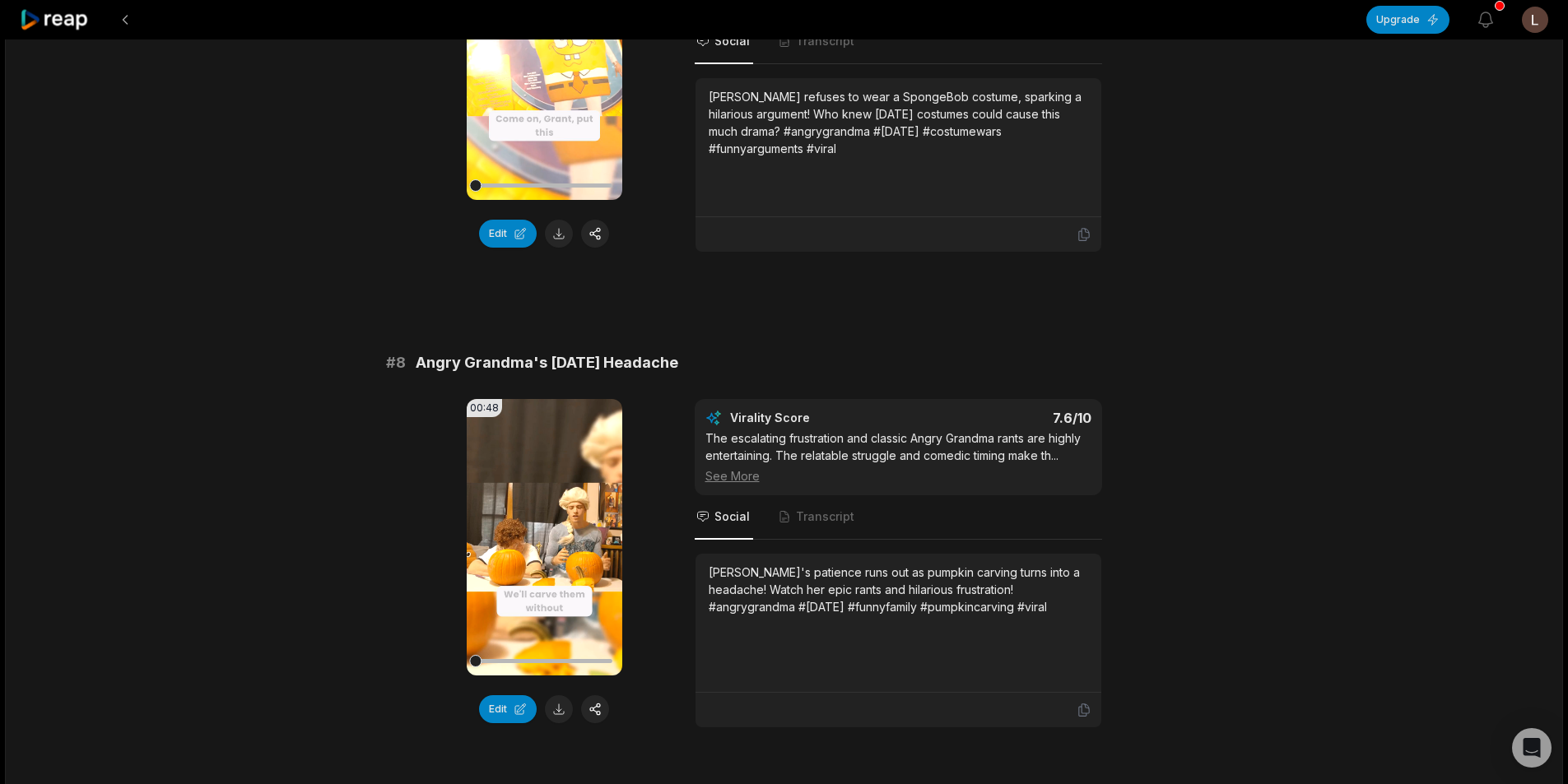
scroll to position [3208, 0]
click at [561, 722] on button at bounding box center [559, 708] width 28 height 28
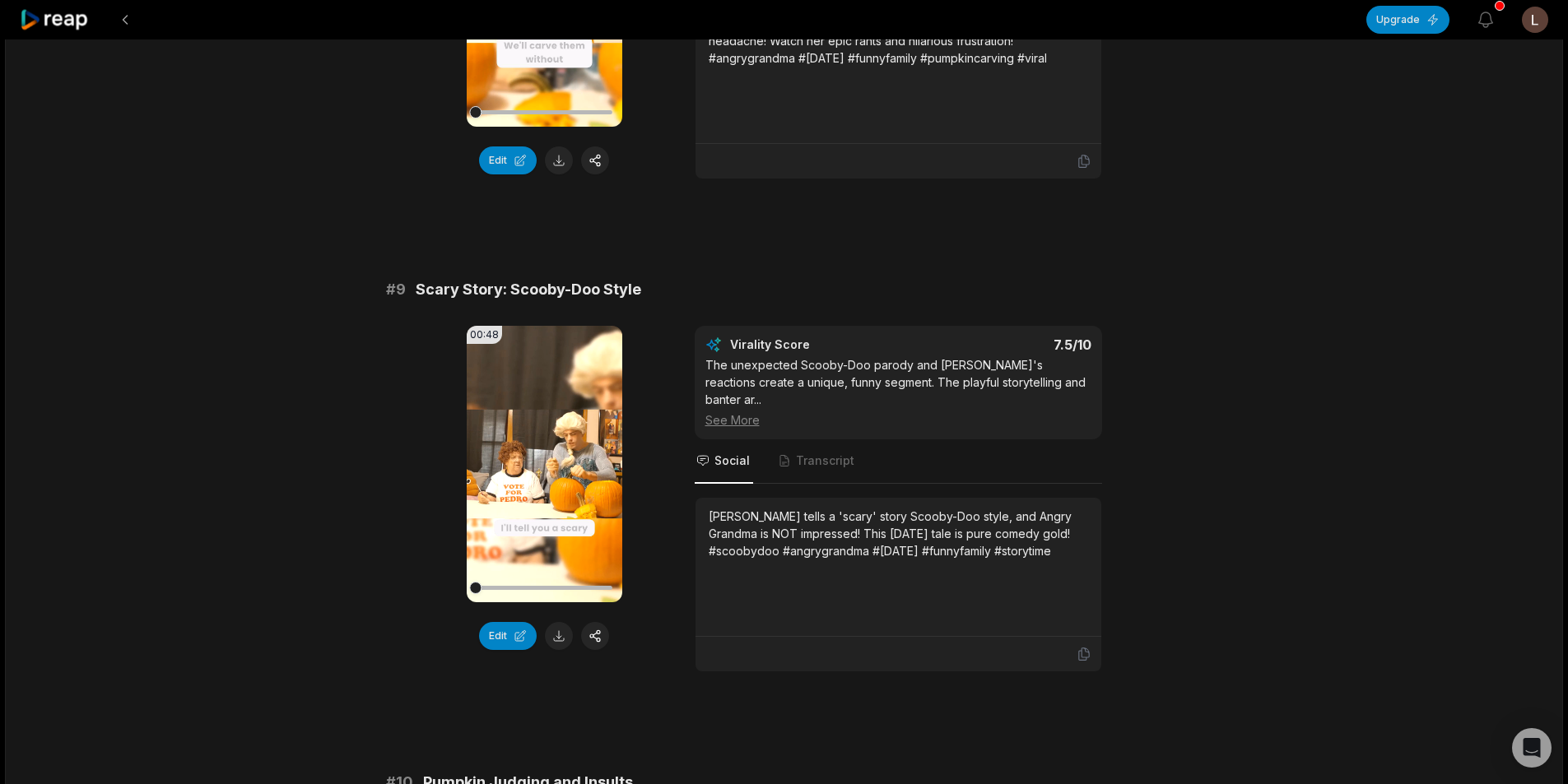
scroll to position [3784, 0]
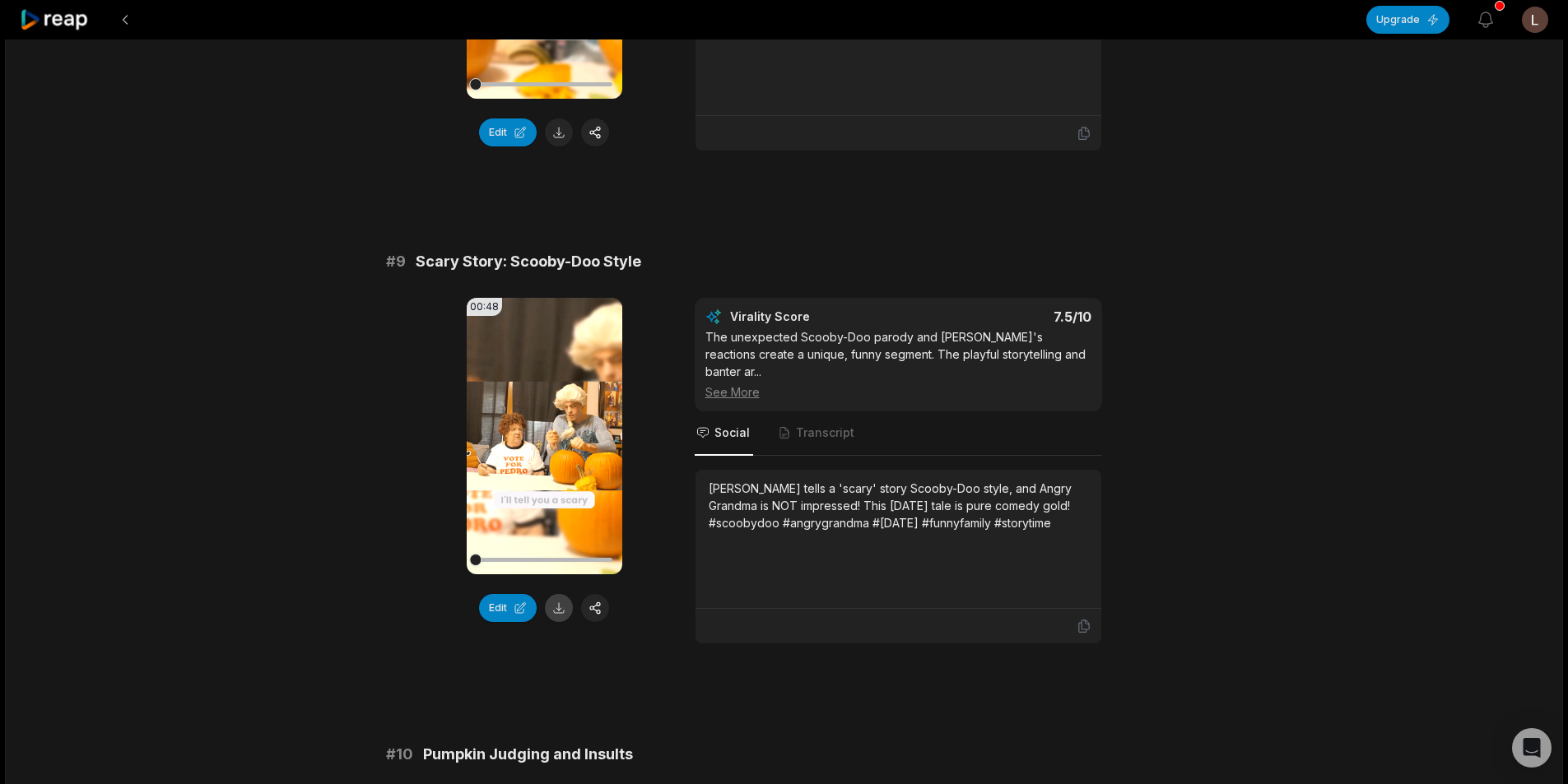
click at [563, 622] on button at bounding box center [559, 608] width 28 height 28
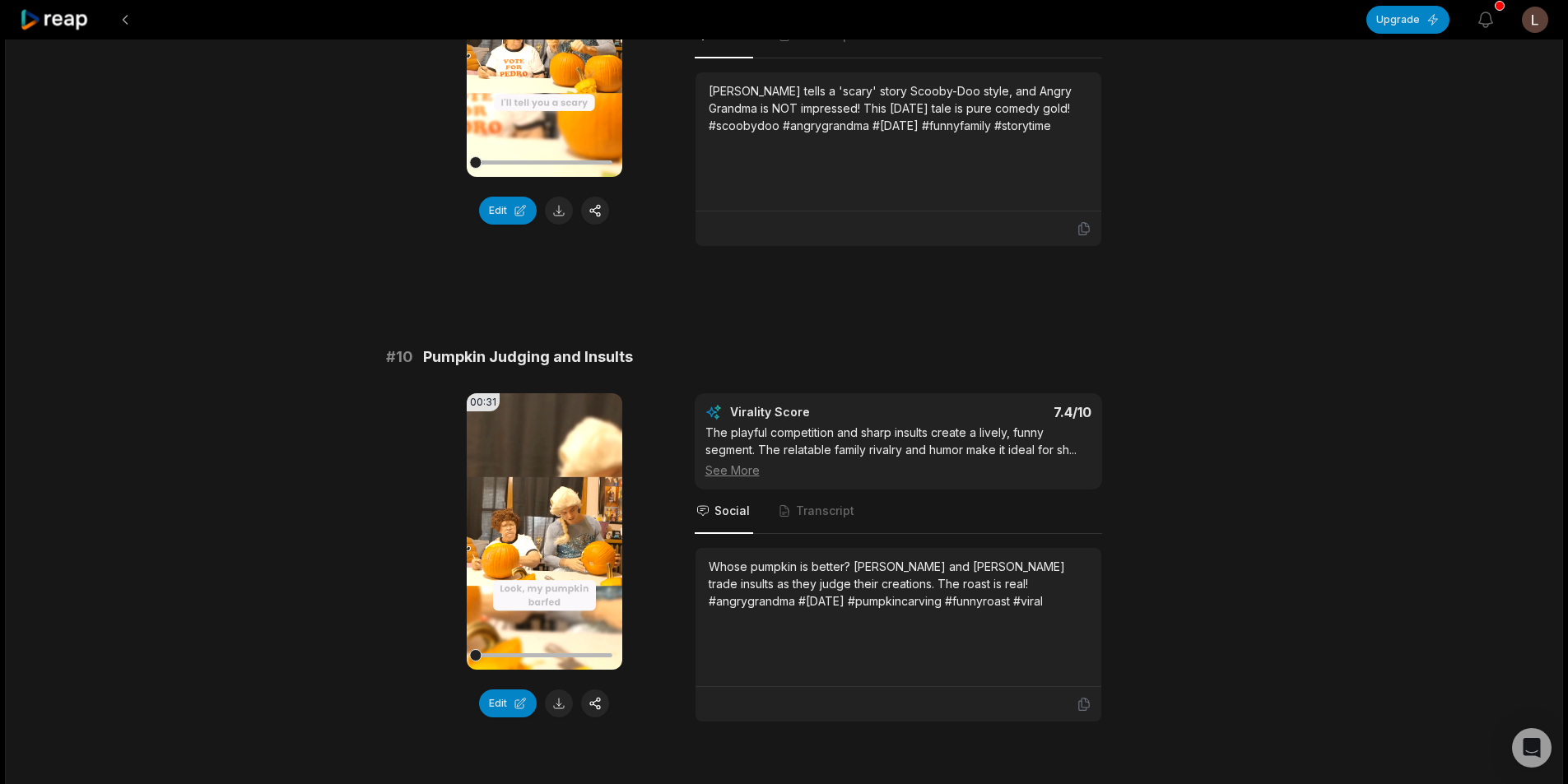
scroll to position [4196, 0]
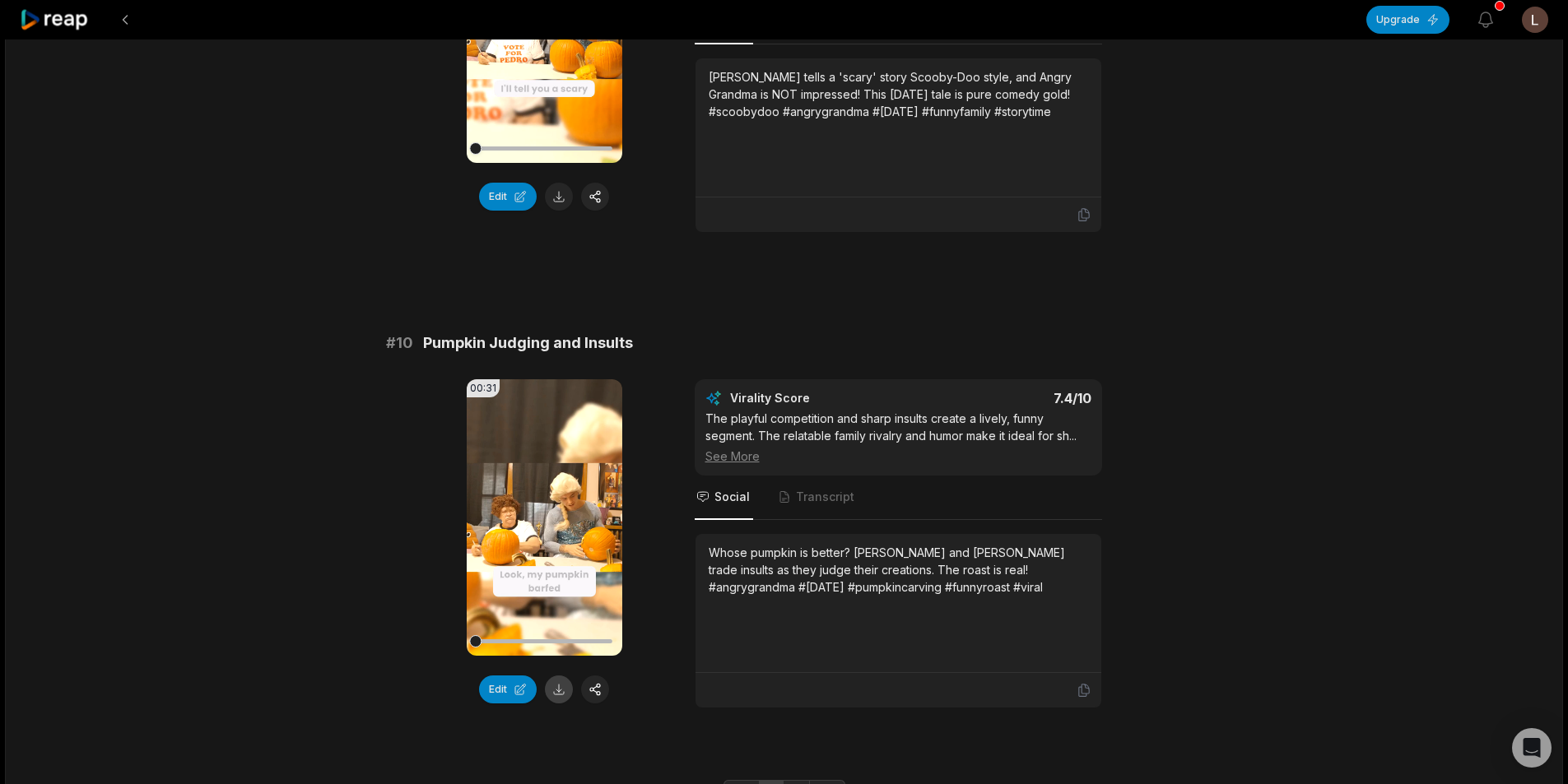
drag, startPoint x: 563, startPoint y: 710, endPoint x: 374, endPoint y: 604, distance: 216.7
click at [563, 704] on button at bounding box center [559, 689] width 28 height 28
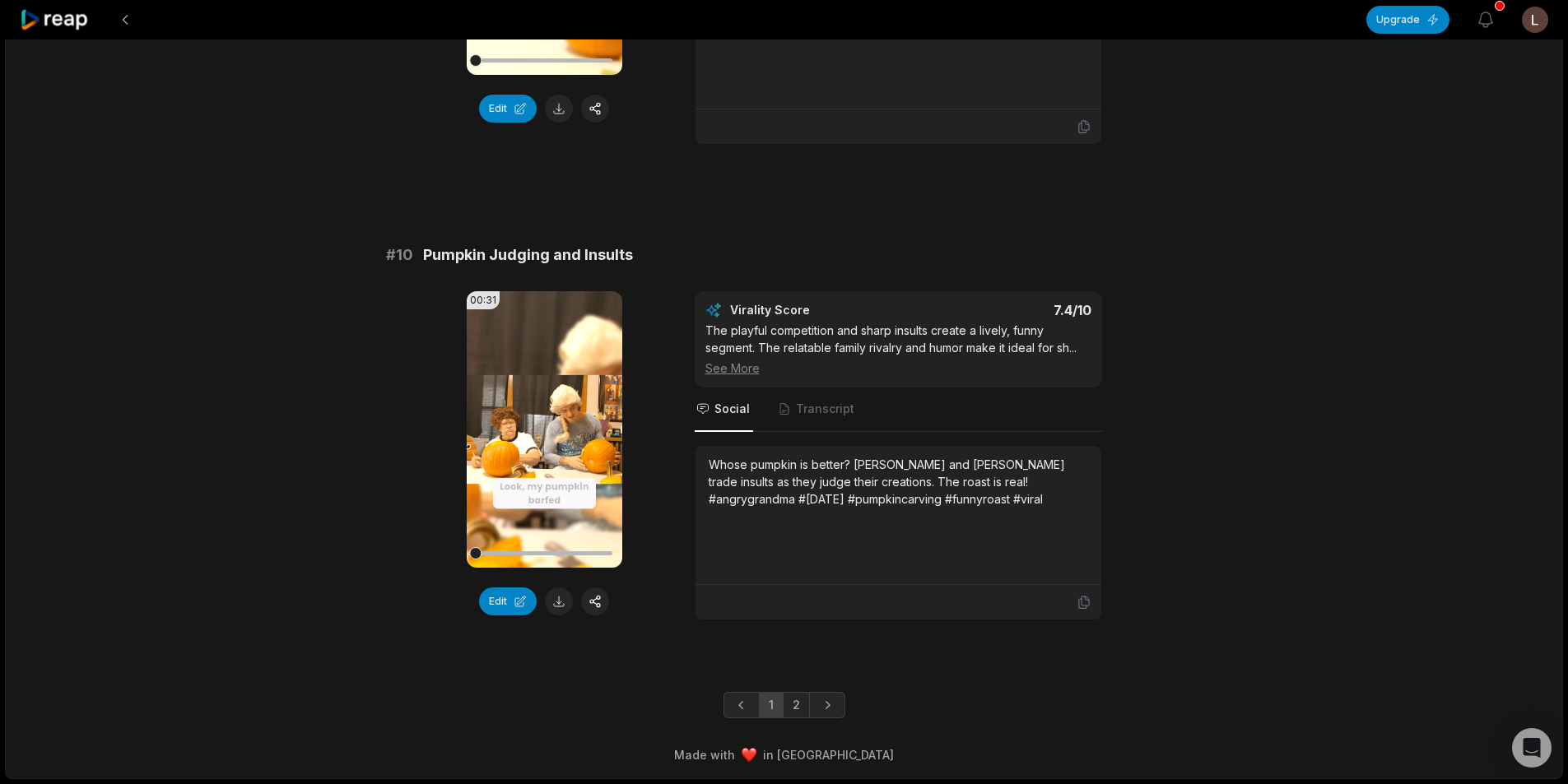
scroll to position [4301, 0]
click at [795, 699] on link "2" at bounding box center [796, 705] width 27 height 26
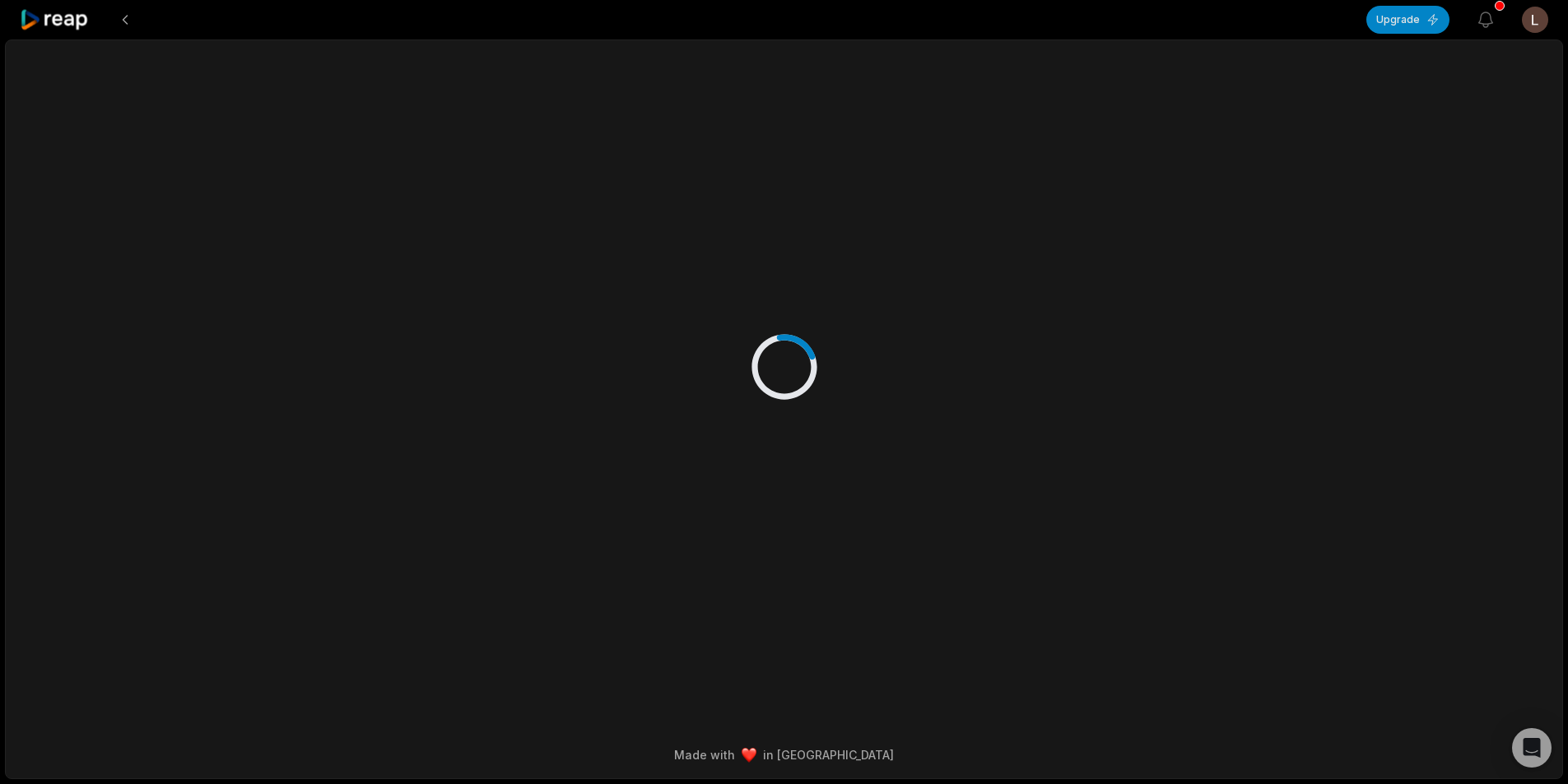
scroll to position [0, 0]
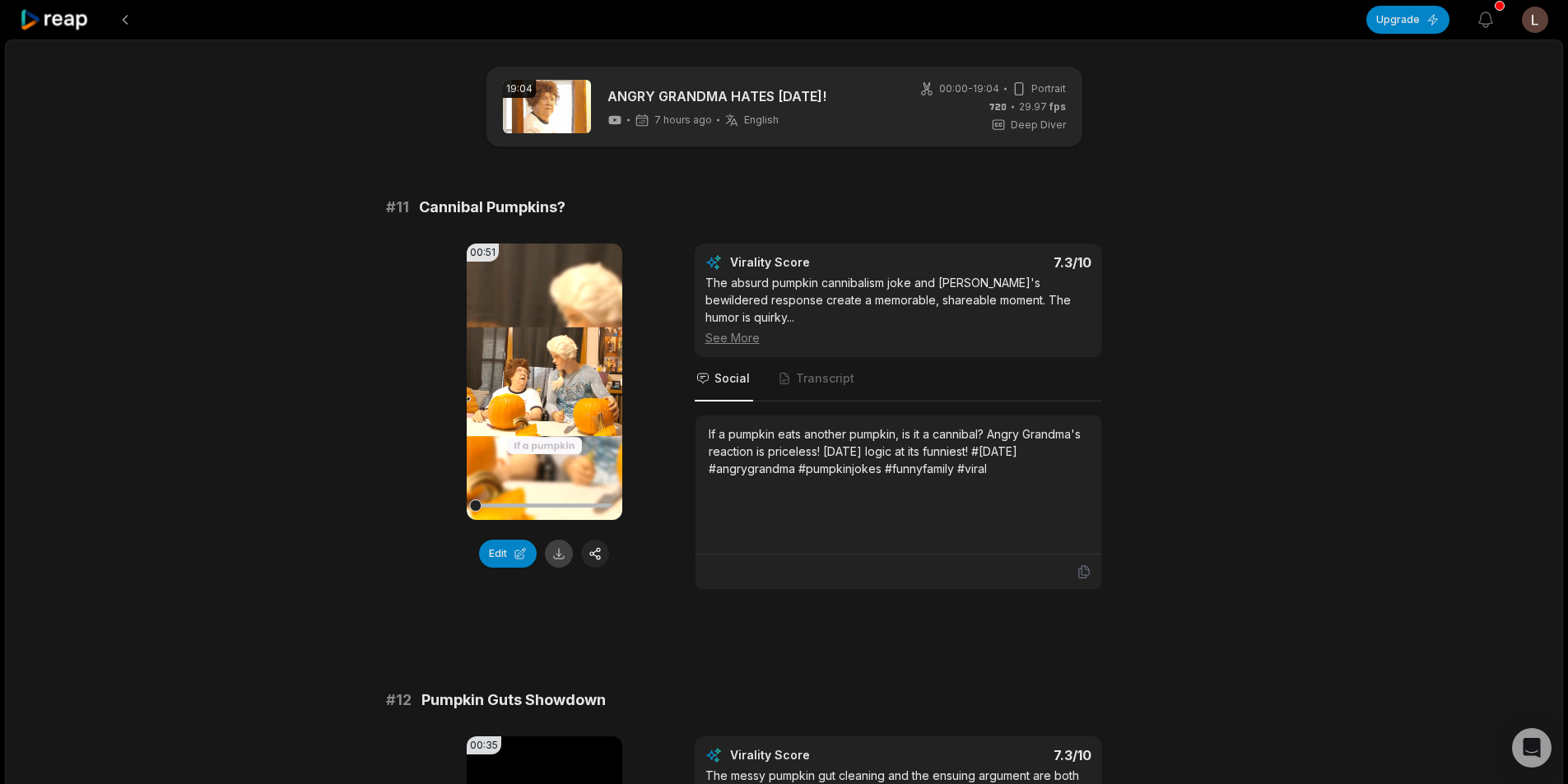
click at [566, 561] on button at bounding box center [559, 553] width 28 height 28
